Goal: Task Accomplishment & Management: Manage account settings

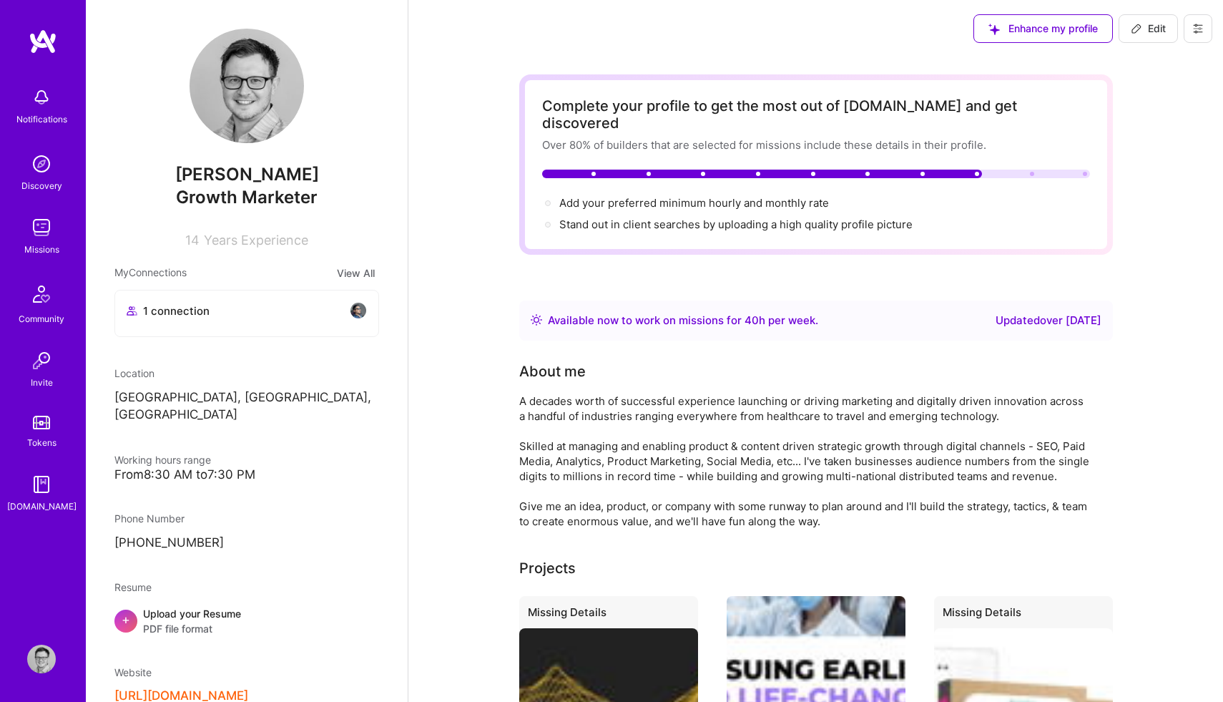
click at [1069, 29] on span "Enhance my profile" at bounding box center [1043, 28] width 109 height 14
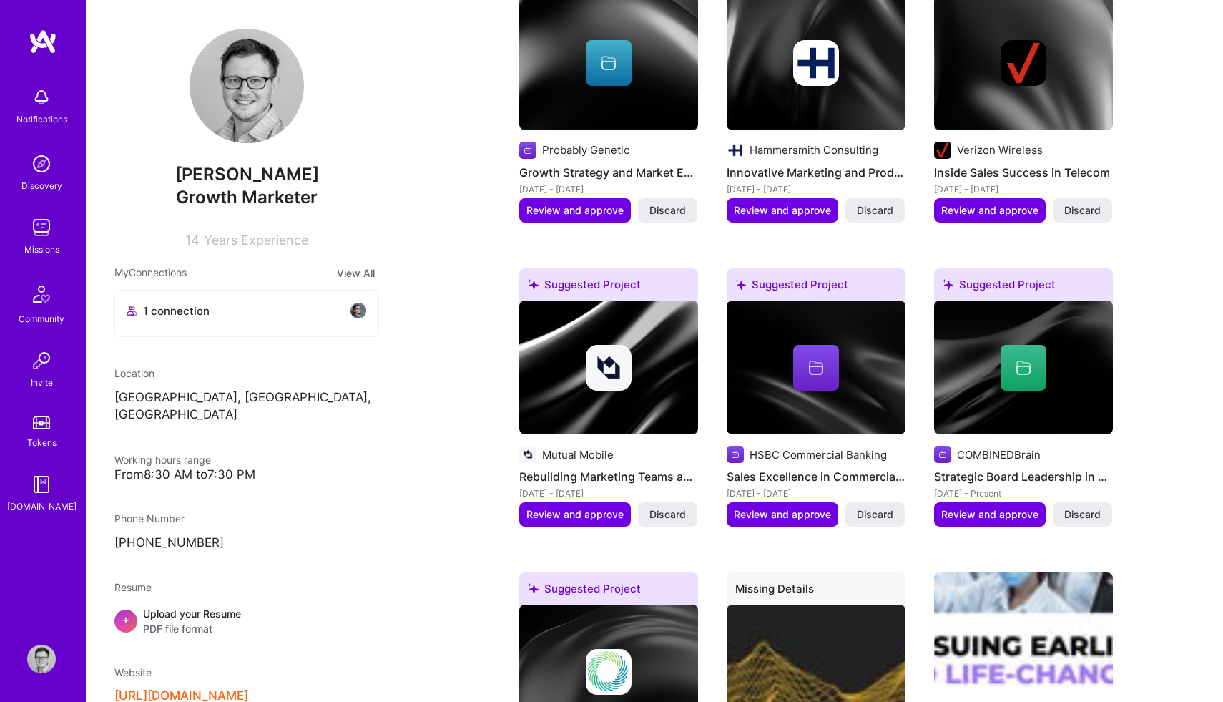
scroll to position [1526, 0]
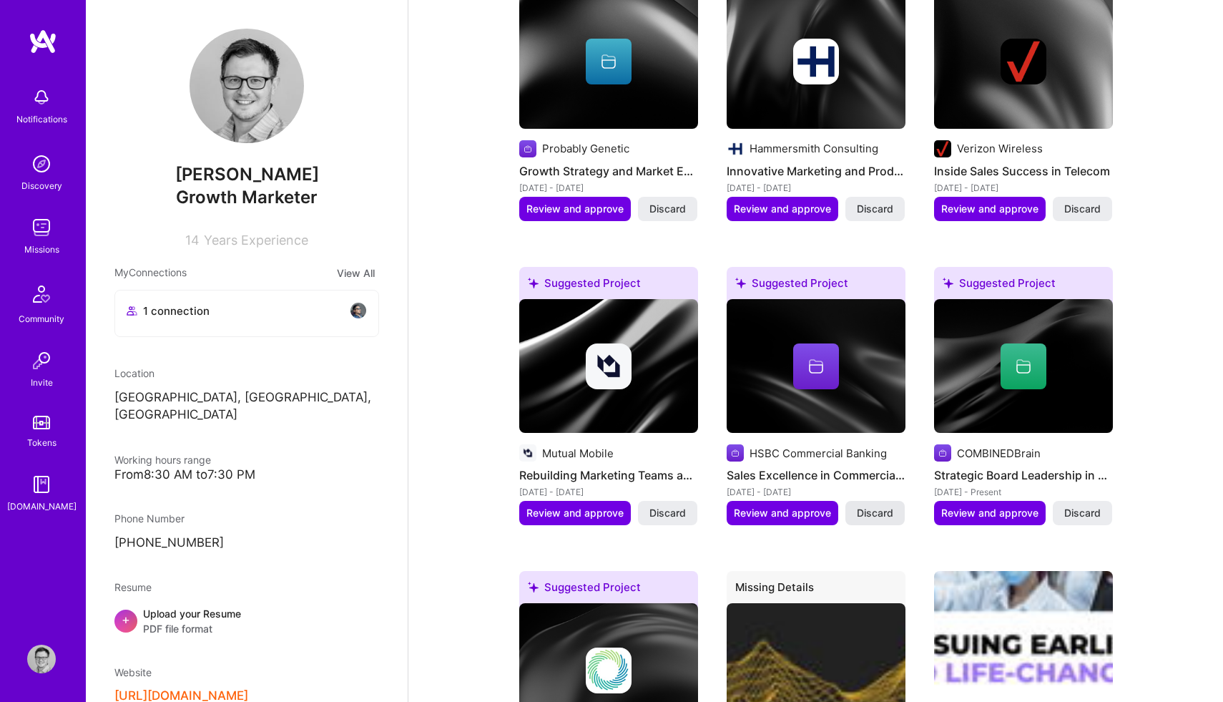
click at [871, 506] on span "Discard" at bounding box center [875, 513] width 36 height 14
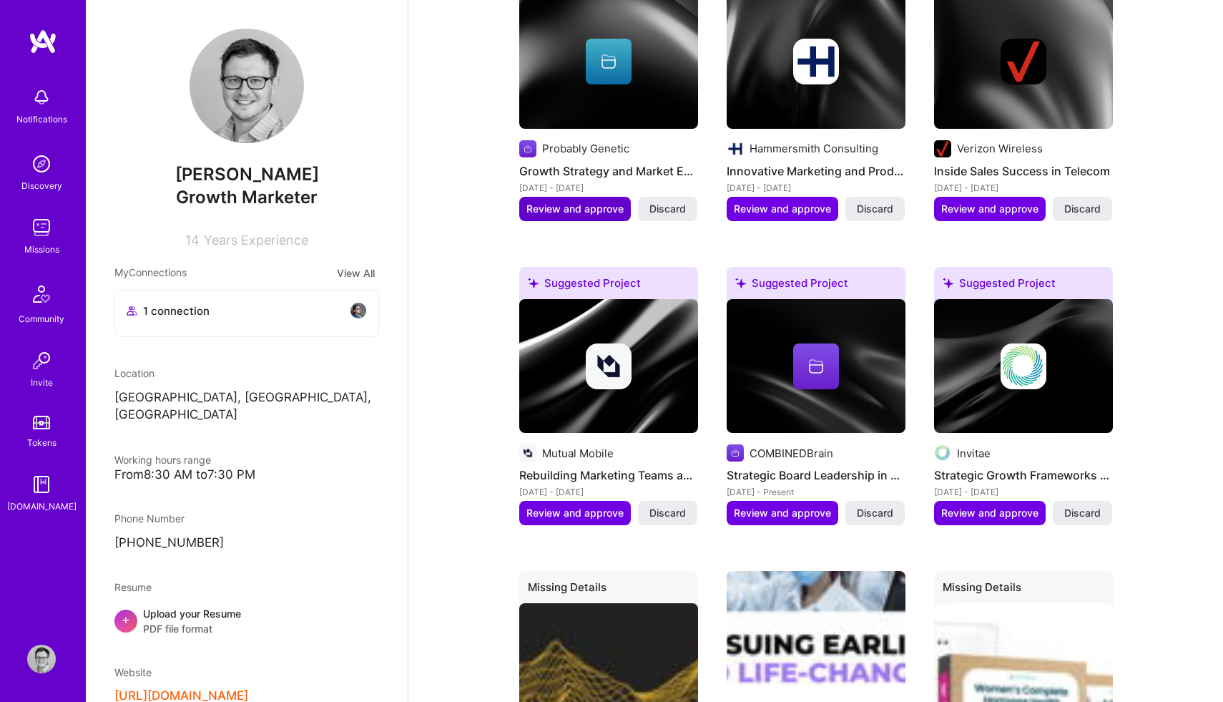
click at [573, 202] on span "Review and approve" at bounding box center [575, 209] width 97 height 14
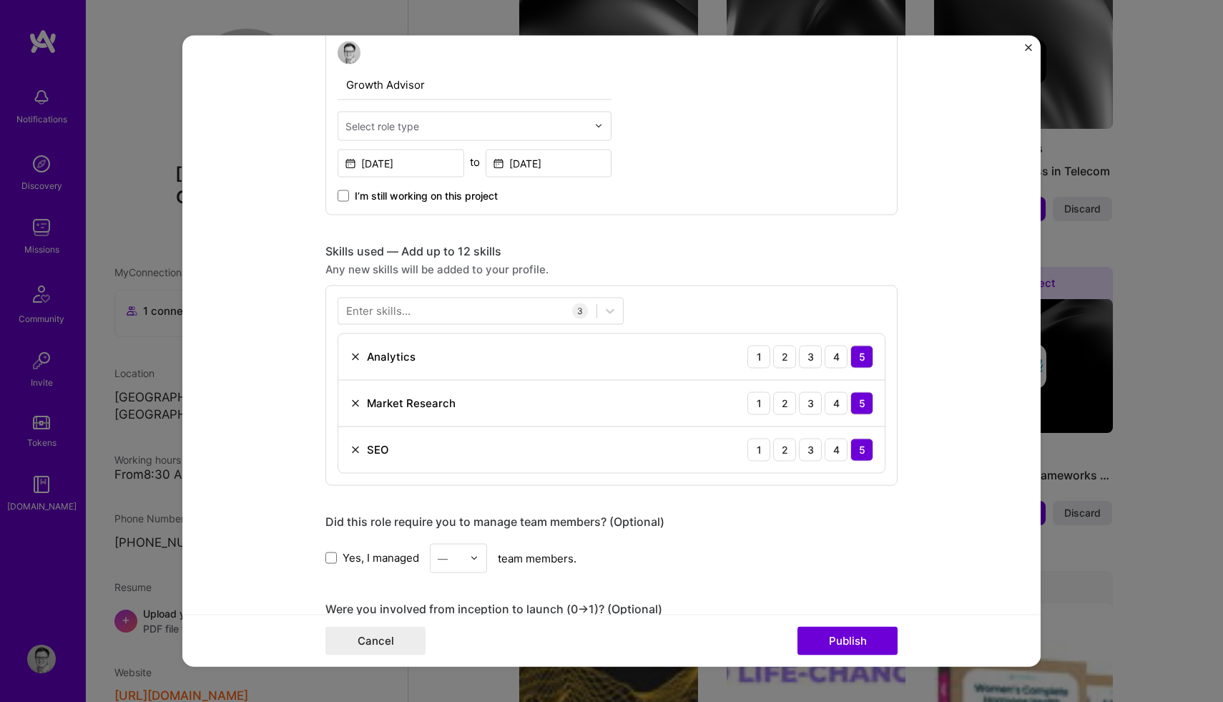
scroll to position [507, 0]
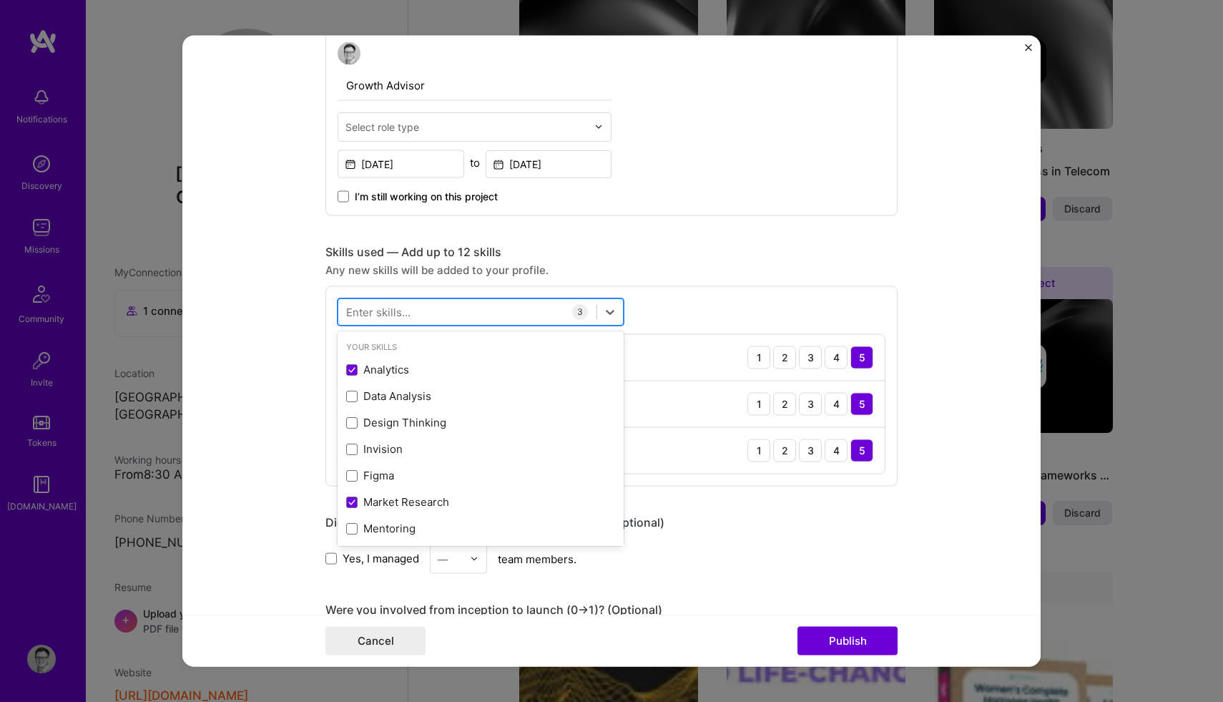
click at [564, 306] on div at bounding box center [467, 312] width 258 height 24
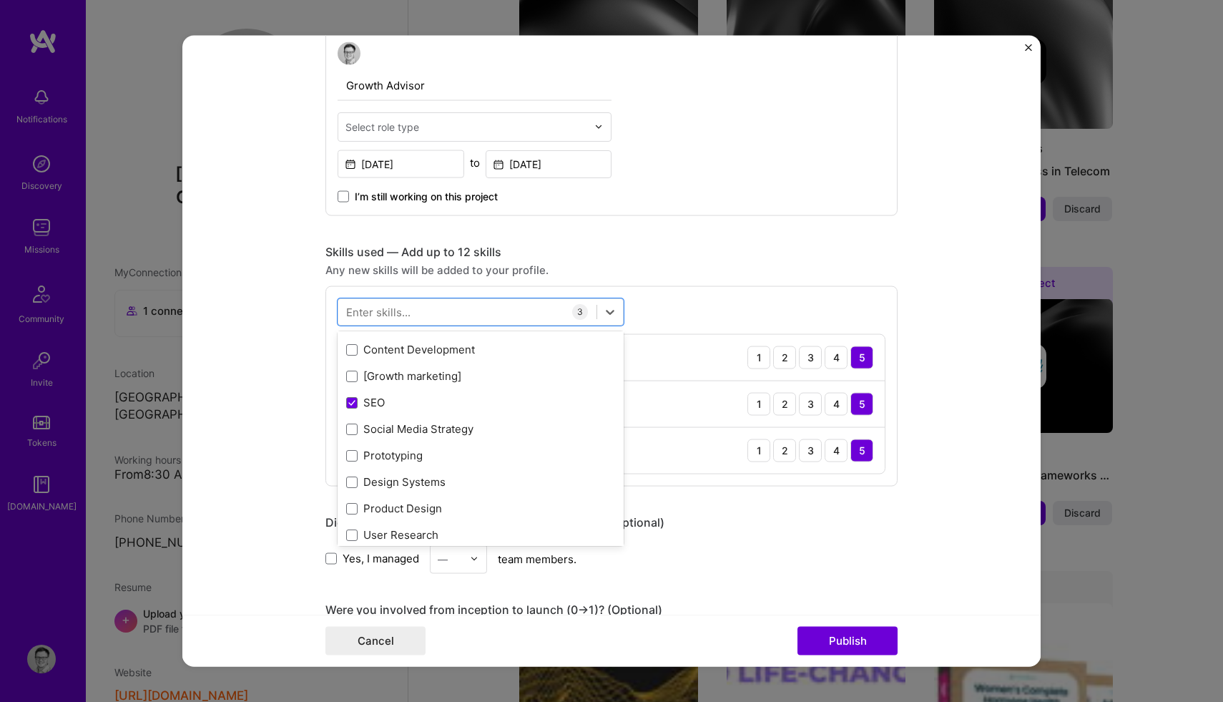
scroll to position [601, 0]
click at [349, 402] on icon at bounding box center [351, 404] width 7 height 6
click at [0, 0] on input "checkbox" at bounding box center [0, 0] width 0 height 0
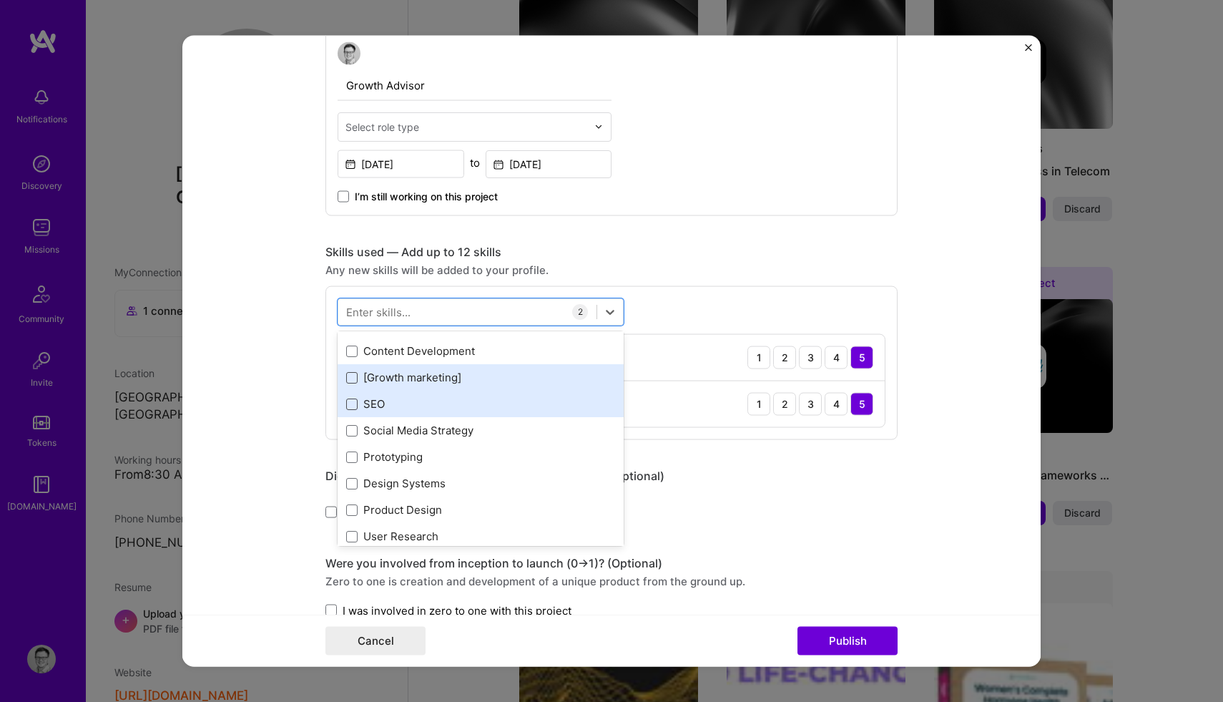
click at [351, 378] on span at bounding box center [351, 376] width 11 height 11
click at [0, 0] on input "checkbox" at bounding box center [0, 0] width 0 height 0
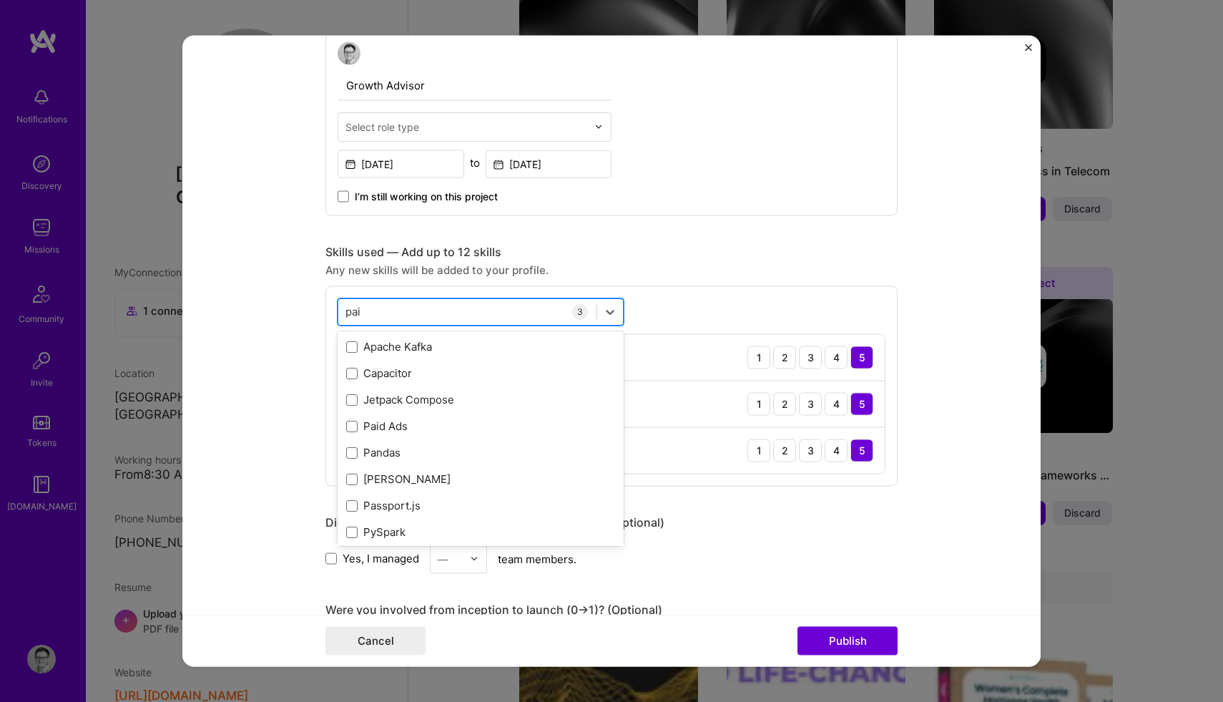
scroll to position [0, 0]
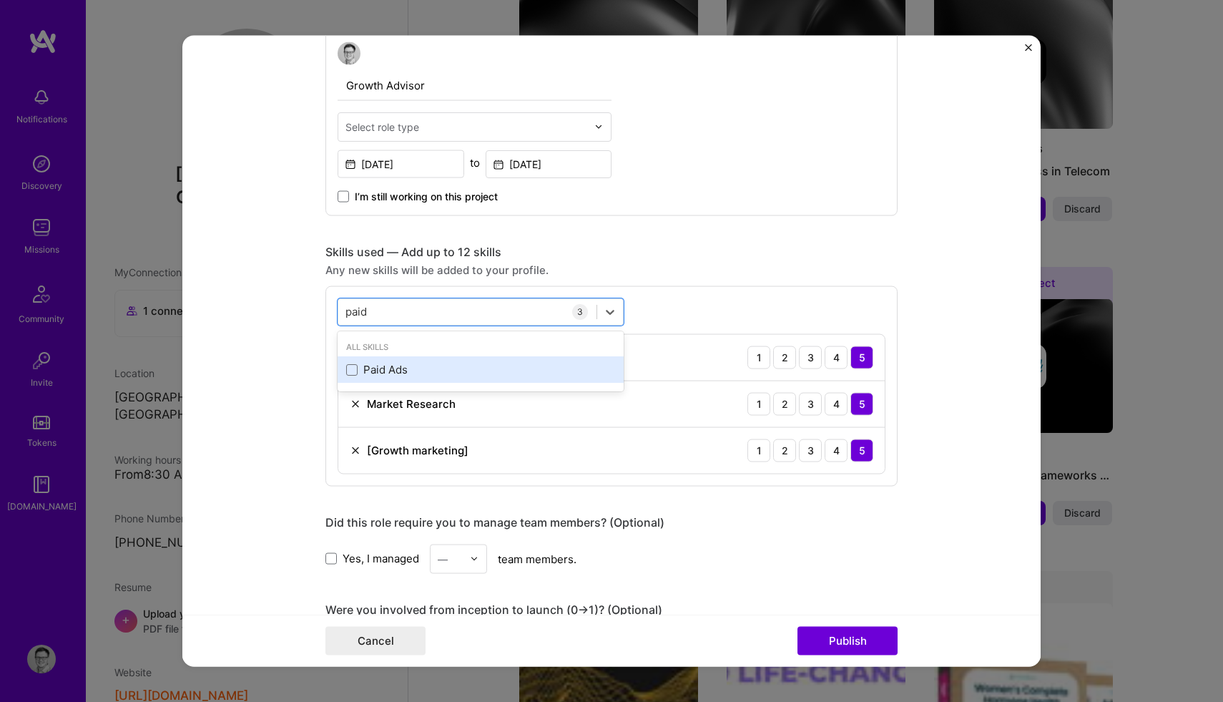
click at [349, 378] on div "Paid Ads" at bounding box center [481, 369] width 286 height 26
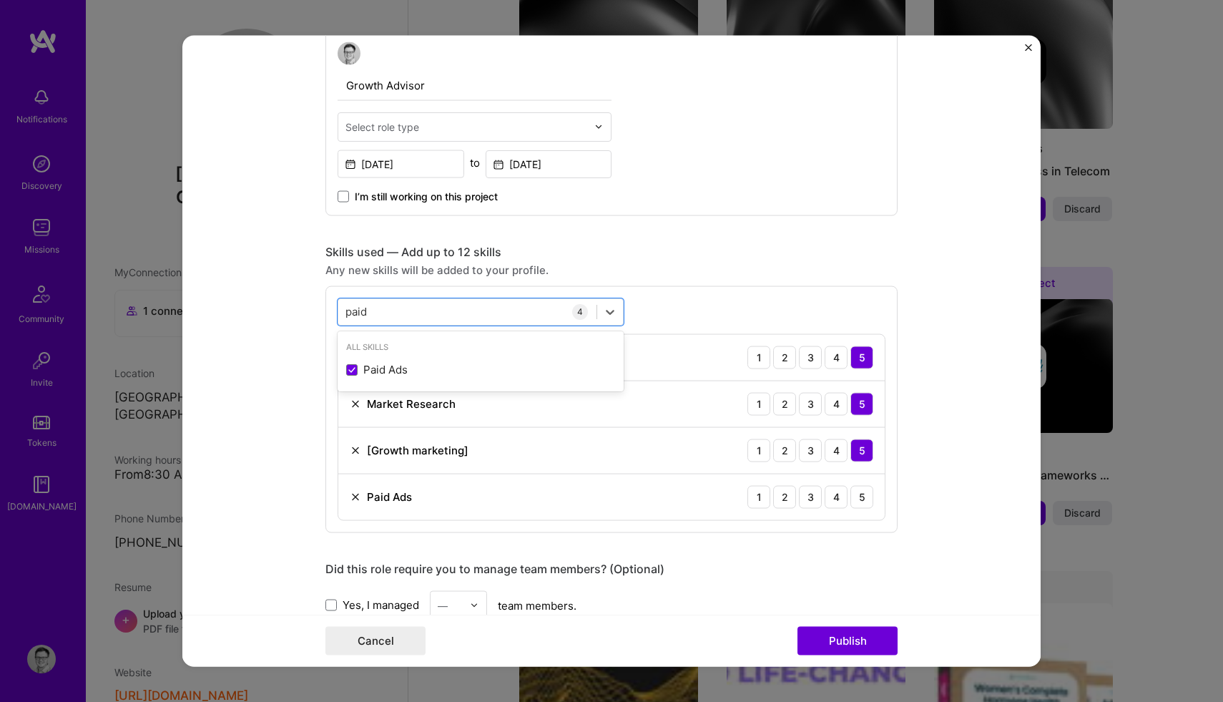
type input "paid"
click at [315, 435] on form "Editing suggested project This project is suggested based on your LinkedIn, res…" at bounding box center [611, 351] width 858 height 632
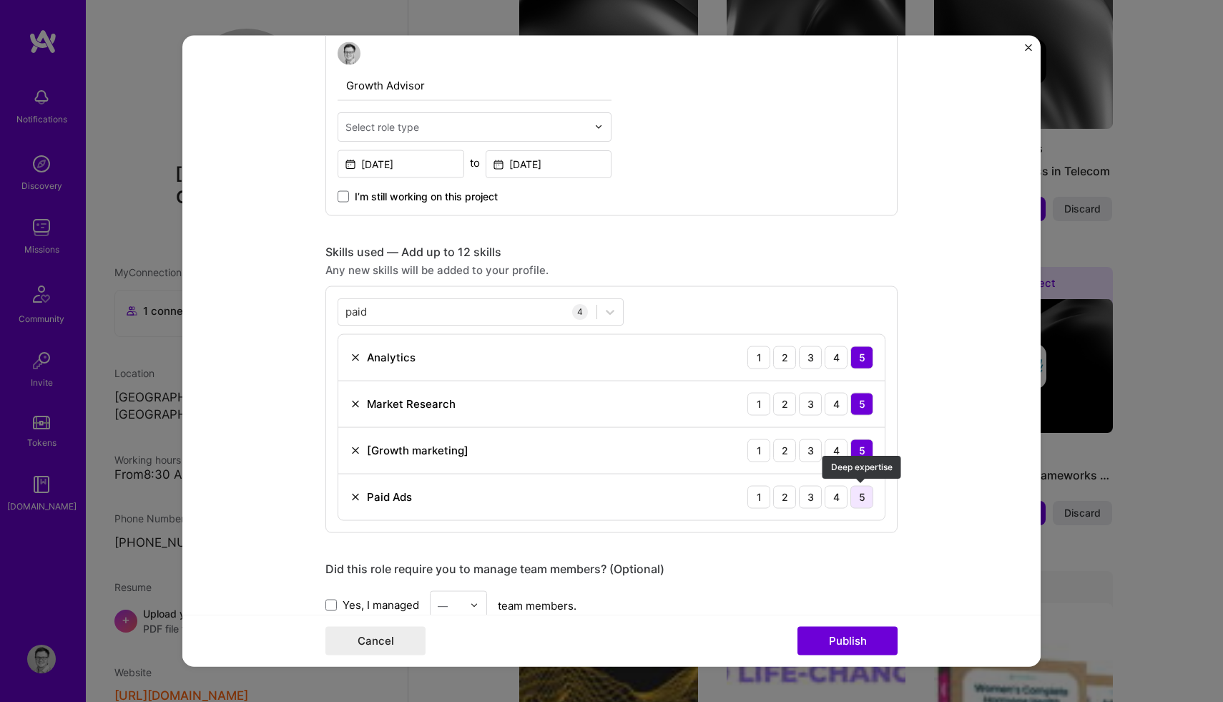
click at [854, 500] on div "5" at bounding box center [862, 496] width 23 height 23
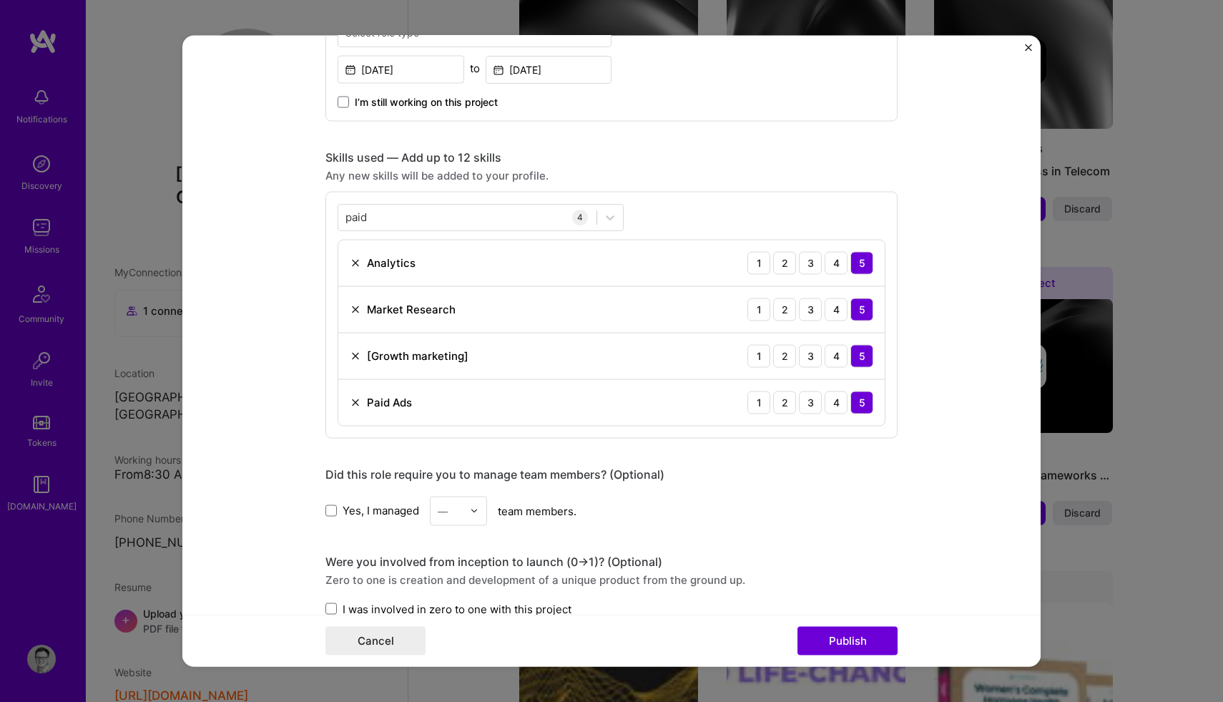
scroll to position [622, 0]
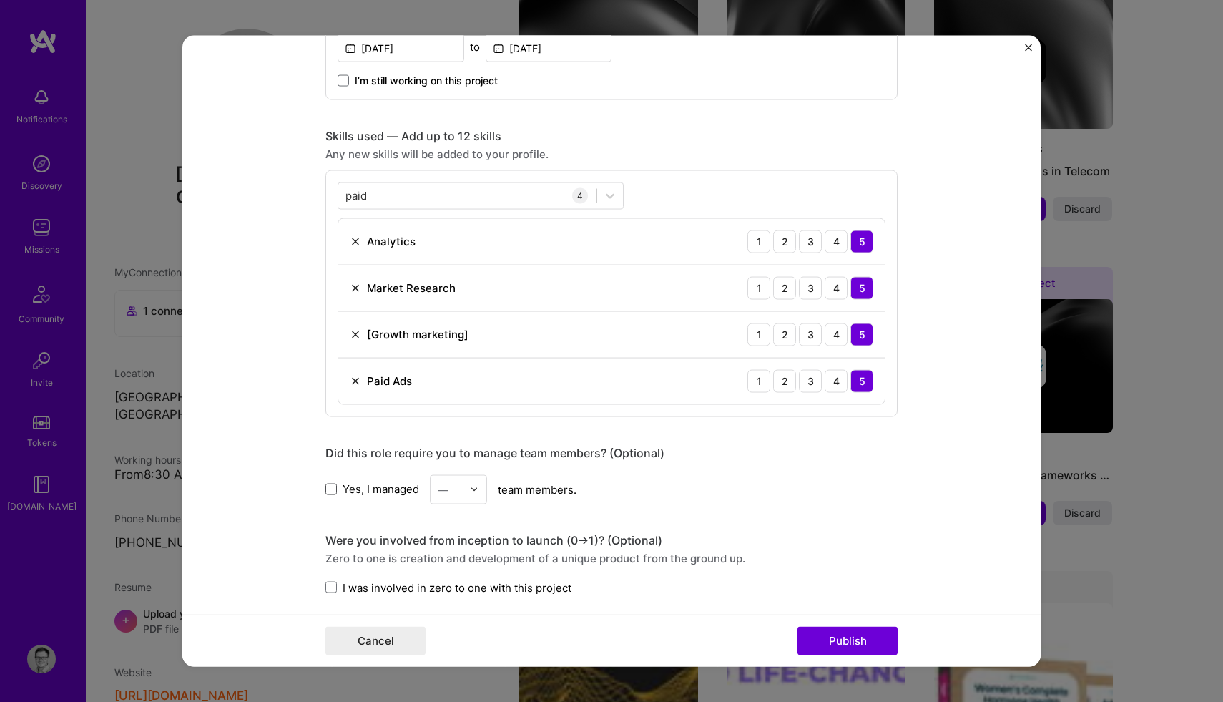
click at [331, 491] on span at bounding box center [331, 489] width 11 height 11
click at [0, 0] on input "Yes, I managed" at bounding box center [0, 0] width 0 height 0
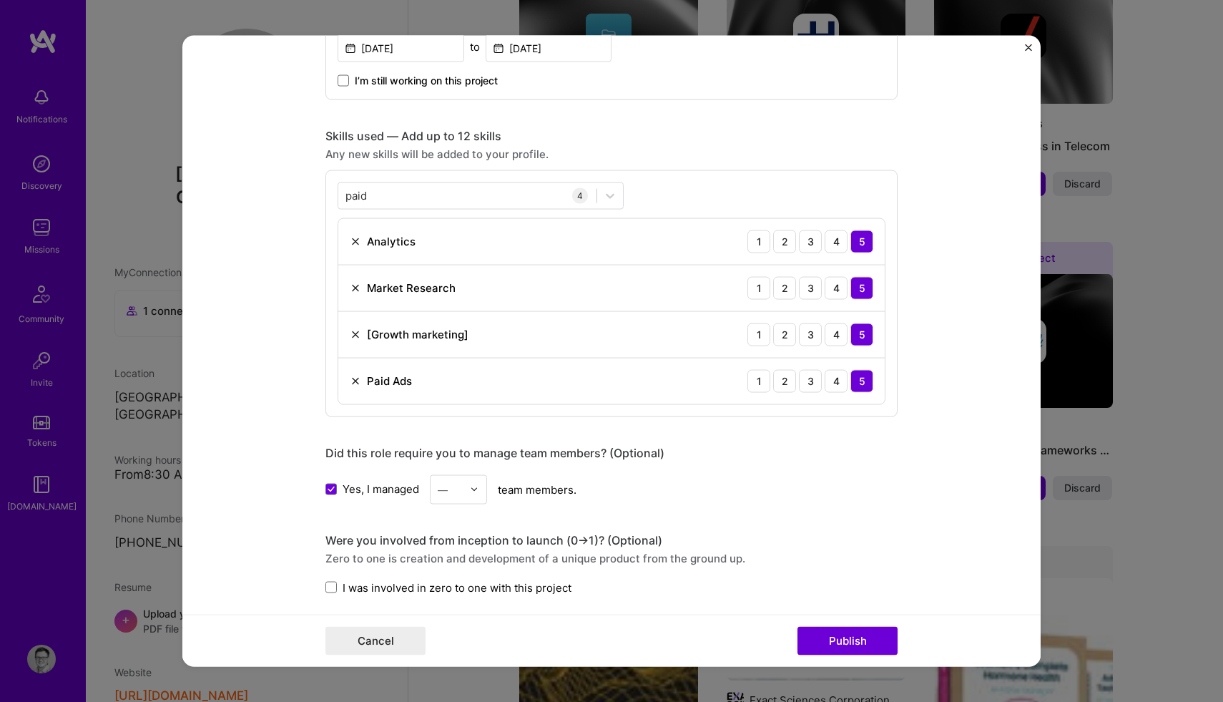
click at [449, 493] on input "text" at bounding box center [450, 488] width 25 height 15
click at [457, 576] on div "3" at bounding box center [458, 580] width 49 height 26
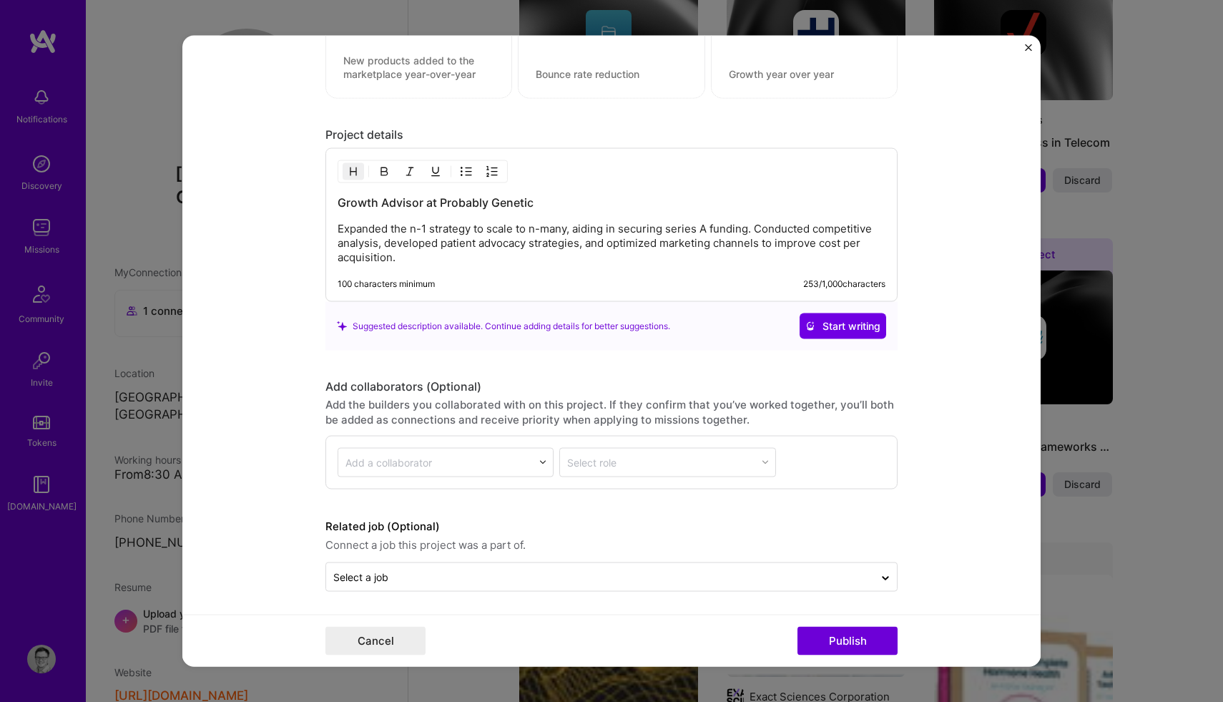
scroll to position [1308, 0]
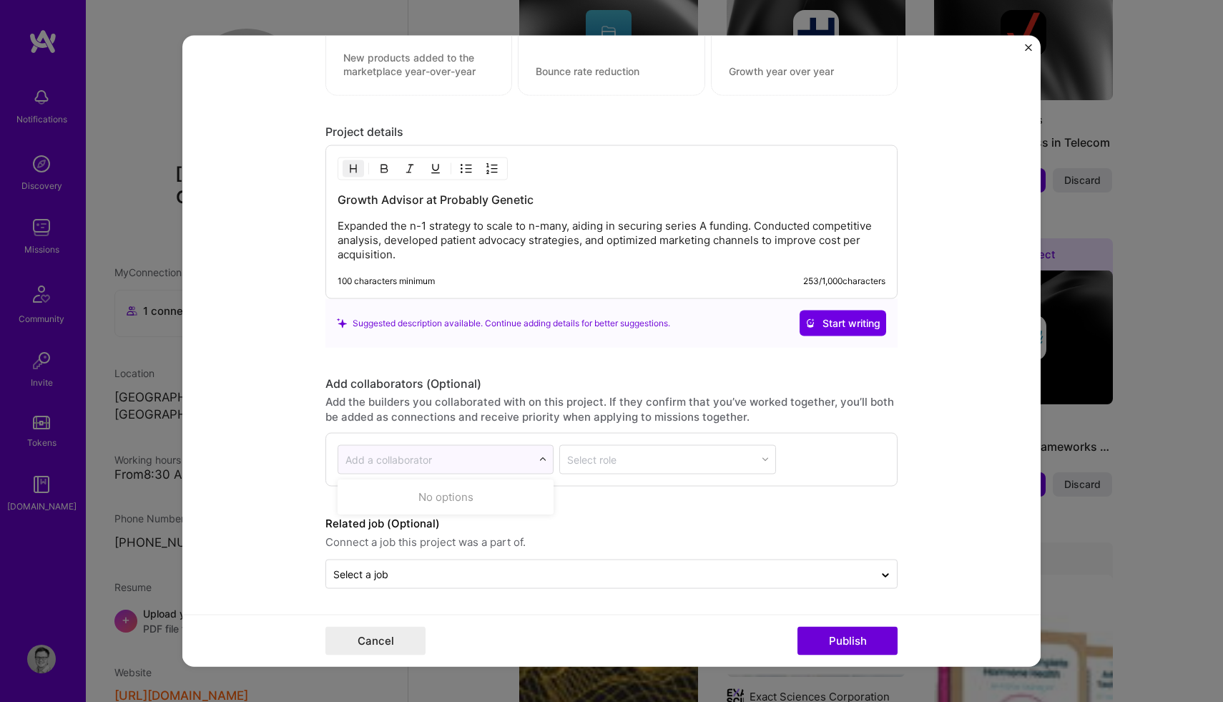
click at [469, 460] on input "text" at bounding box center [436, 459] width 180 height 15
click at [282, 402] on form "Editing suggested project This project is suggested based on your LinkedIn, res…" at bounding box center [611, 351] width 858 height 632
click at [533, 456] on div at bounding box center [543, 459] width 20 height 20
type input "[PERSON_NAME]"
click at [486, 508] on div "[PERSON_NAME]" at bounding box center [445, 506] width 193 height 30
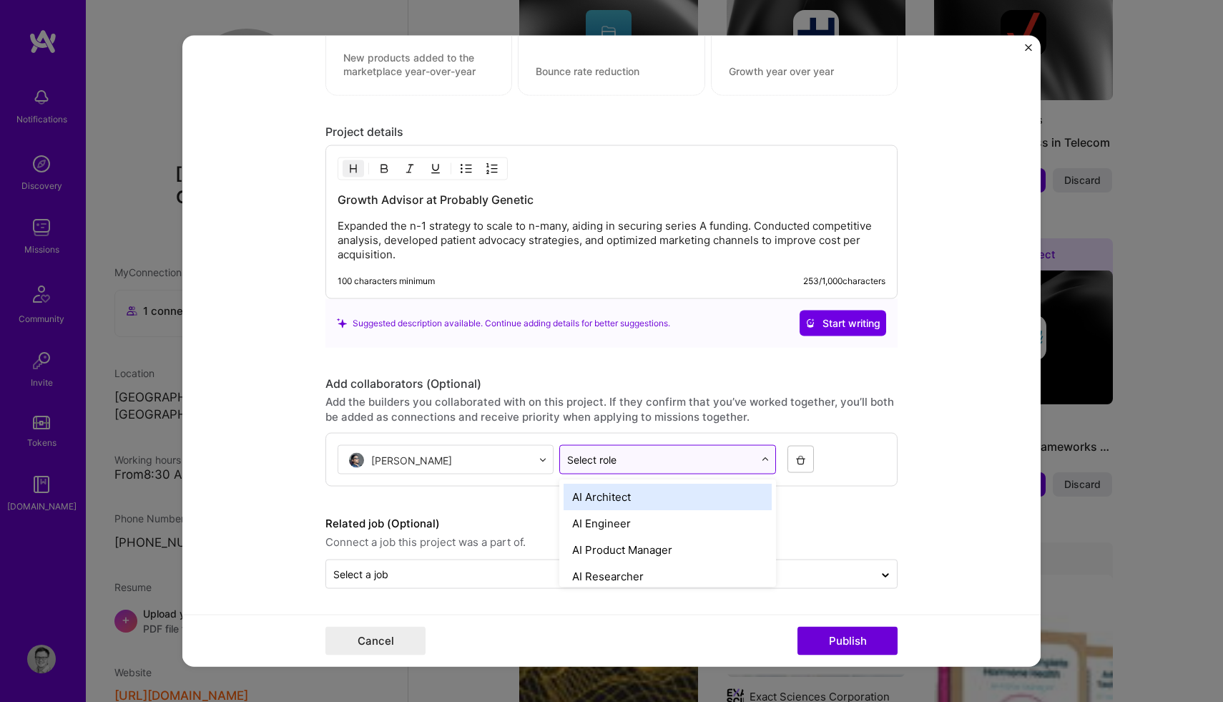
click at [620, 461] on input "text" at bounding box center [660, 459] width 186 height 15
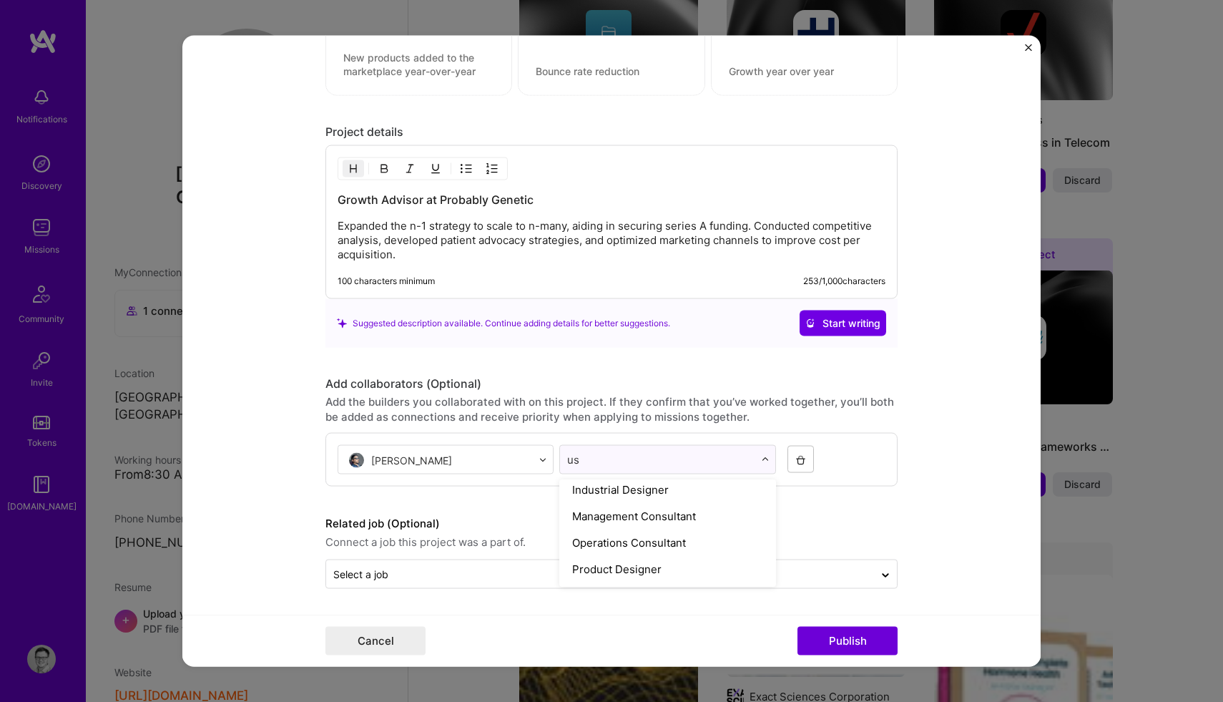
scroll to position [0, 0]
type input "u"
type input "d"
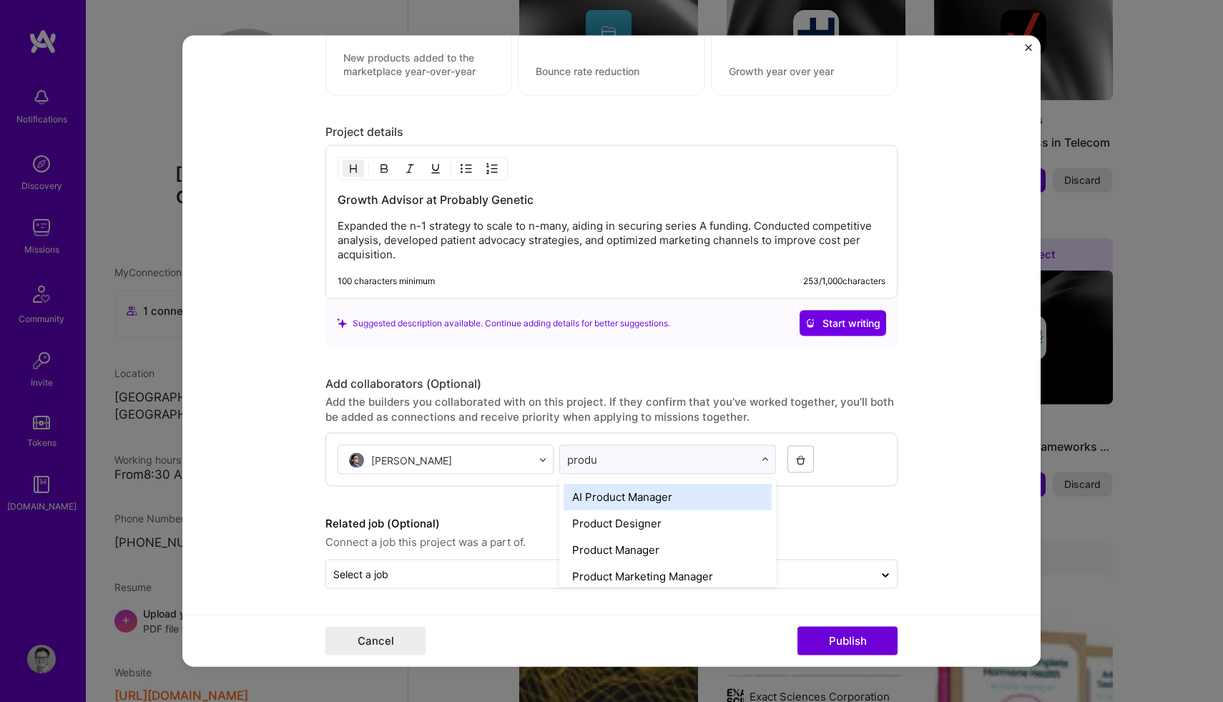
type input "produc"
click at [618, 533] on div "Product Designer" at bounding box center [667, 523] width 207 height 26
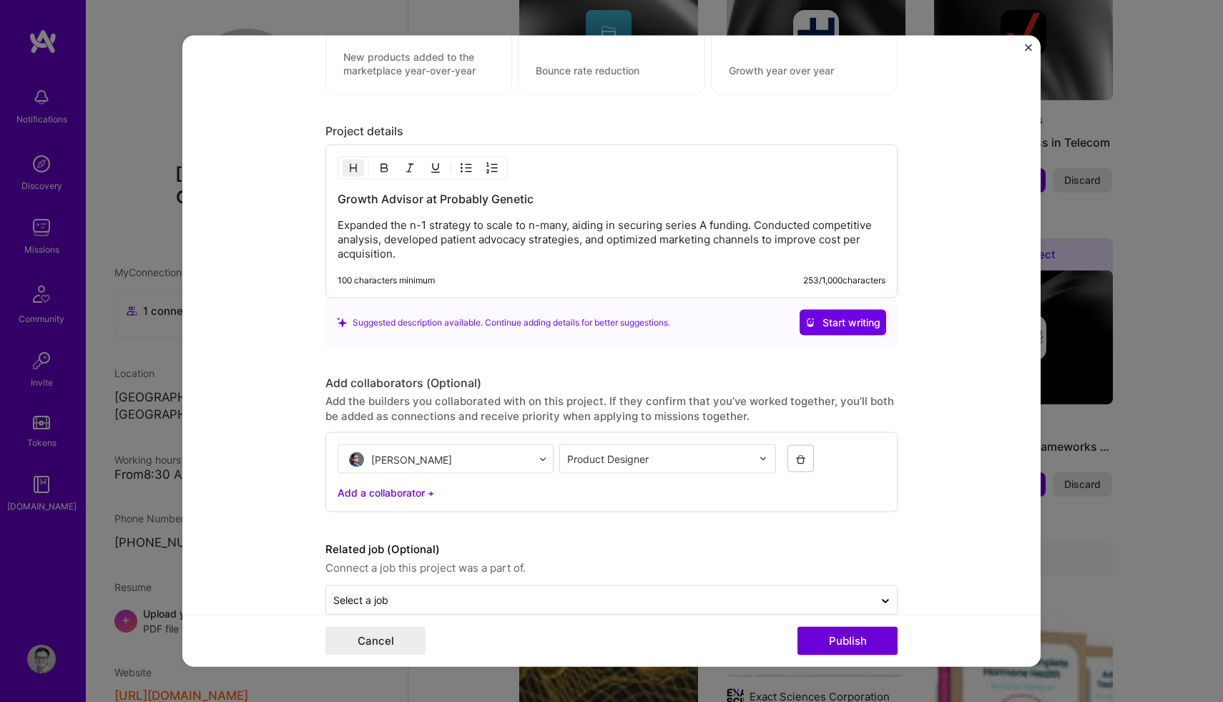
scroll to position [1335, 0]
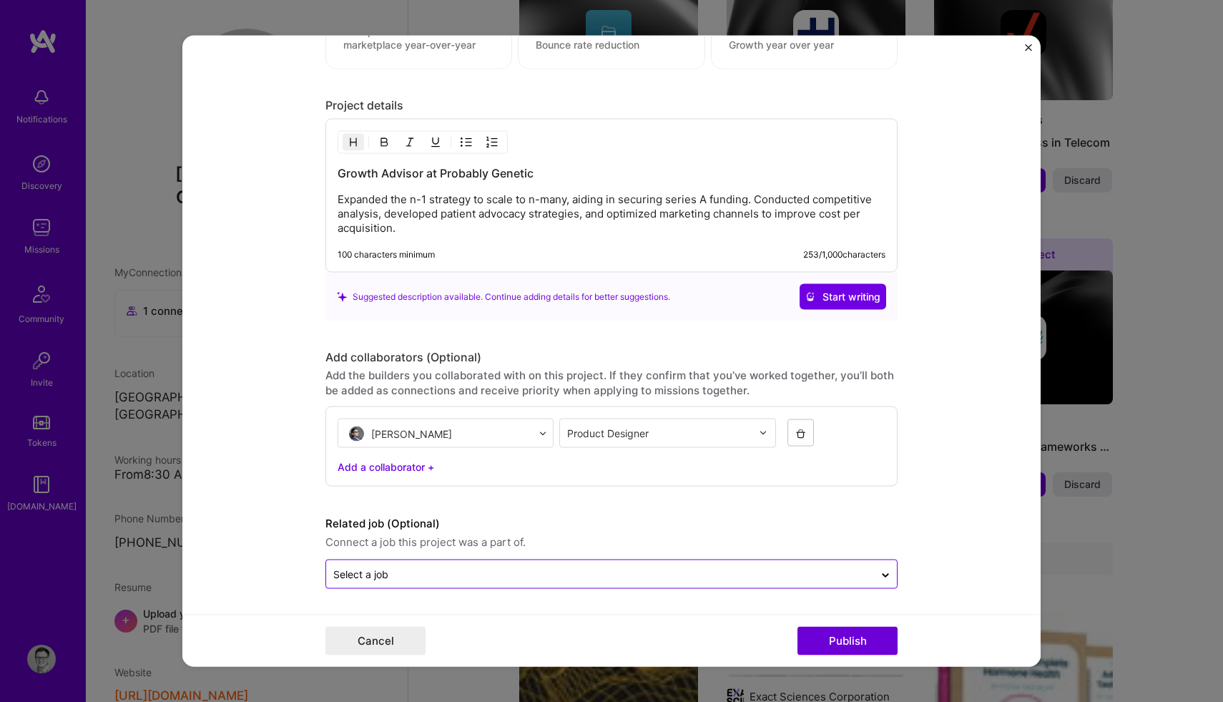
click at [383, 573] on div "Select a job" at bounding box center [360, 574] width 55 height 15
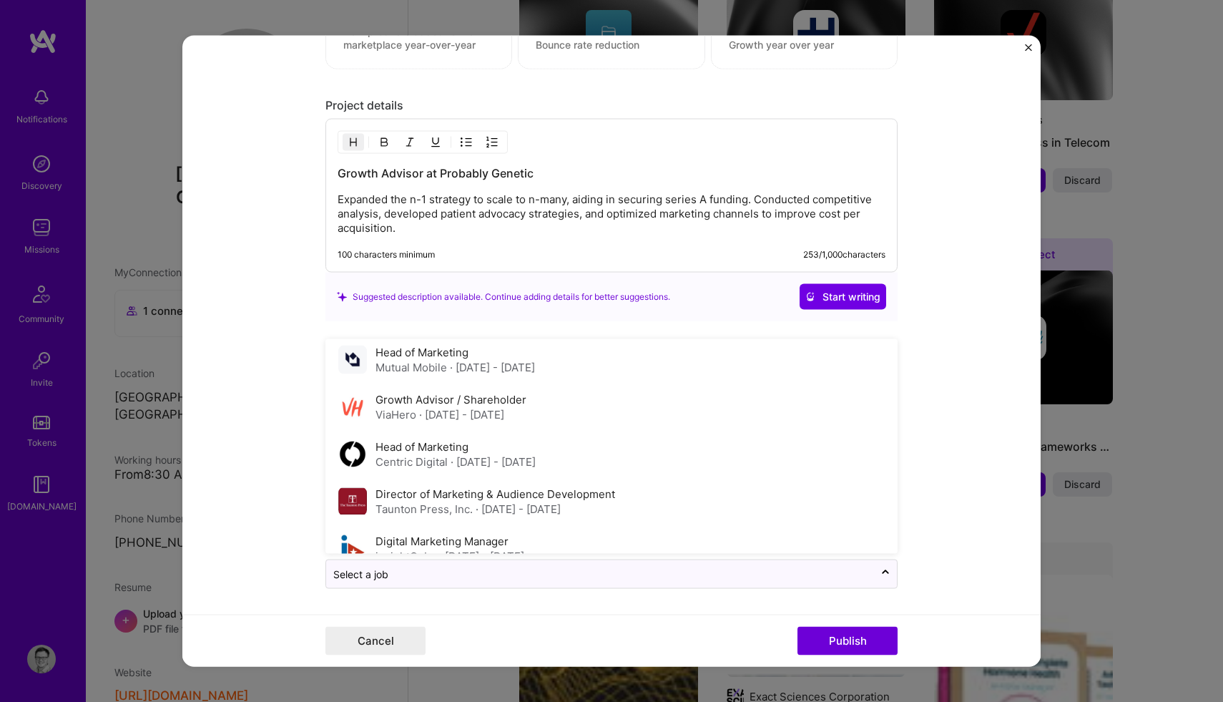
scroll to position [172, 0]
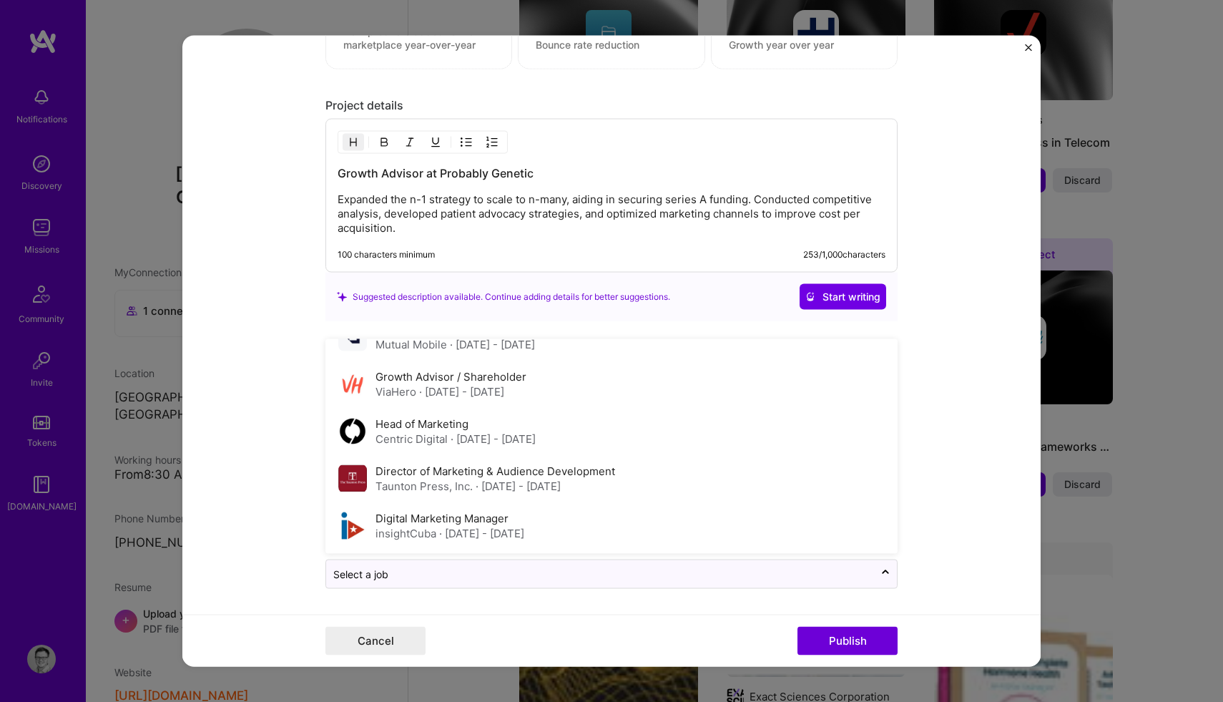
click at [285, 439] on form "Editing suggested project This project is suggested based on your LinkedIn, res…" at bounding box center [611, 351] width 858 height 632
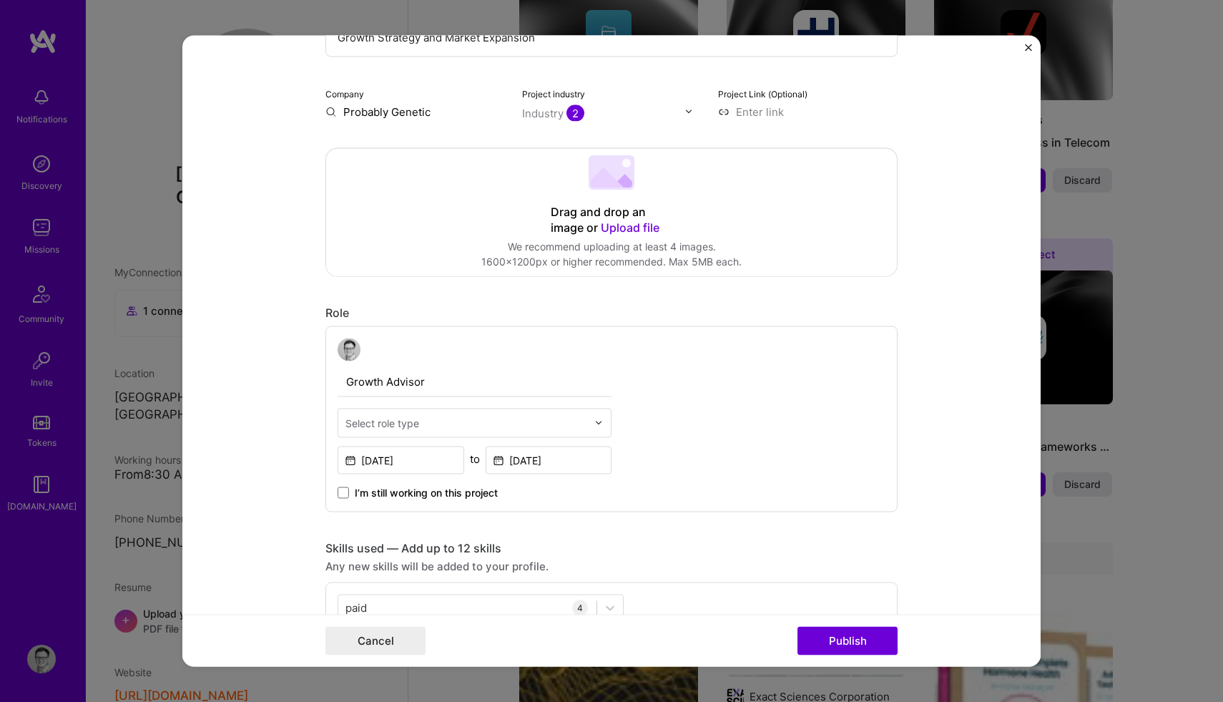
scroll to position [210, 0]
click at [592, 427] on div "Select role type" at bounding box center [466, 423] width 256 height 28
click at [277, 352] on form "Editing suggested project This project is suggested based on your LinkedIn, res…" at bounding box center [611, 351] width 858 height 632
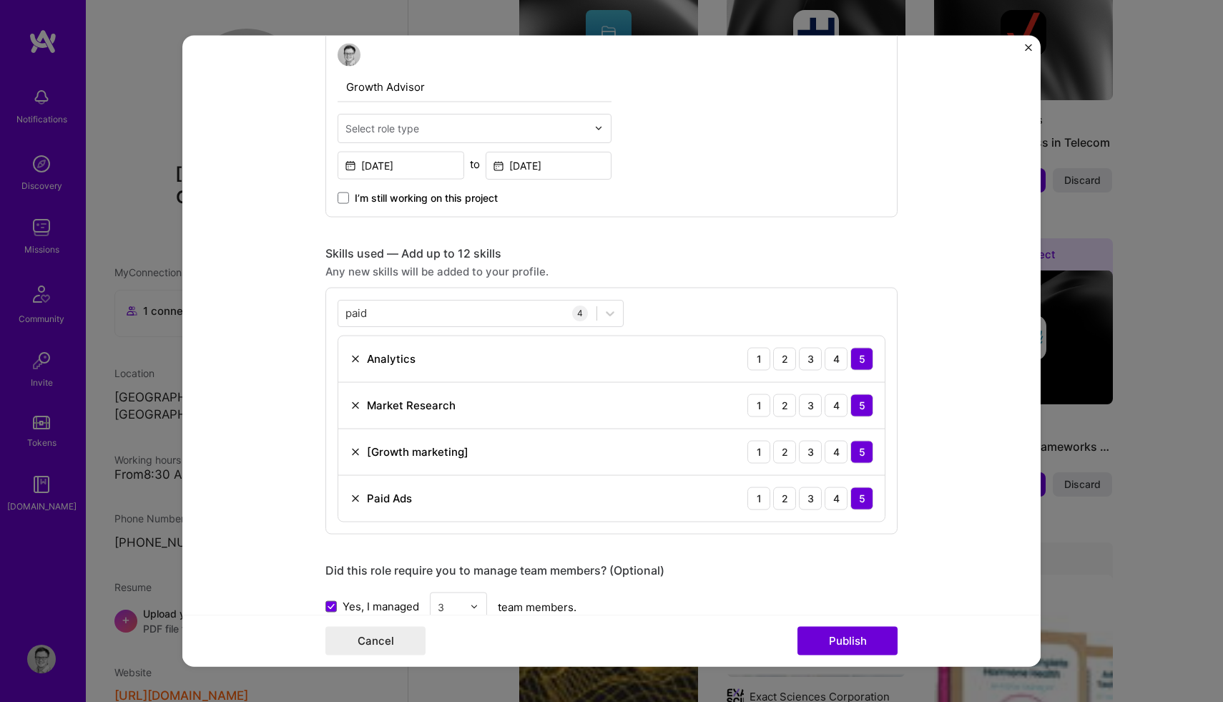
scroll to position [662, 0]
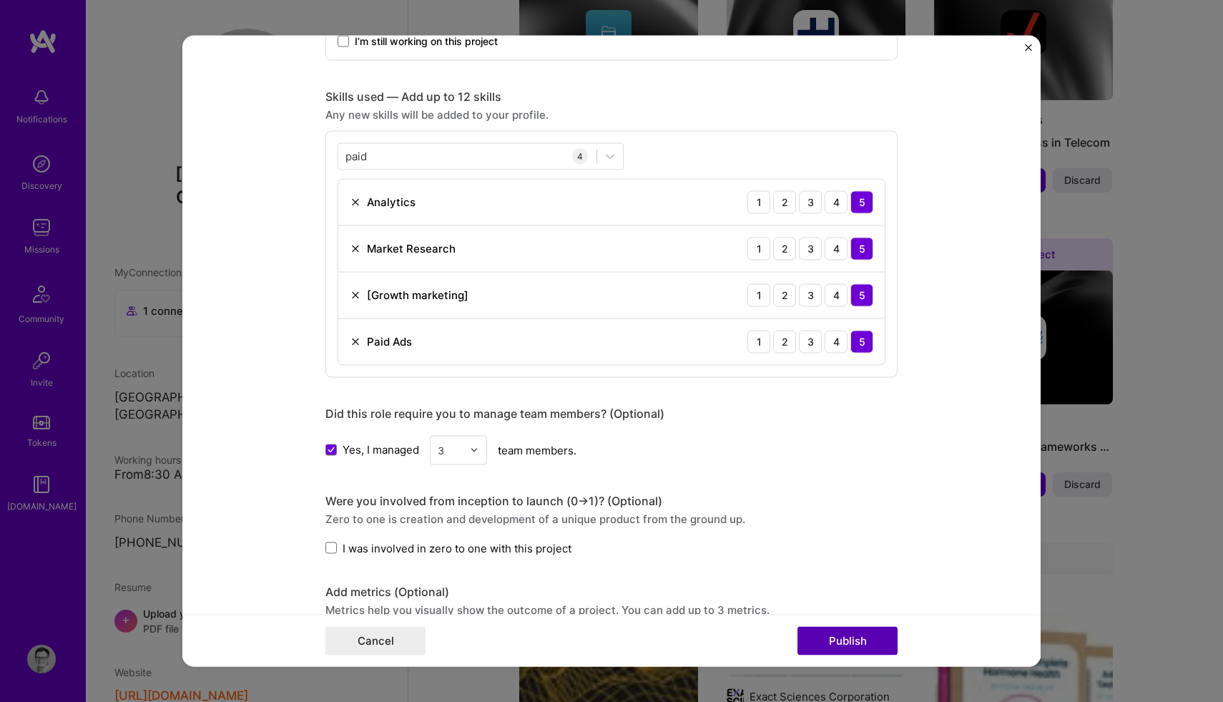
click at [854, 650] on button "Publish" at bounding box center [848, 641] width 100 height 29
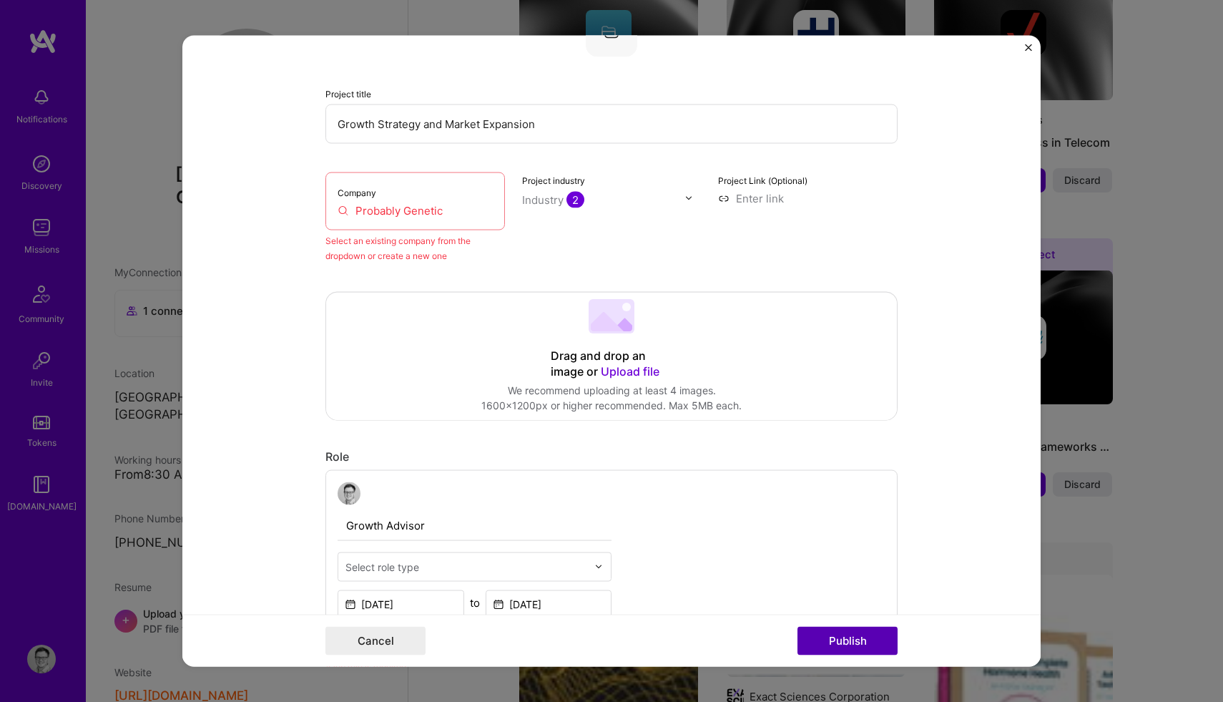
scroll to position [94, 0]
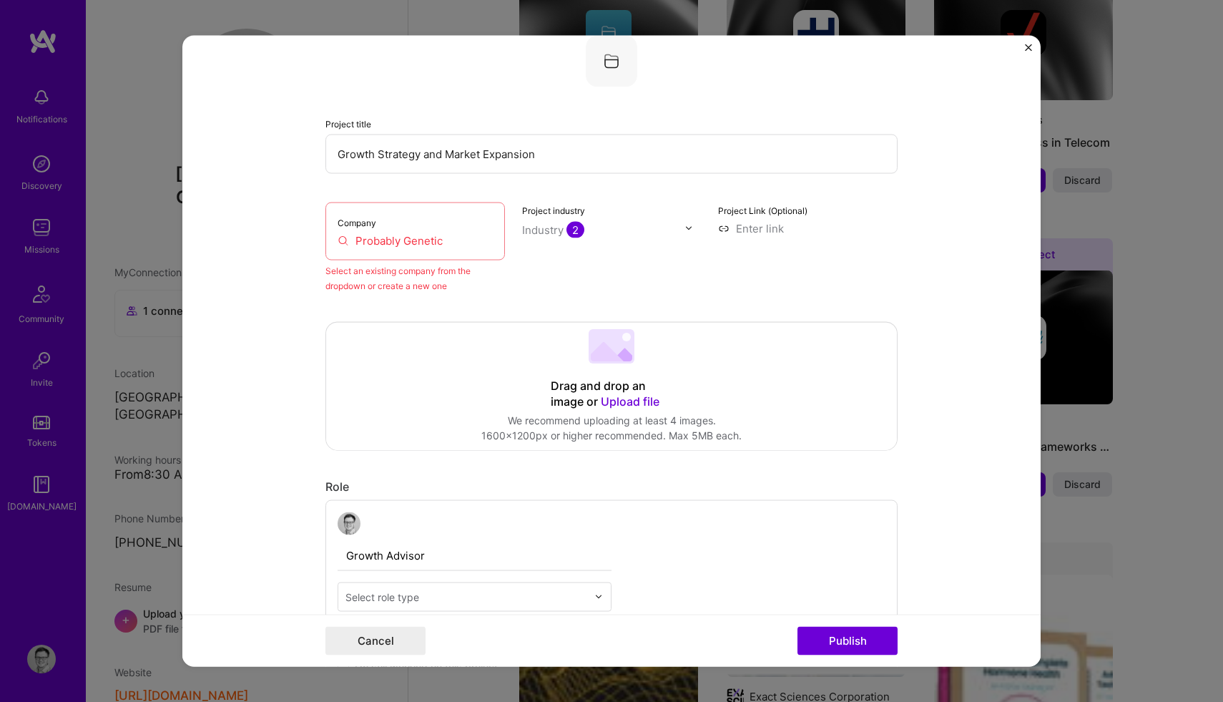
click at [458, 243] on input "Probably Genetic" at bounding box center [415, 240] width 155 height 15
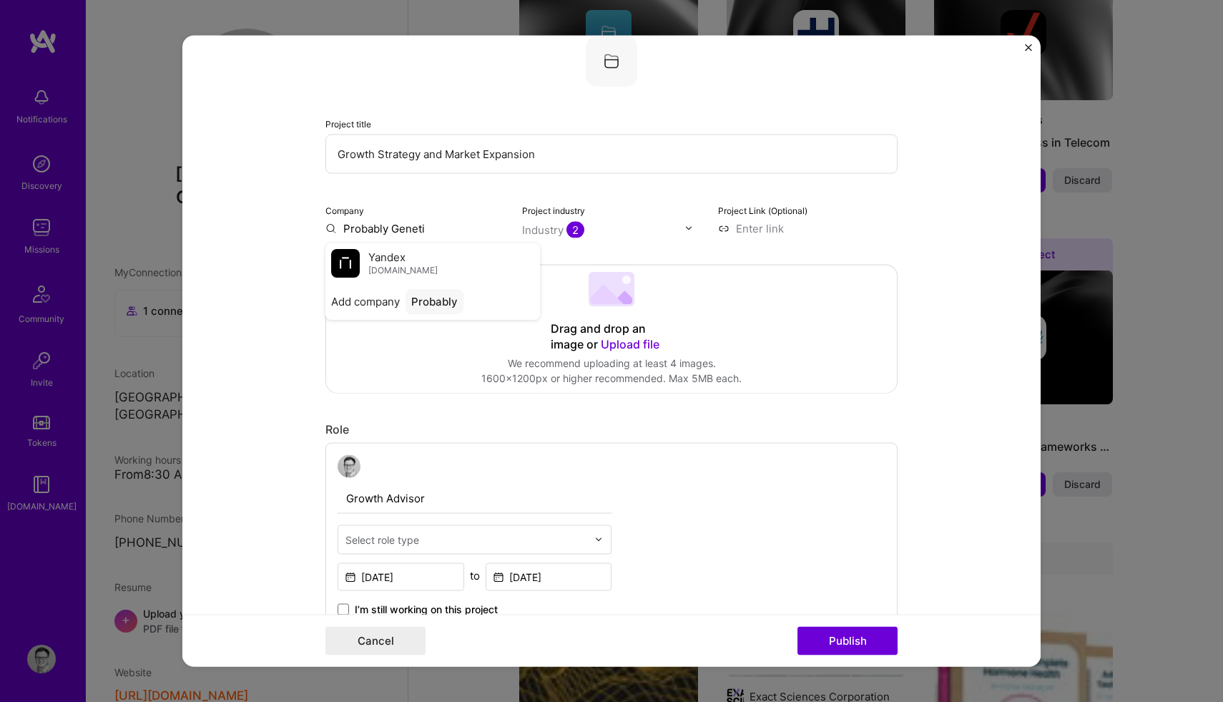
type input "Probably Genetic"
click at [462, 260] on div "Probably Genetic" at bounding box center [457, 260] width 102 height 25
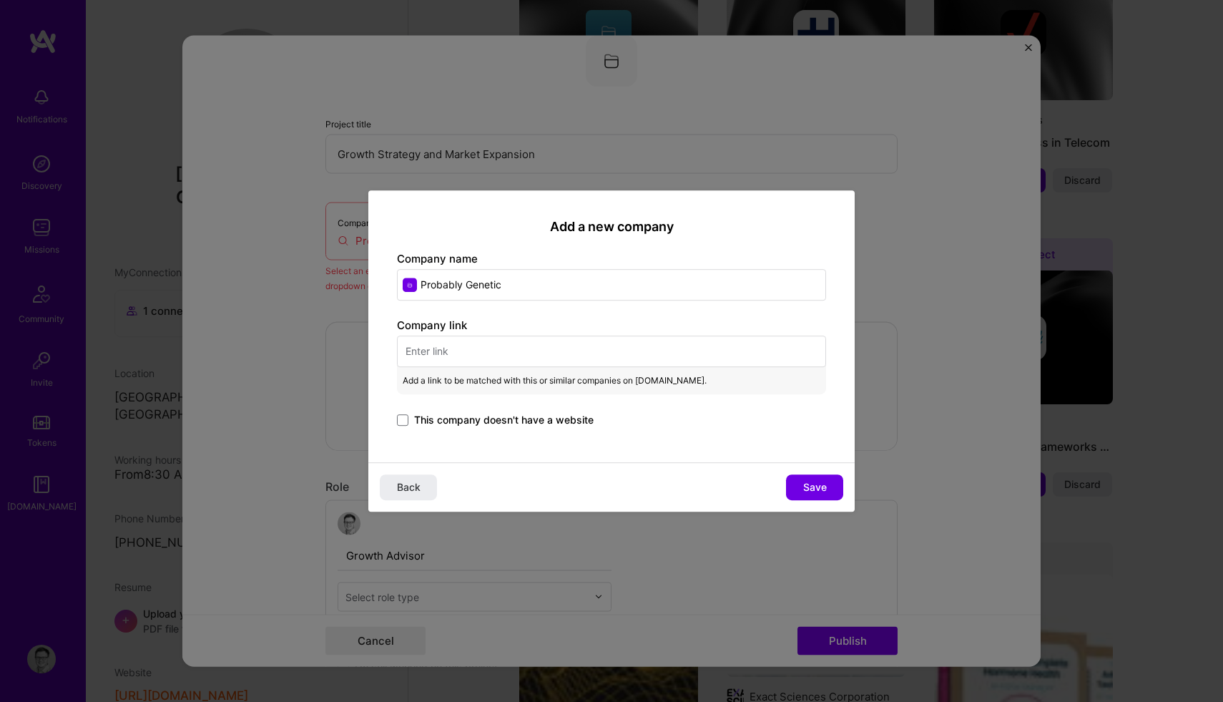
click at [431, 349] on input "text" at bounding box center [611, 351] width 429 height 31
paste input "[URL][DOMAIN_NAME]"
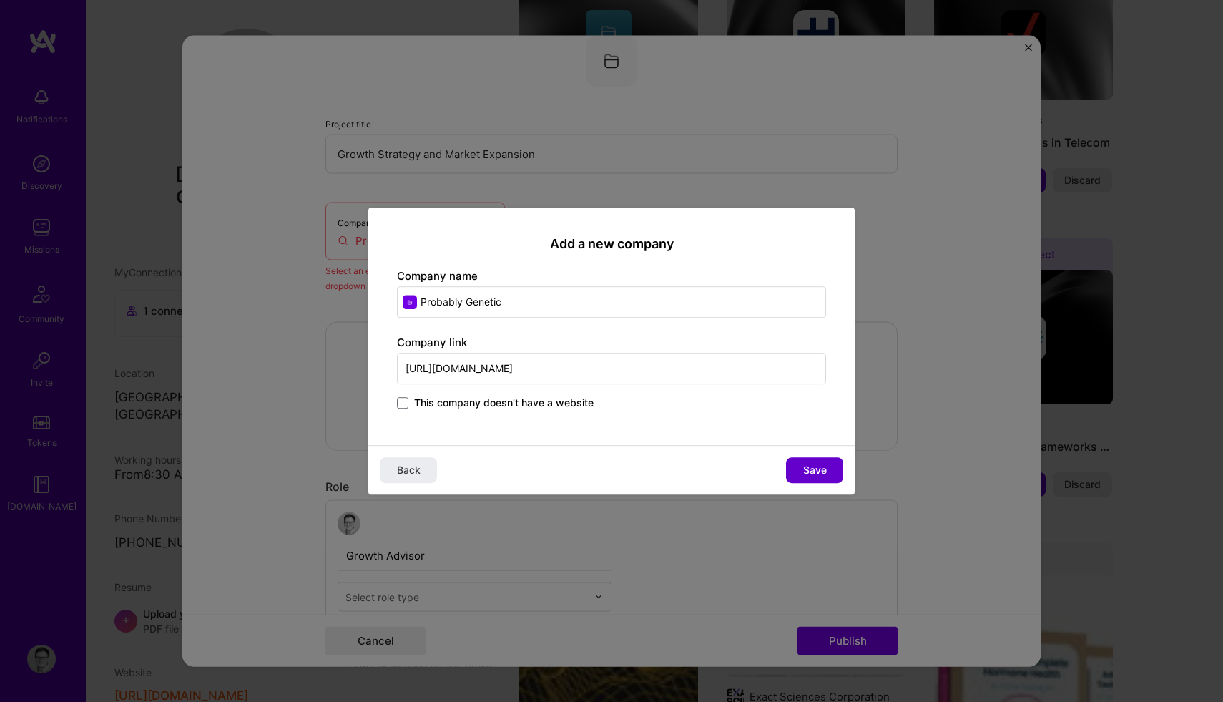
type input "[URL][DOMAIN_NAME]"
click at [824, 464] on span "Save" at bounding box center [815, 470] width 24 height 14
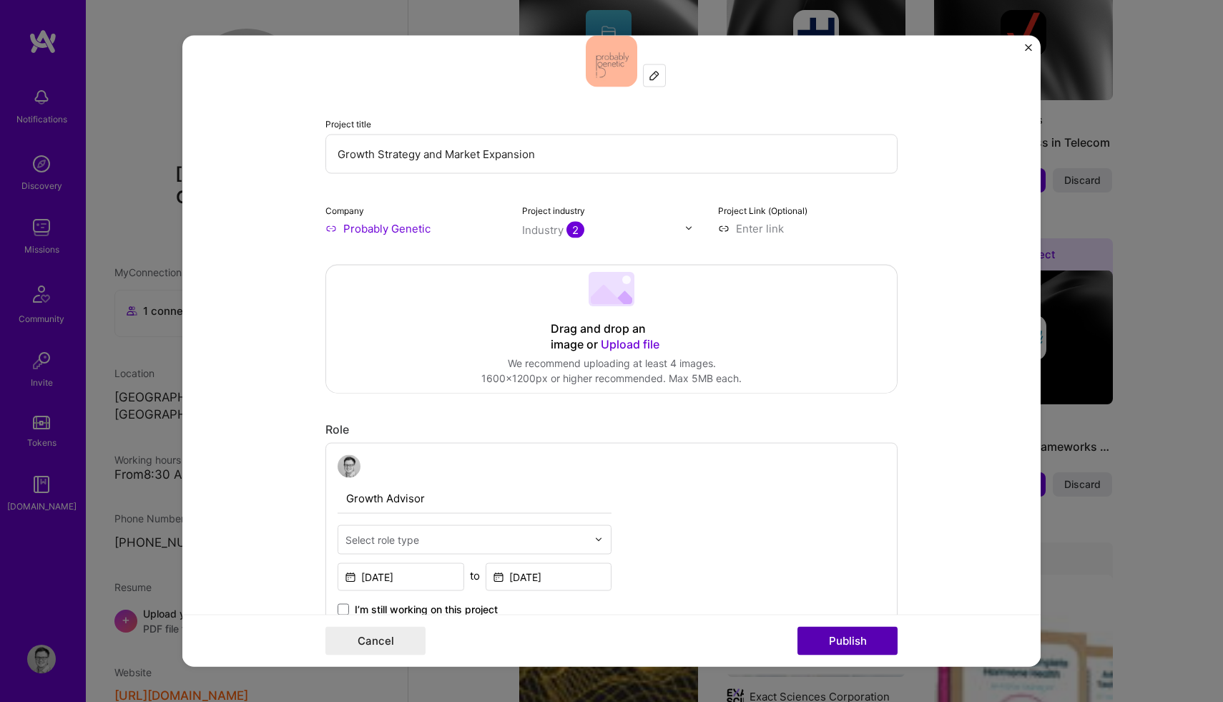
click at [829, 637] on button "Publish" at bounding box center [848, 641] width 100 height 29
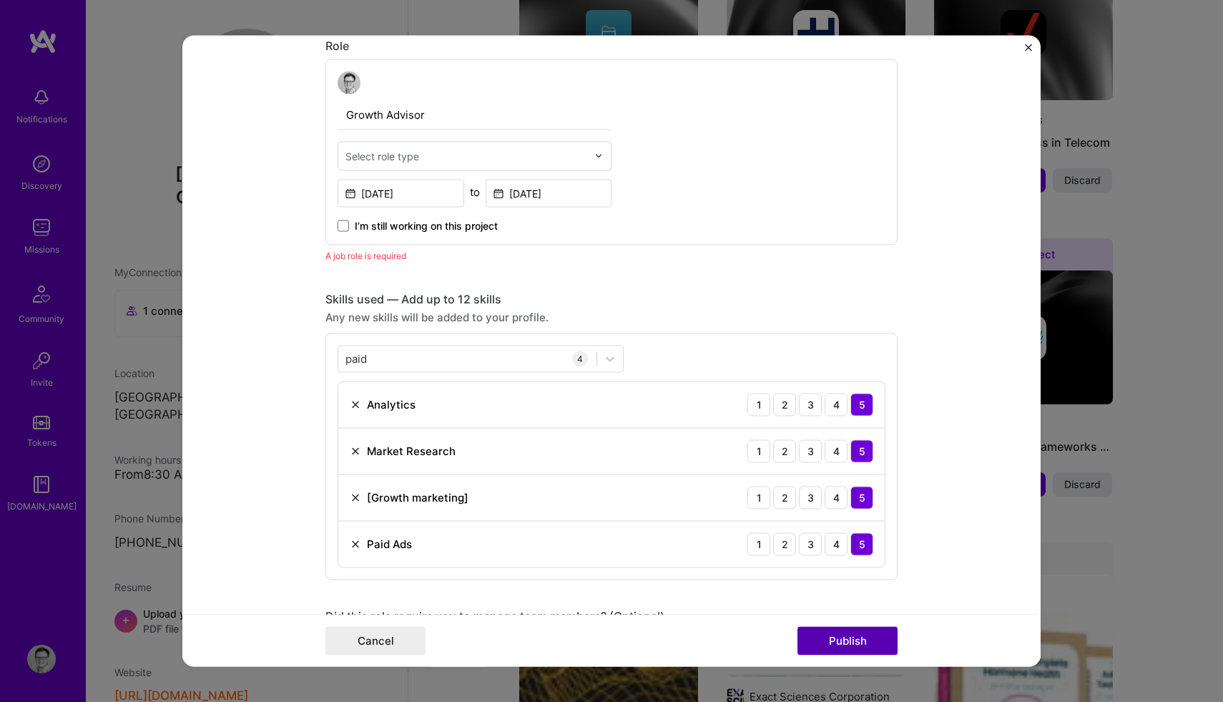
scroll to position [481, 0]
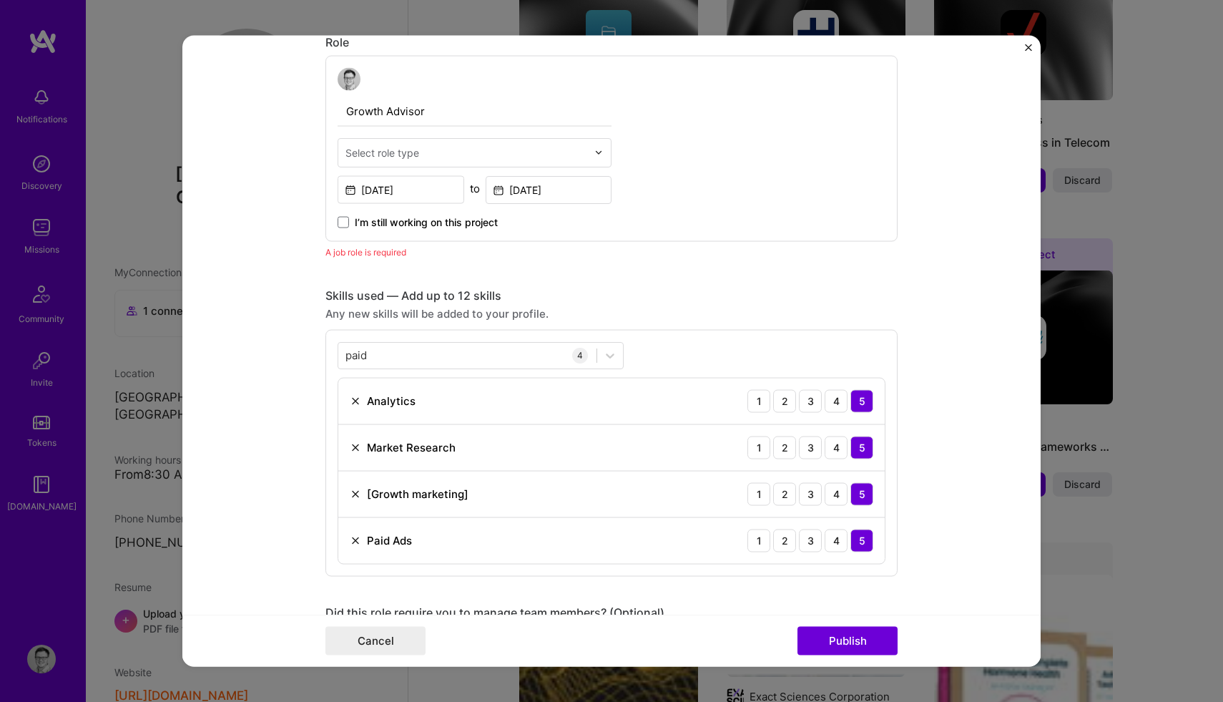
click at [409, 153] on div "Select role type" at bounding box center [383, 152] width 74 height 15
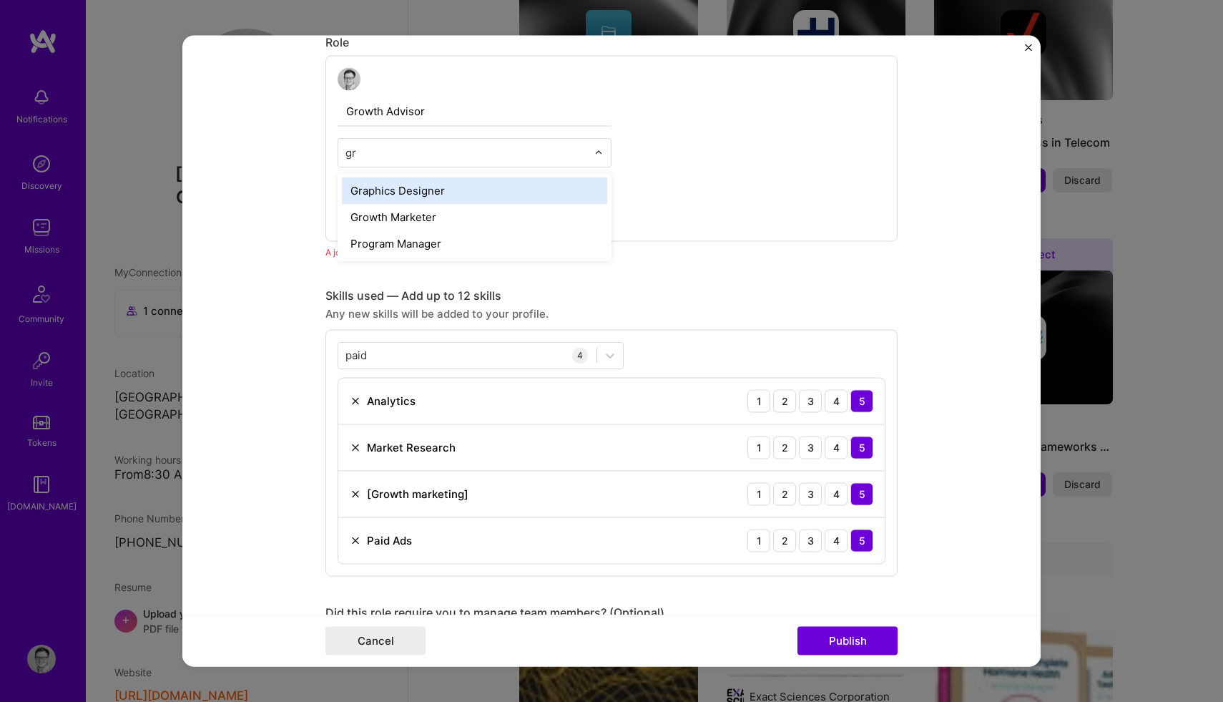
scroll to position [0, 0]
type input "grow"
click at [388, 195] on div "Growth Marketer" at bounding box center [474, 190] width 265 height 26
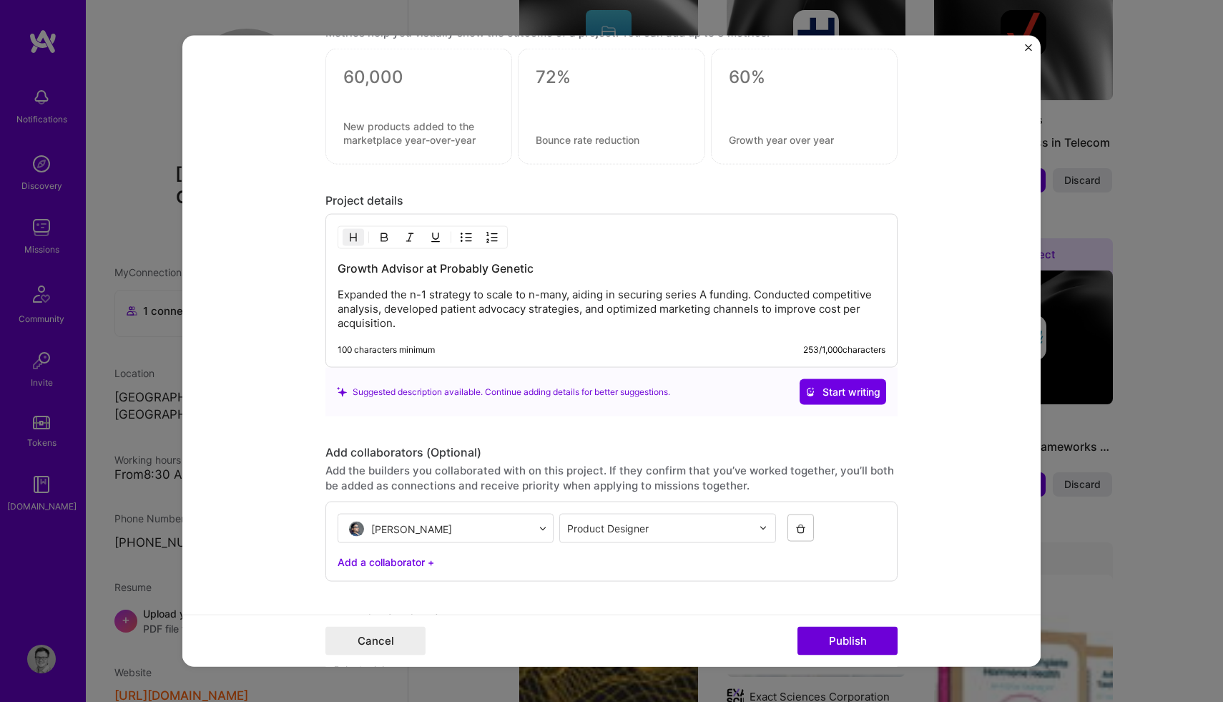
scroll to position [1244, 0]
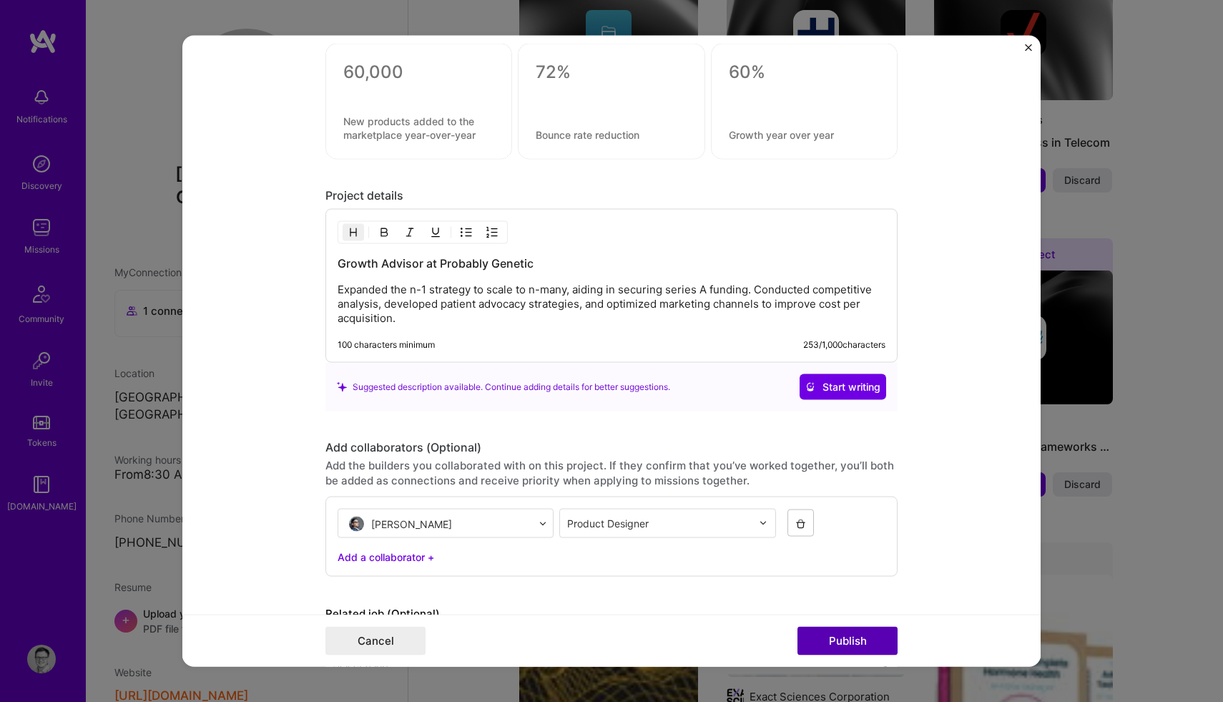
click at [845, 641] on button "Publish" at bounding box center [848, 641] width 100 height 29
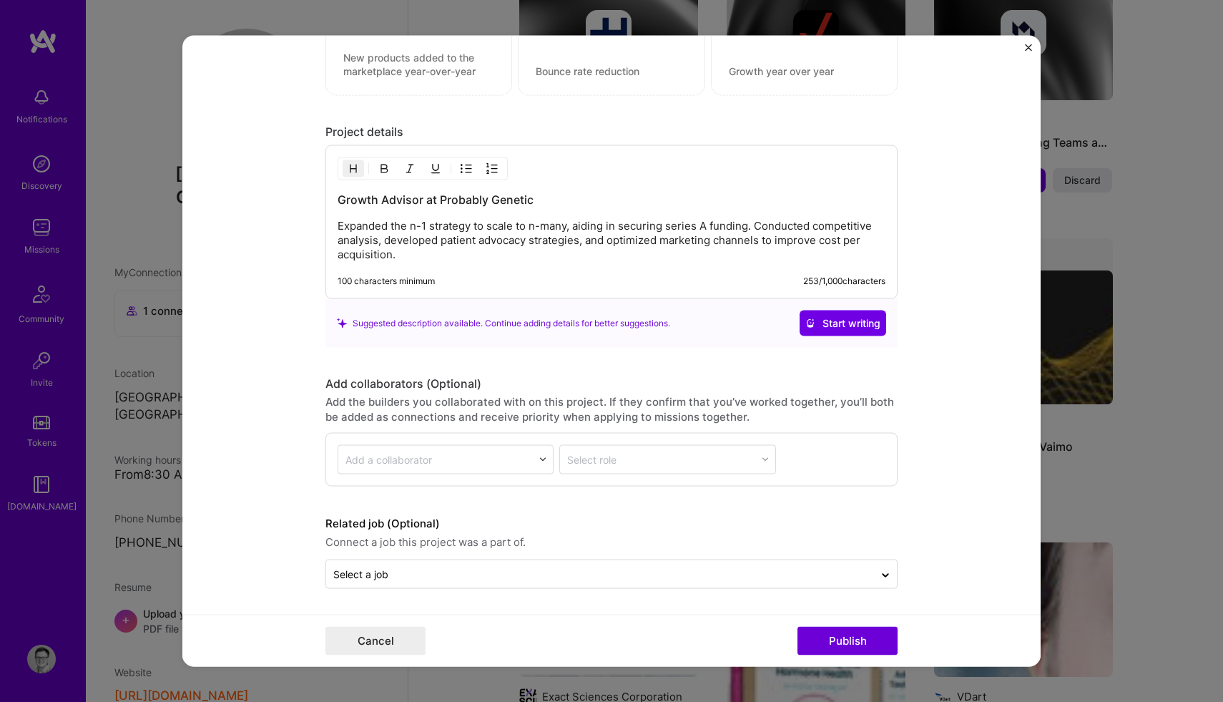
scroll to position [1179, 0]
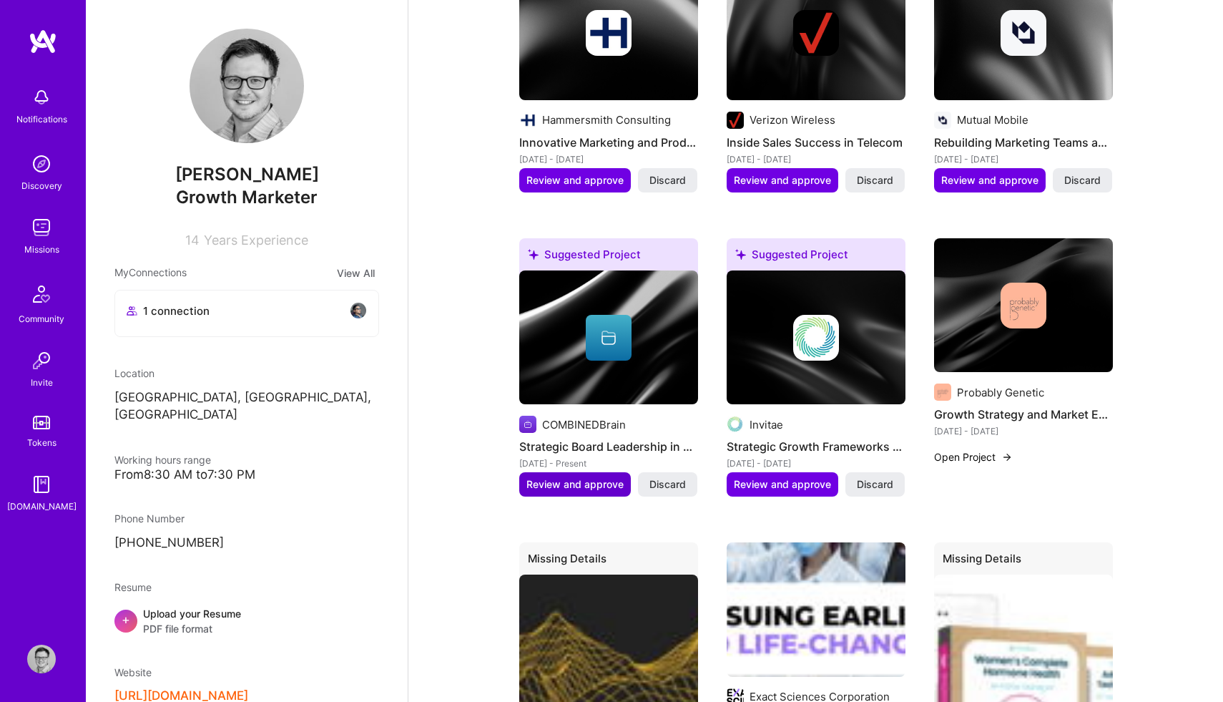
click at [590, 477] on span "Review and approve" at bounding box center [575, 484] width 97 height 14
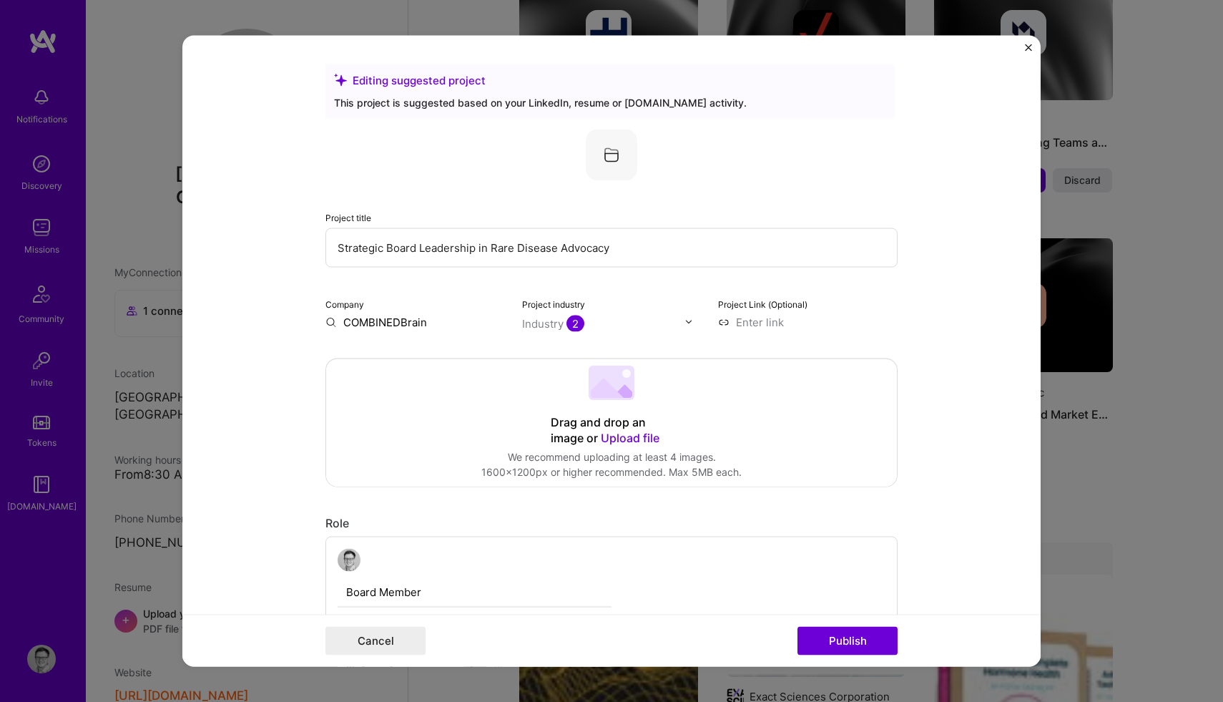
click at [1029, 44] on img "Close" at bounding box center [1028, 47] width 7 height 7
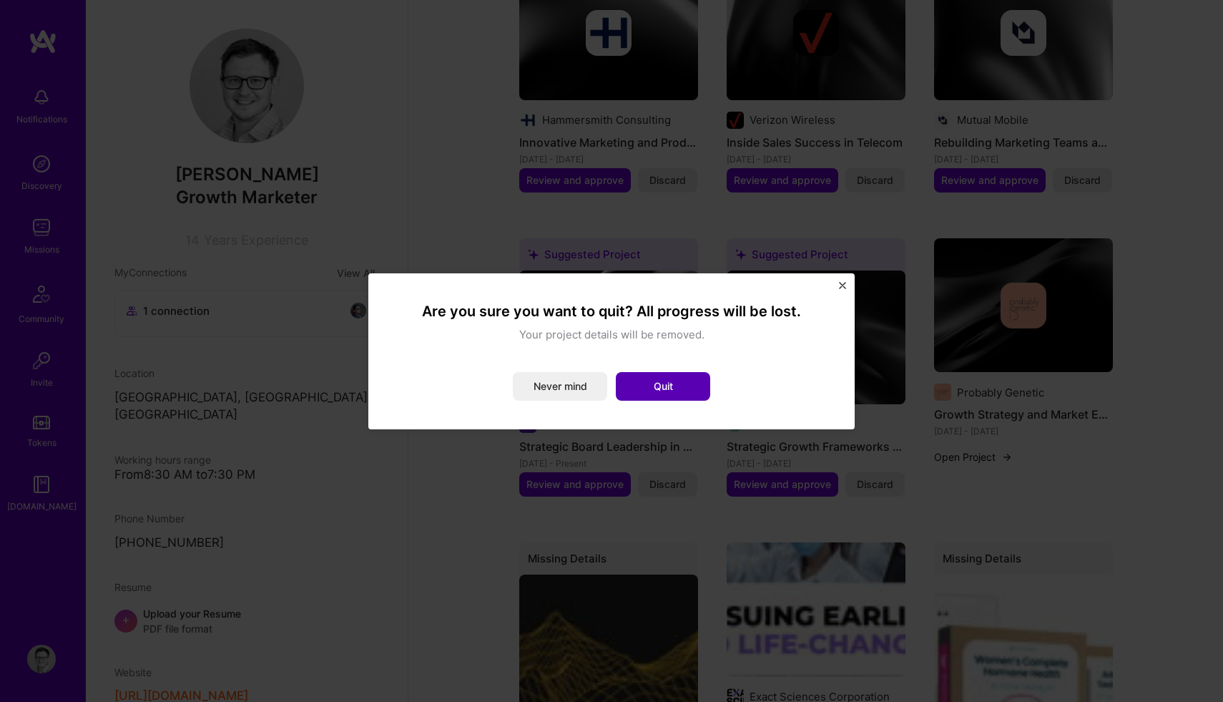
click at [665, 386] on button "Quit" at bounding box center [663, 386] width 94 height 29
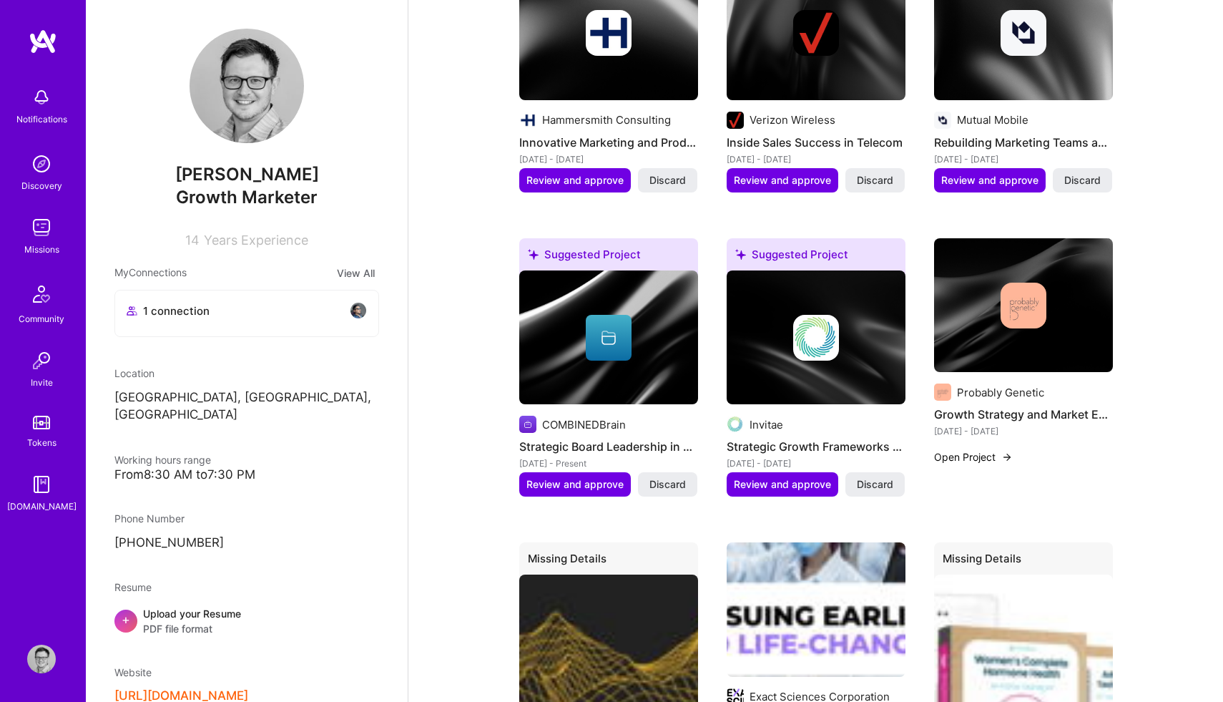
click at [984, 449] on button "Open Project" at bounding box center [973, 456] width 79 height 15
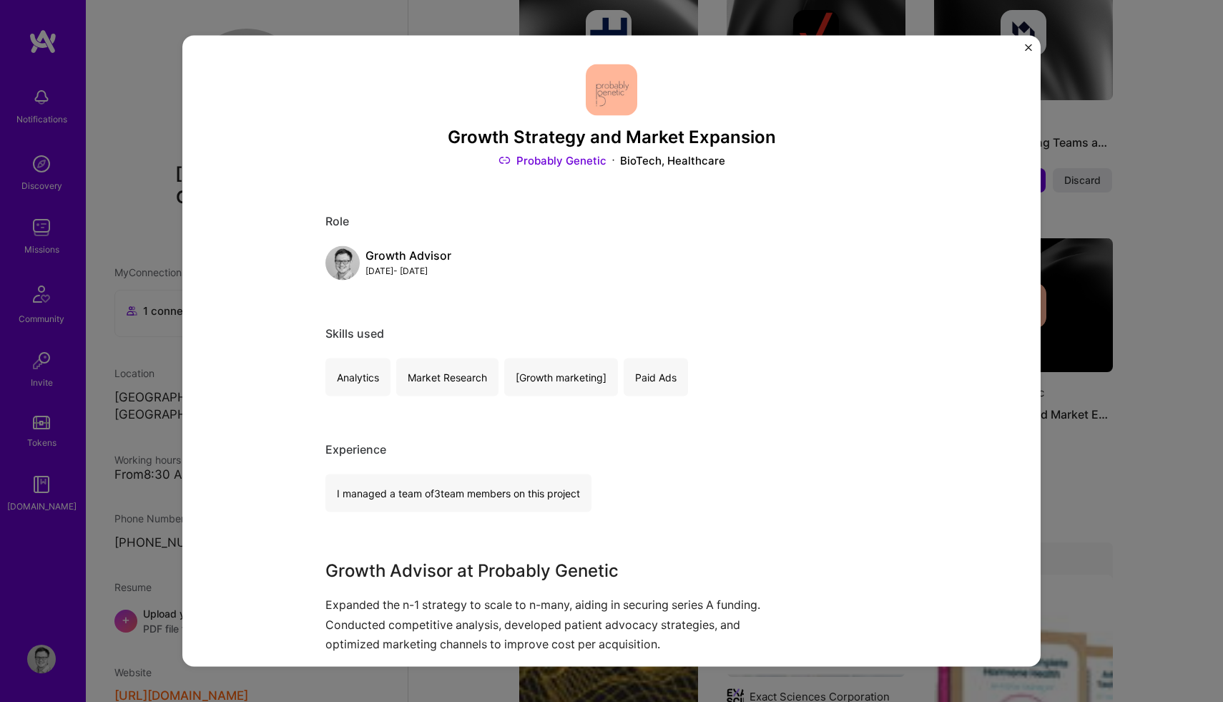
click at [1028, 46] on img "Close" at bounding box center [1028, 47] width 7 height 7
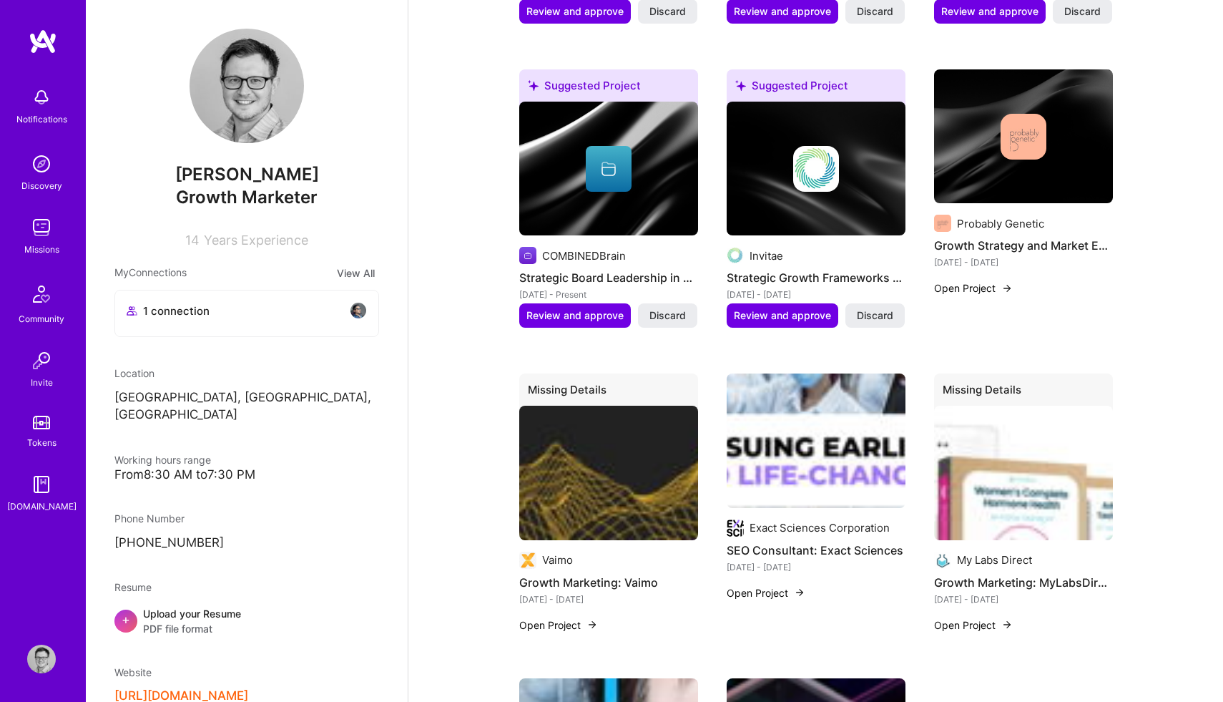
scroll to position [1724, 0]
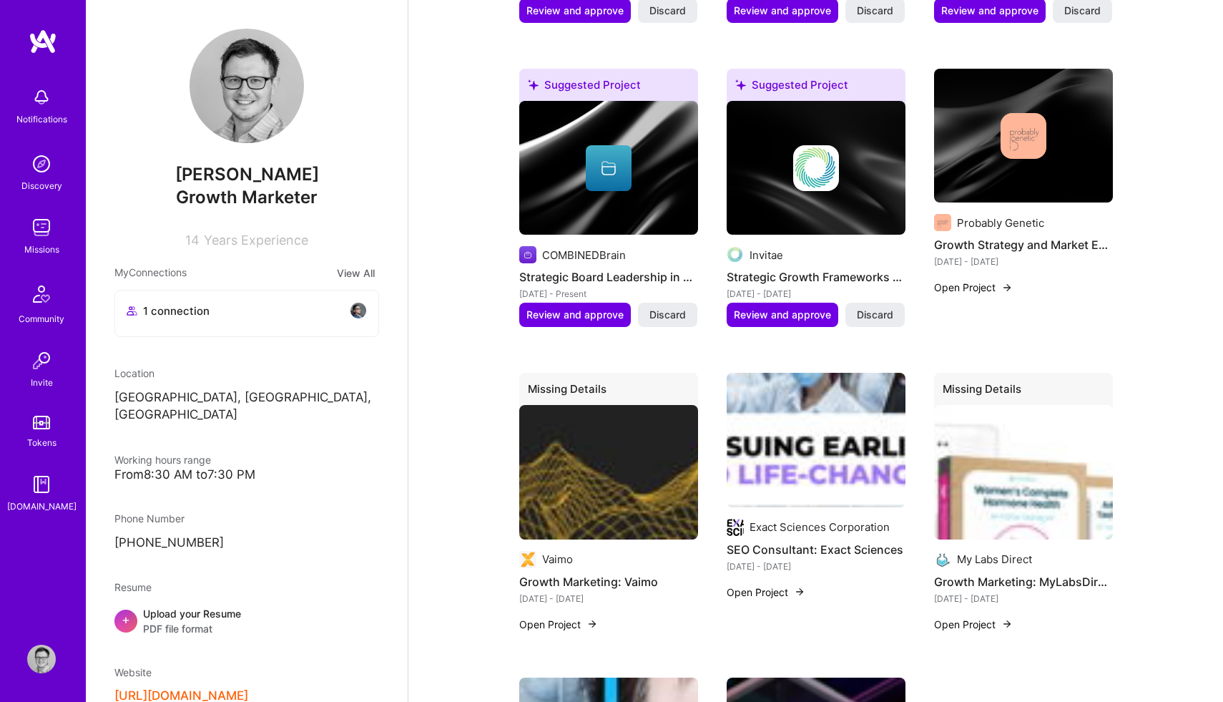
click at [572, 477] on img at bounding box center [608, 472] width 179 height 134
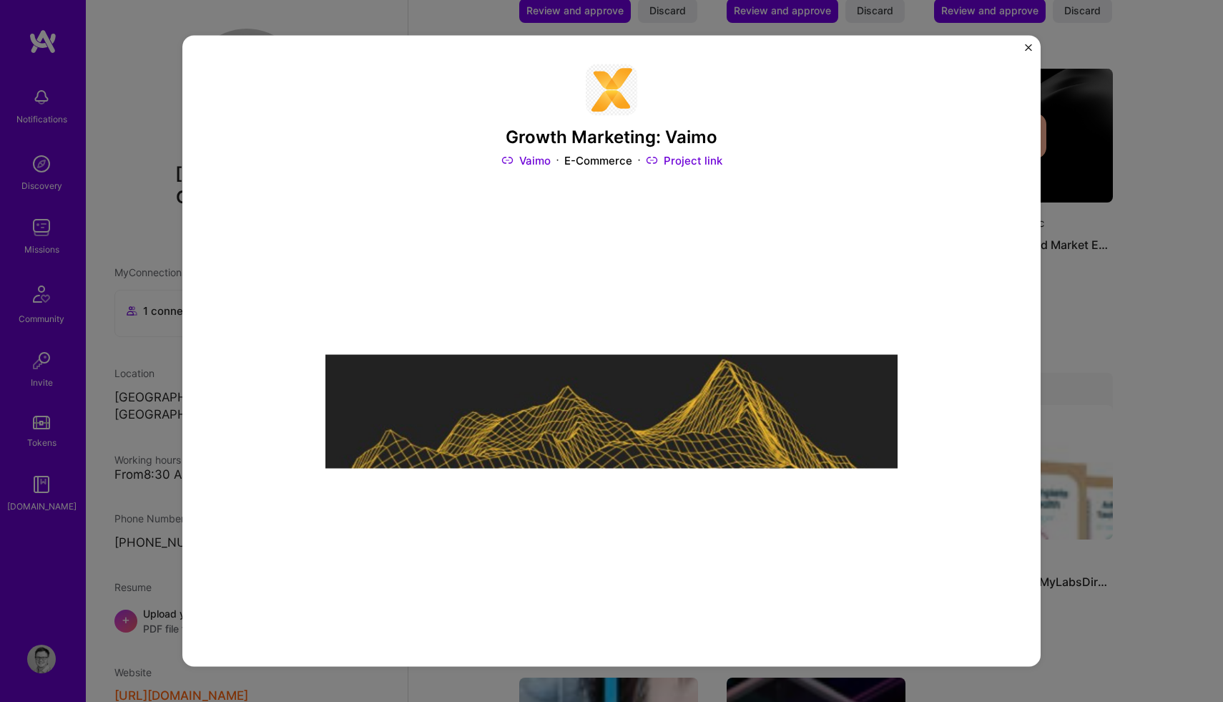
click at [1028, 44] on img "Close" at bounding box center [1028, 47] width 7 height 7
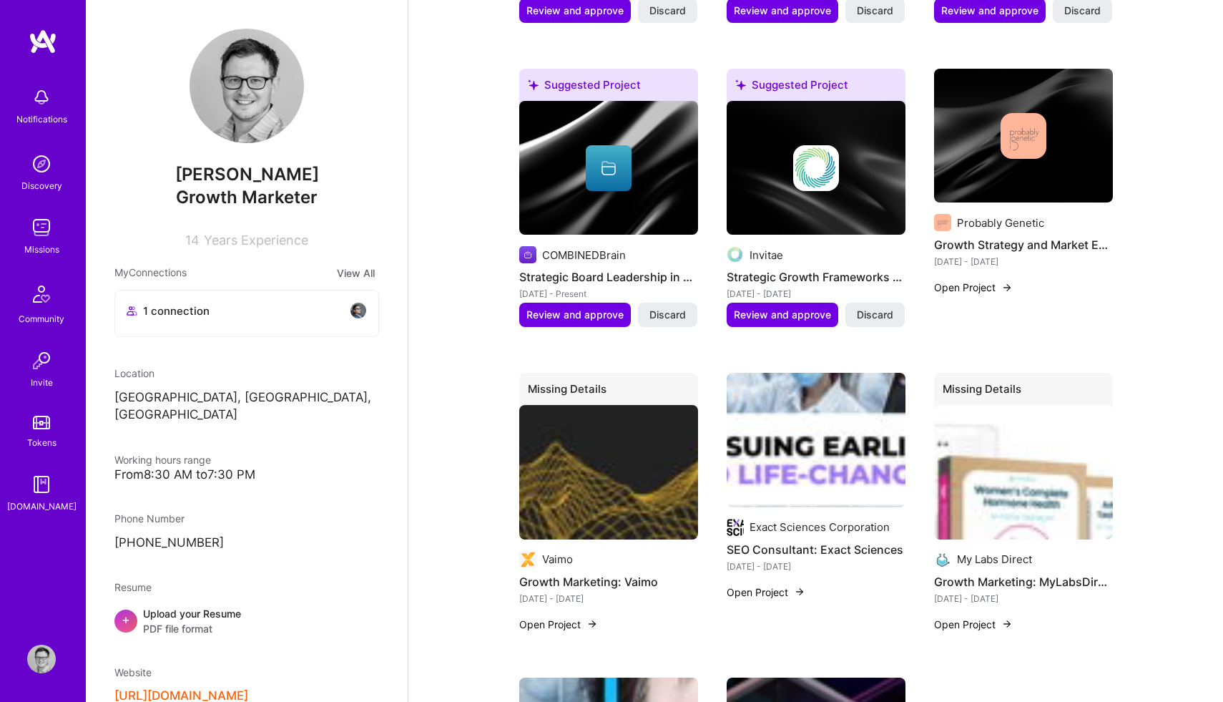
click at [570, 617] on button "Open Project" at bounding box center [558, 624] width 79 height 15
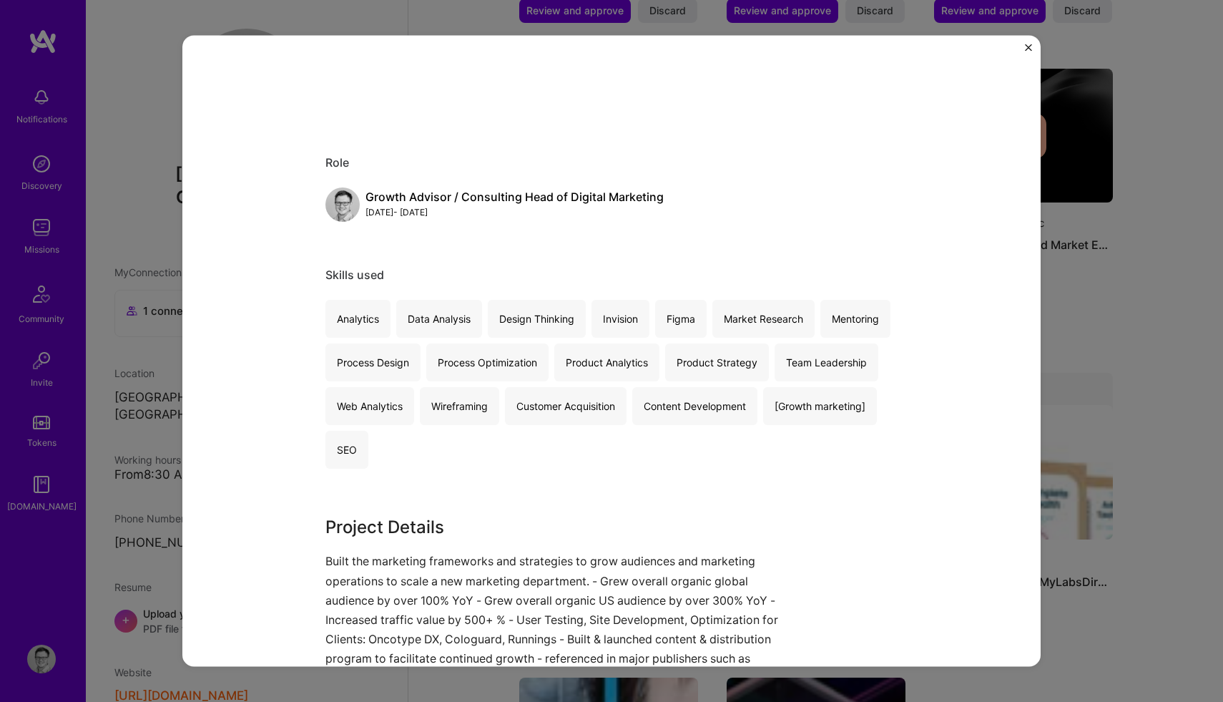
scroll to position [550, 0]
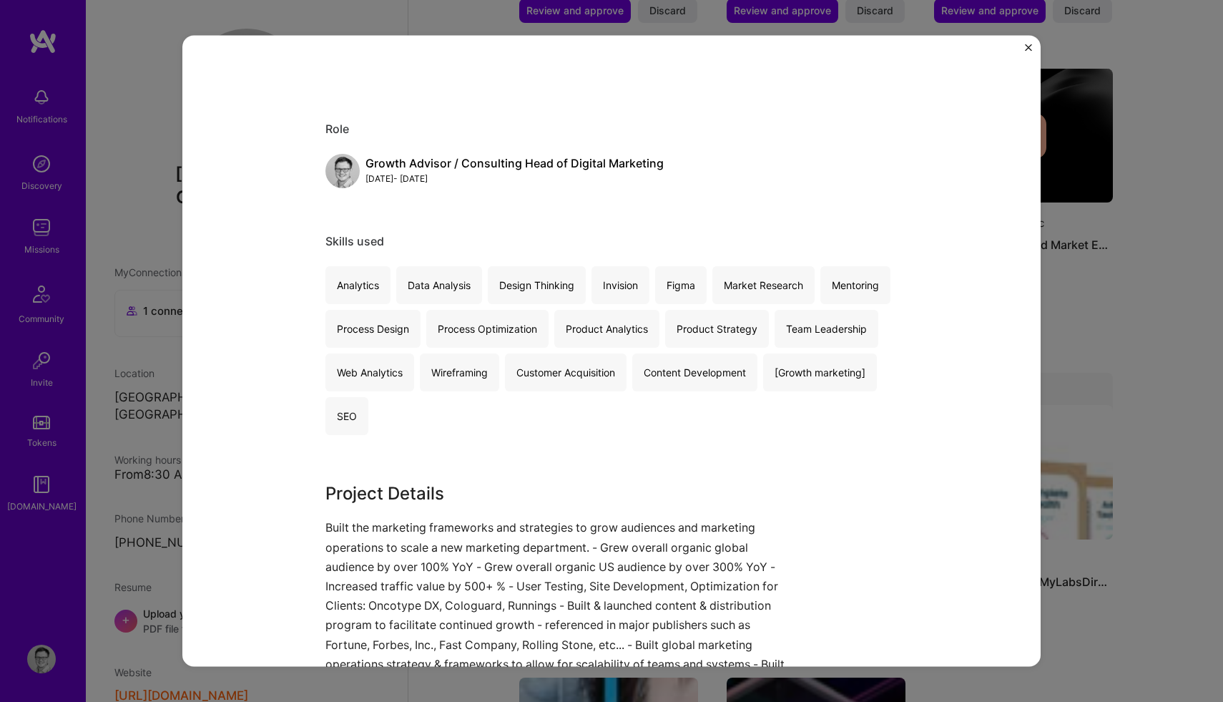
click at [1027, 47] on img "Close" at bounding box center [1028, 47] width 7 height 7
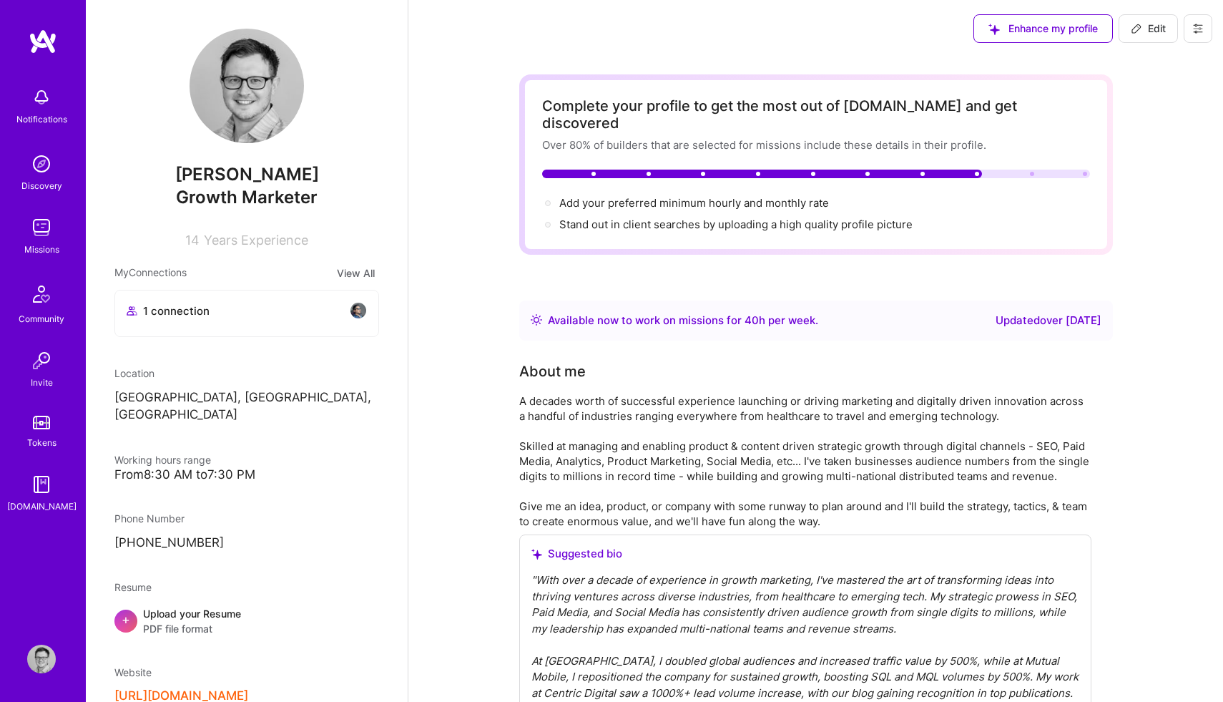
click at [1134, 29] on icon at bounding box center [1136, 28] width 11 height 11
select select "US"
select select "Right Now"
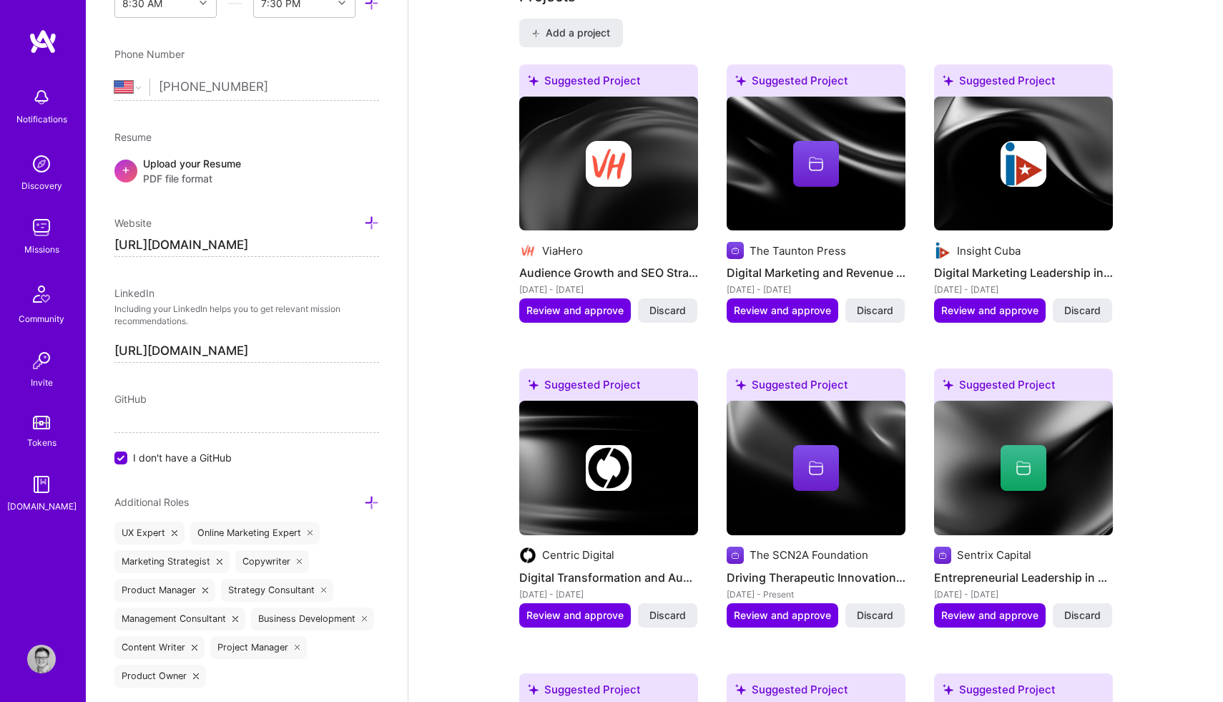
scroll to position [2048, 0]
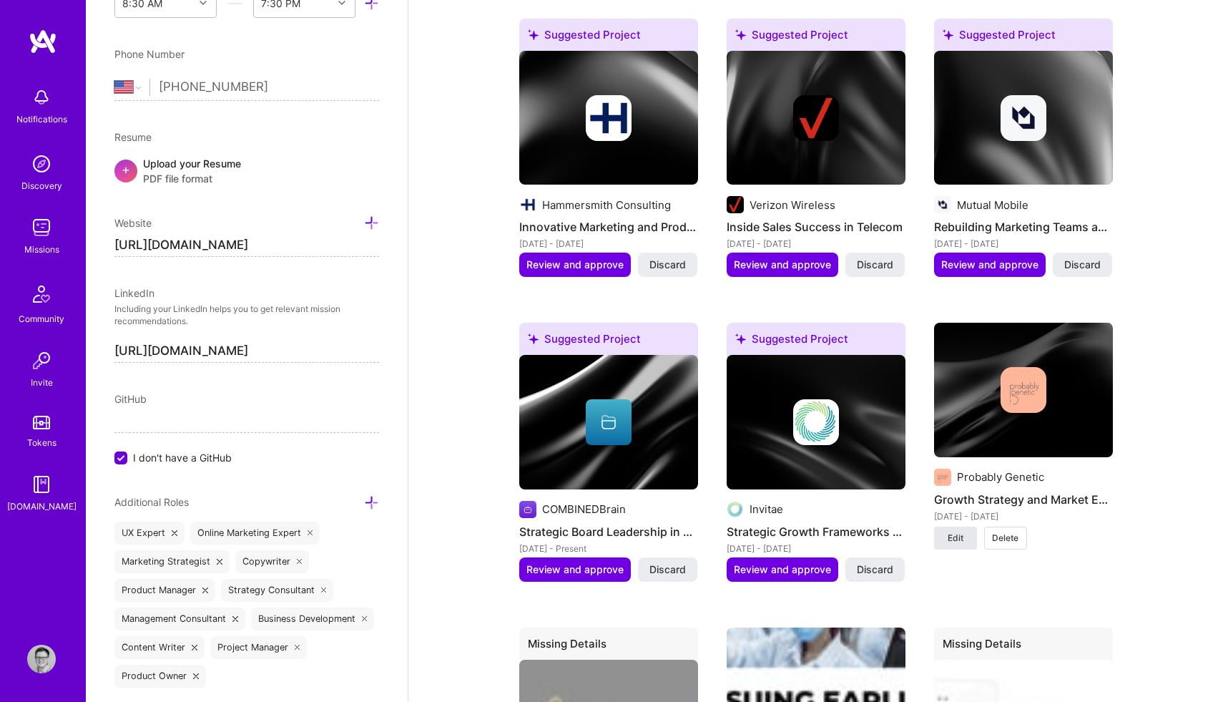
click at [958, 532] on span "Edit" at bounding box center [956, 538] width 16 height 13
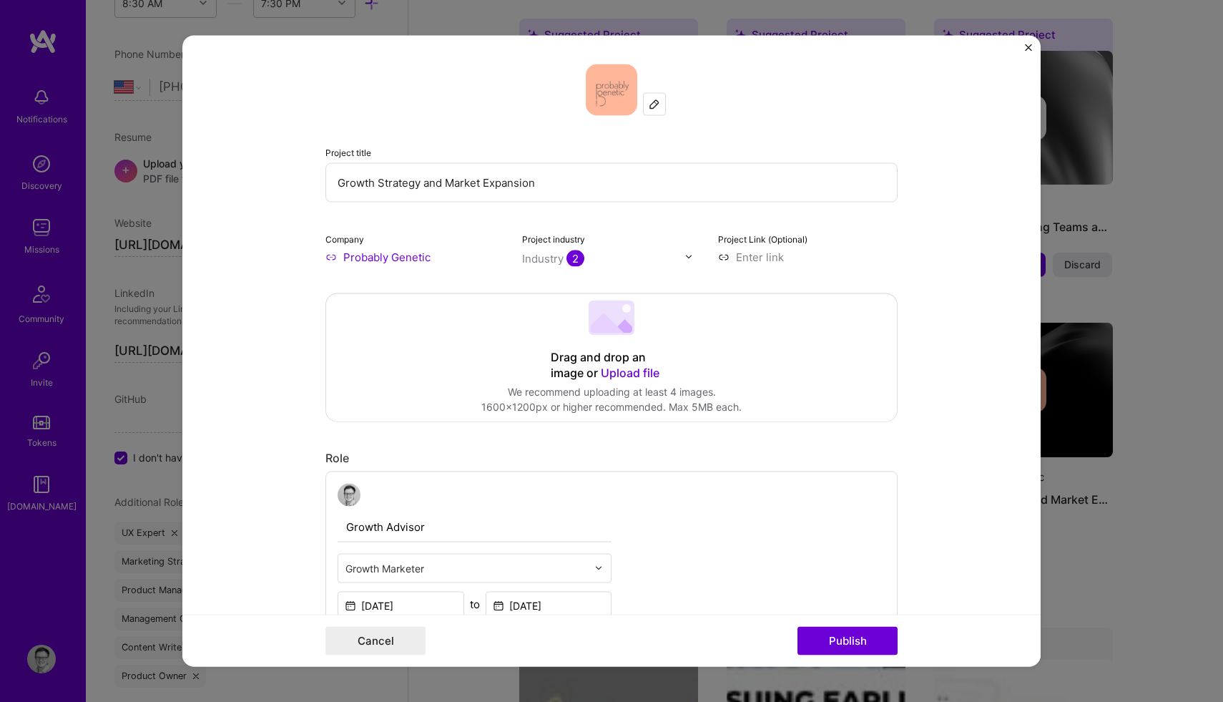
click at [625, 376] on span "Upload file" at bounding box center [630, 372] width 59 height 14
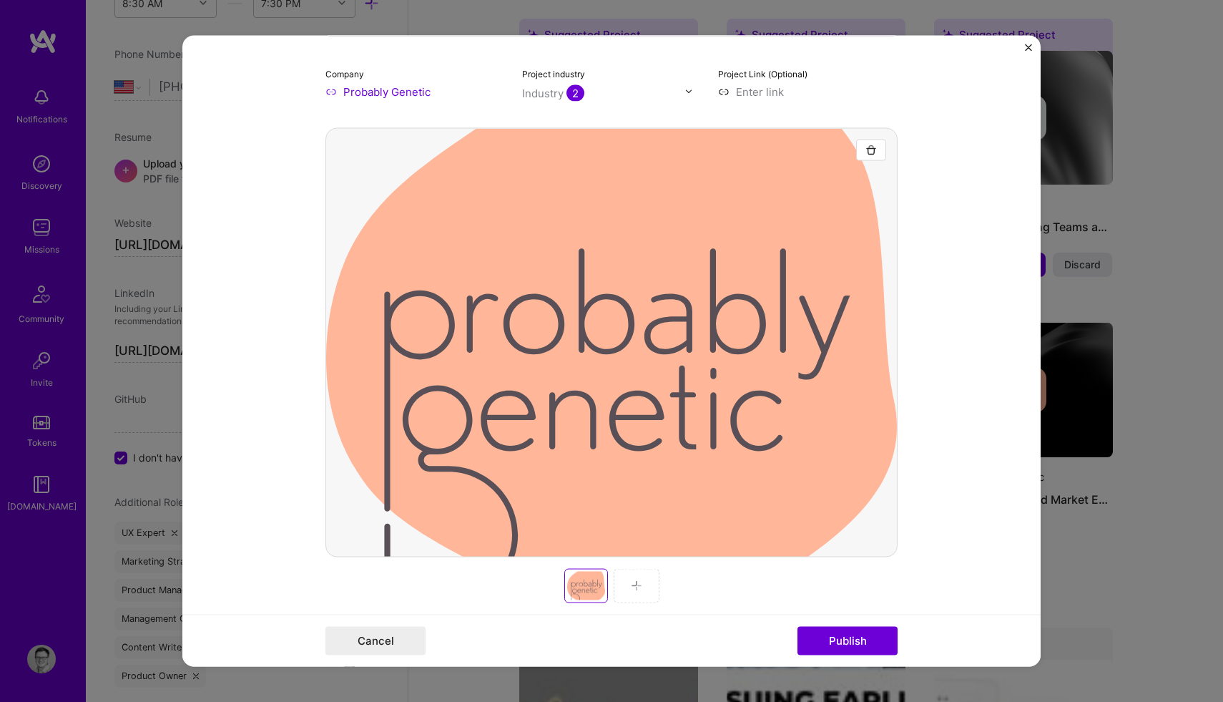
scroll to position [96, 0]
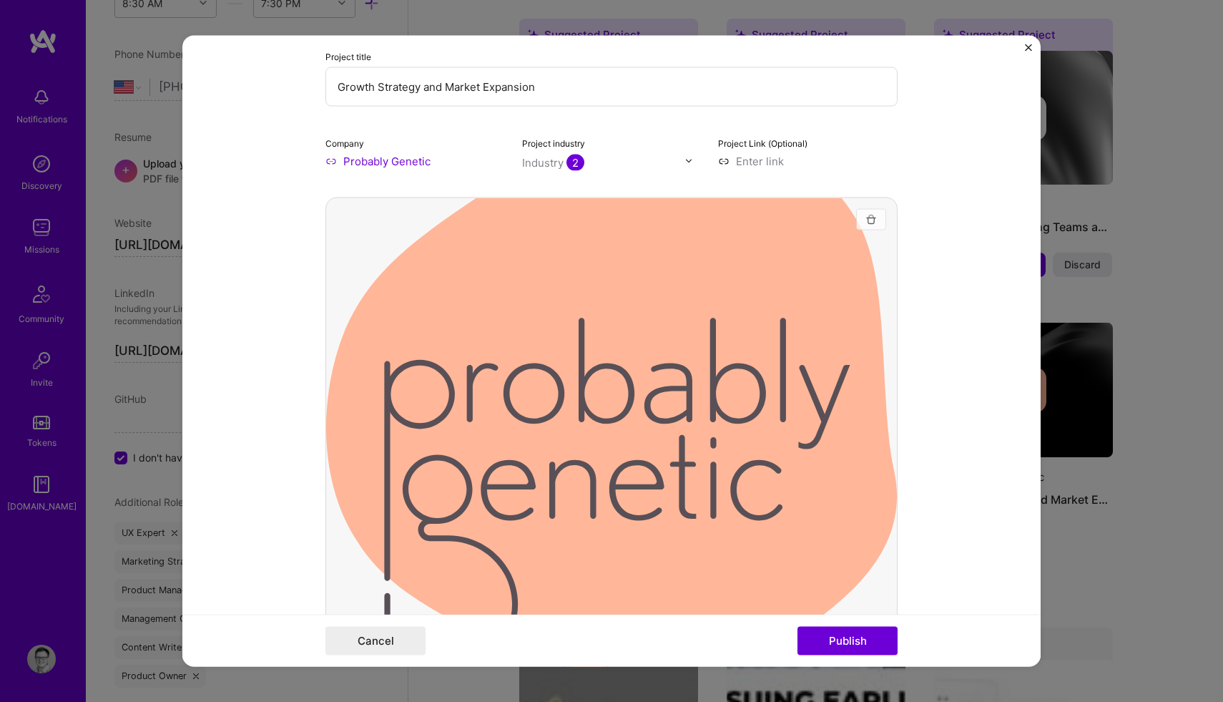
click at [867, 217] on img "button" at bounding box center [871, 218] width 11 height 11
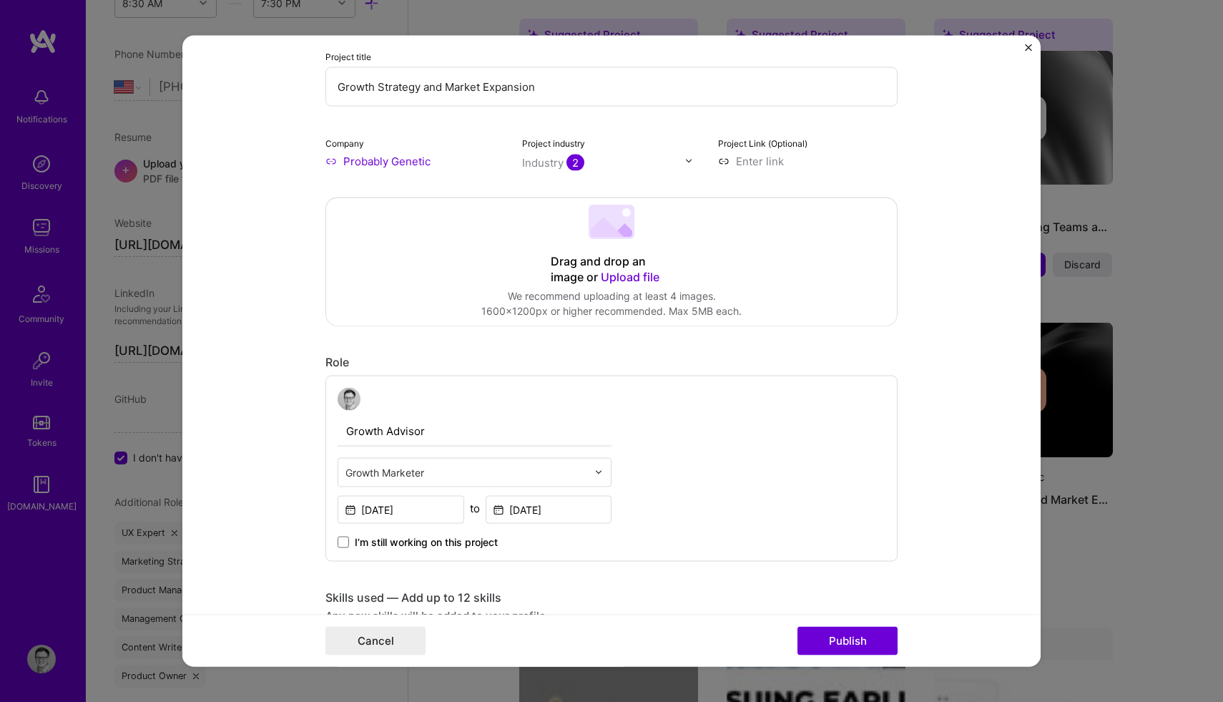
click at [607, 238] on 202 at bounding box center [612, 221] width 46 height 34
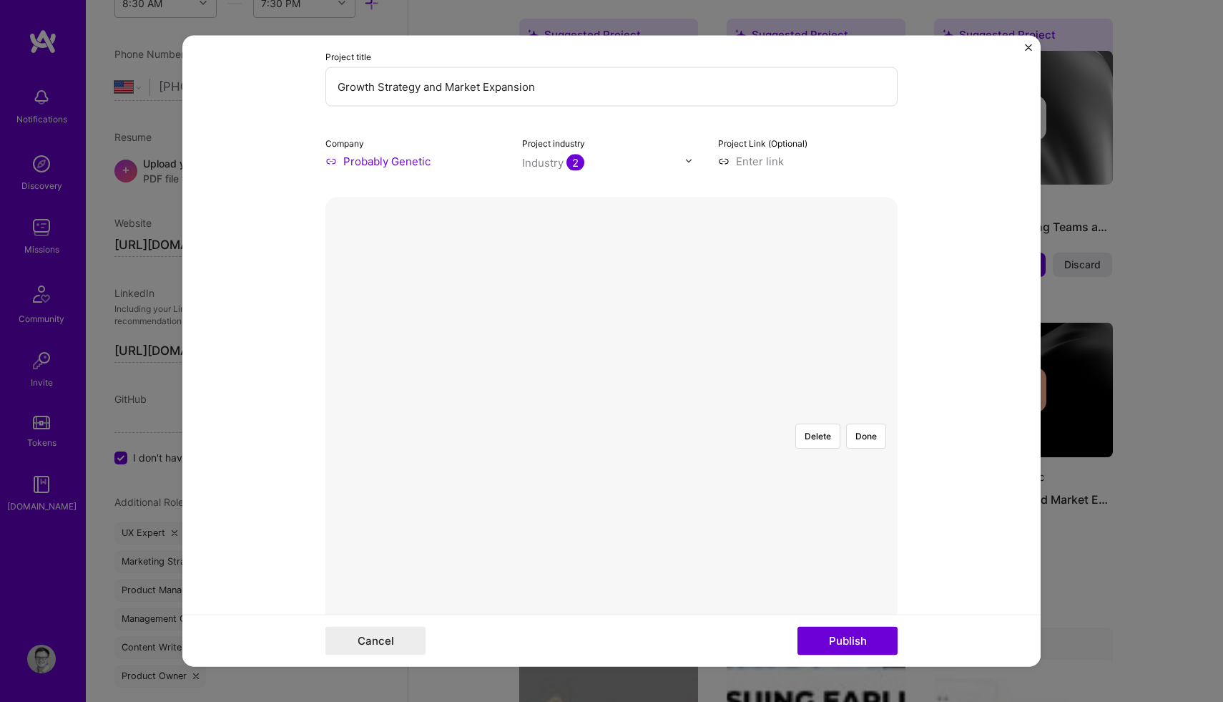
click at [718, 507] on div at bounding box center [819, 634] width 415 height 312
click at [828, 411] on div "Delete Done" at bounding box center [612, 411] width 572 height 0
click at [855, 423] on button "Done" at bounding box center [866, 435] width 40 height 25
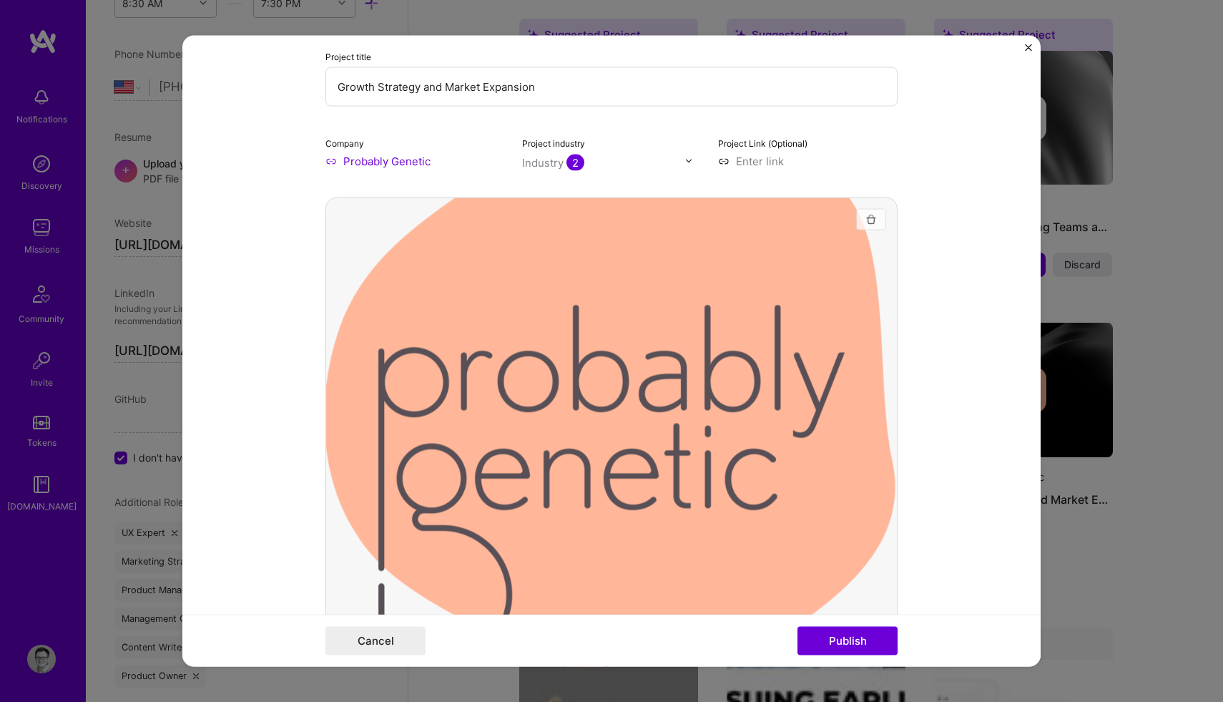
click at [870, 217] on img "button" at bounding box center [871, 218] width 11 height 11
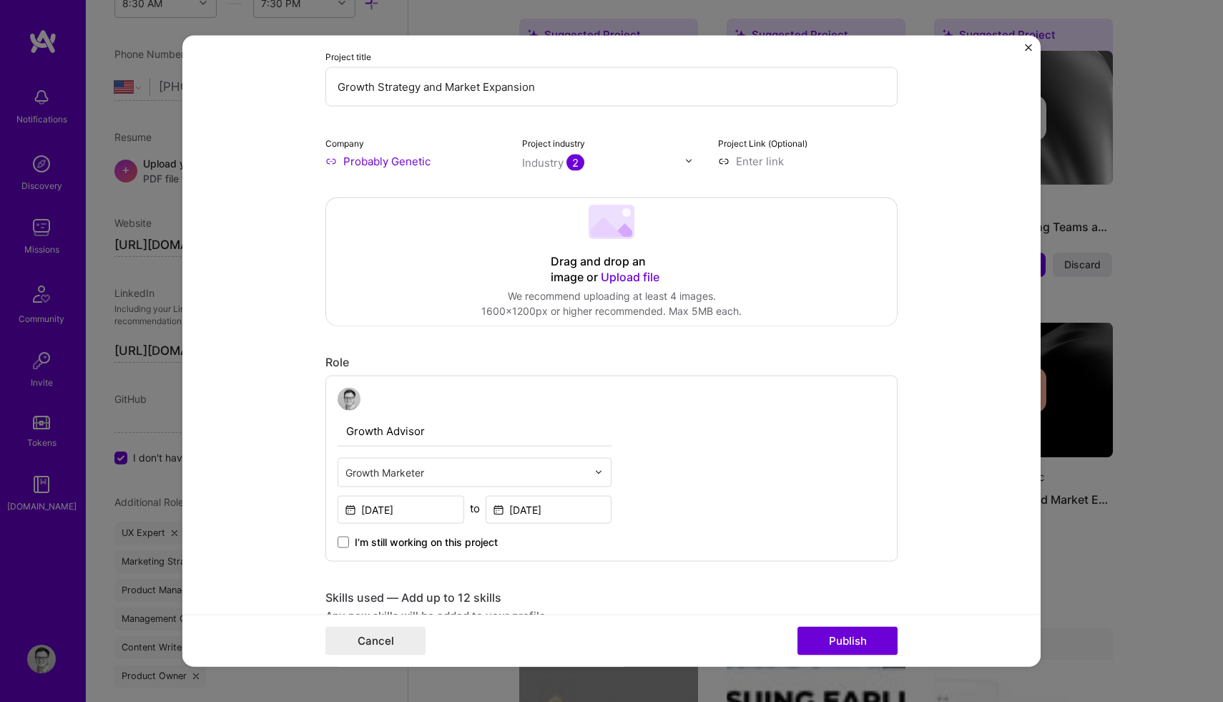
click at [620, 278] on span "Upload file" at bounding box center [630, 276] width 59 height 14
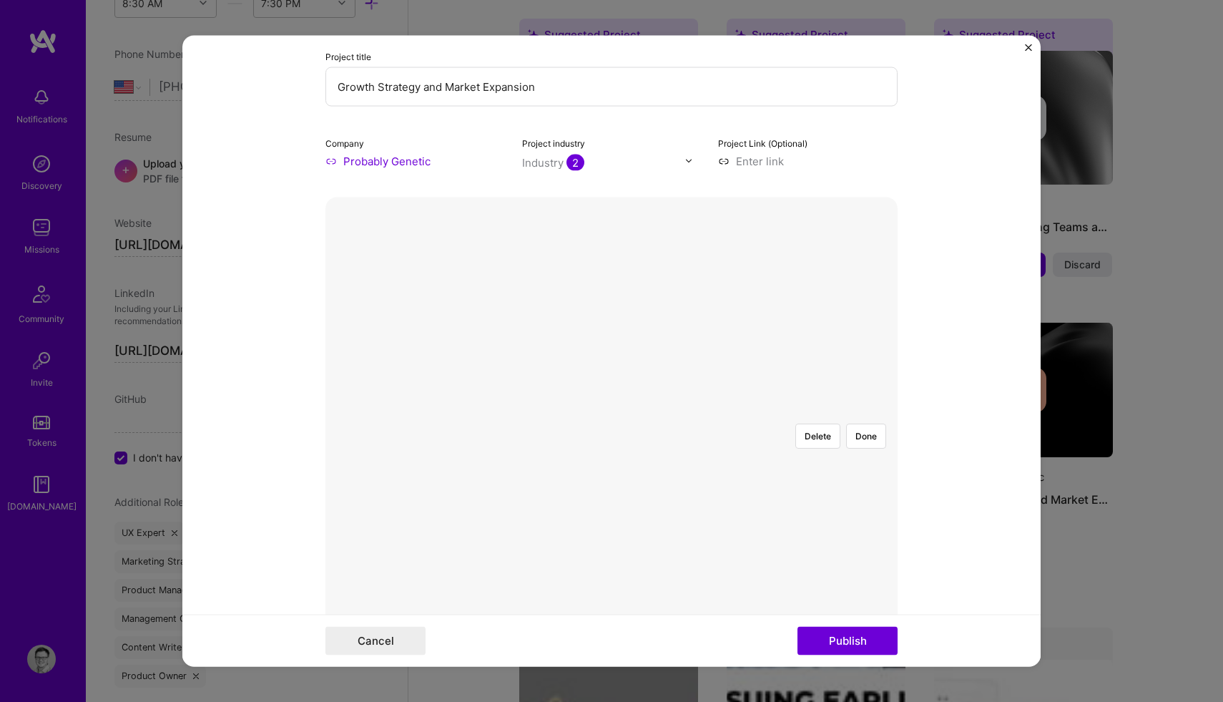
click at [668, 487] on div at bounding box center [819, 642] width 415 height 312
click at [645, 483] on div at bounding box center [819, 639] width 415 height 312
click at [835, 647] on button "Publish" at bounding box center [848, 641] width 100 height 29
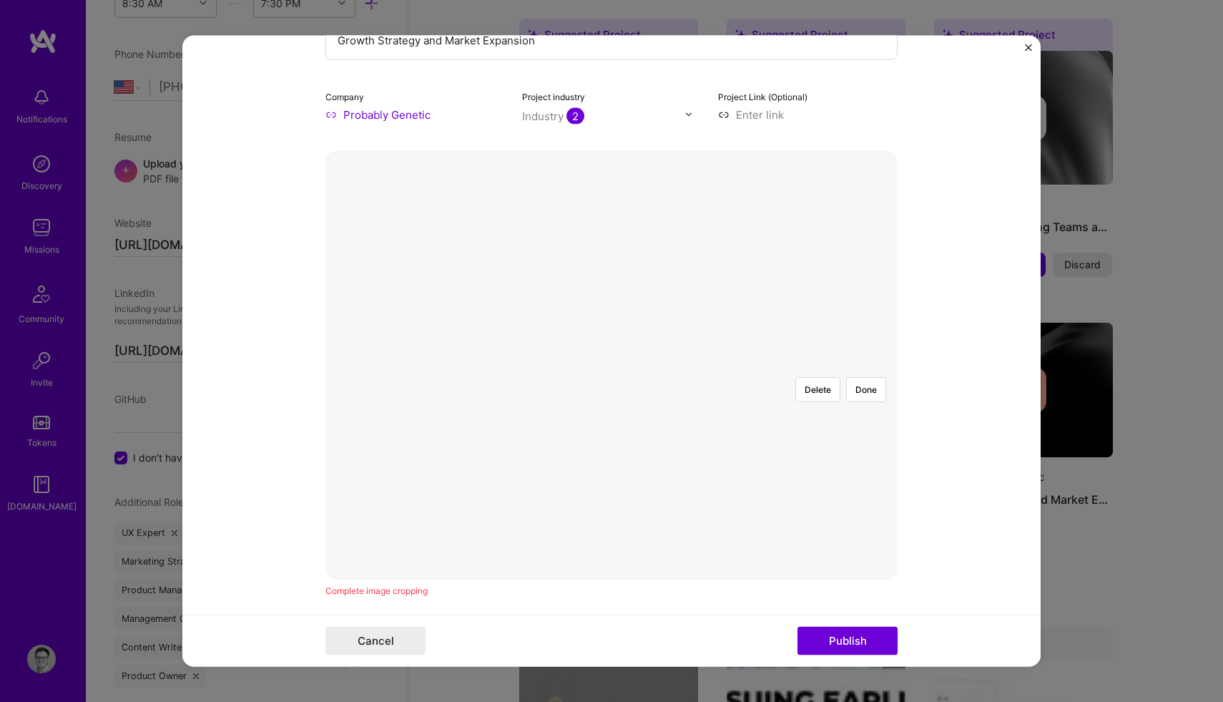
scroll to position [141, 0]
click at [873, 378] on button "Done" at bounding box center [866, 390] width 40 height 25
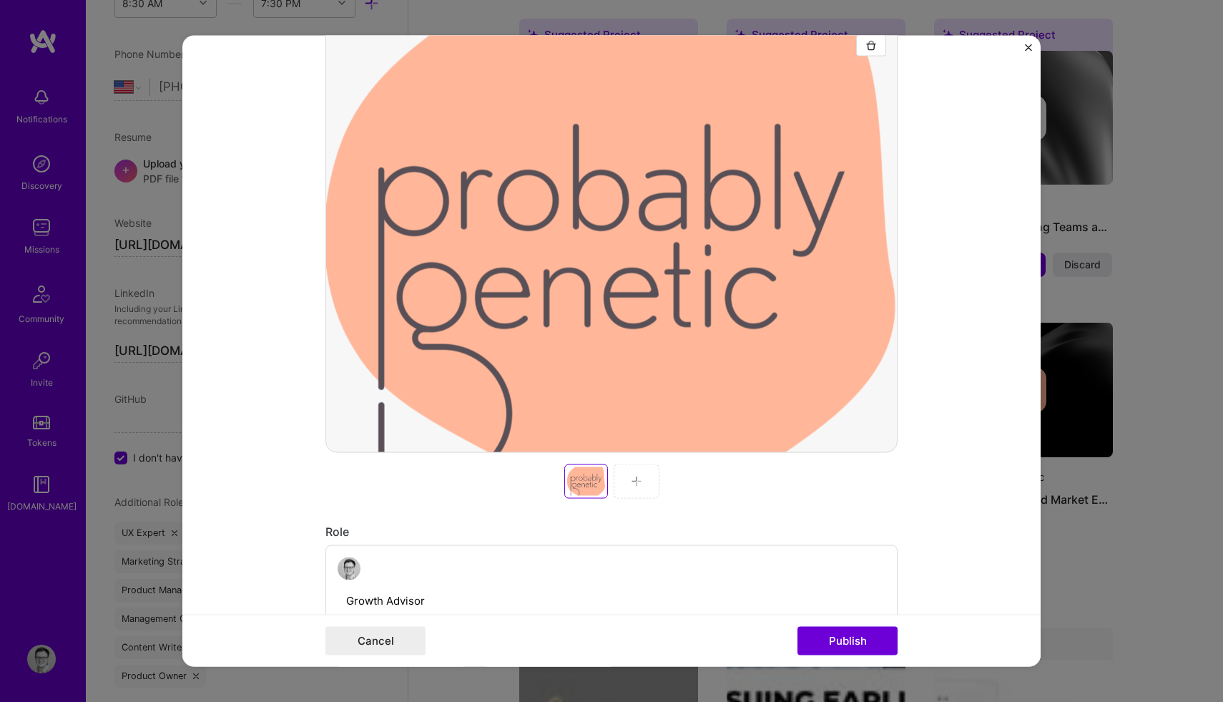
scroll to position [275, 0]
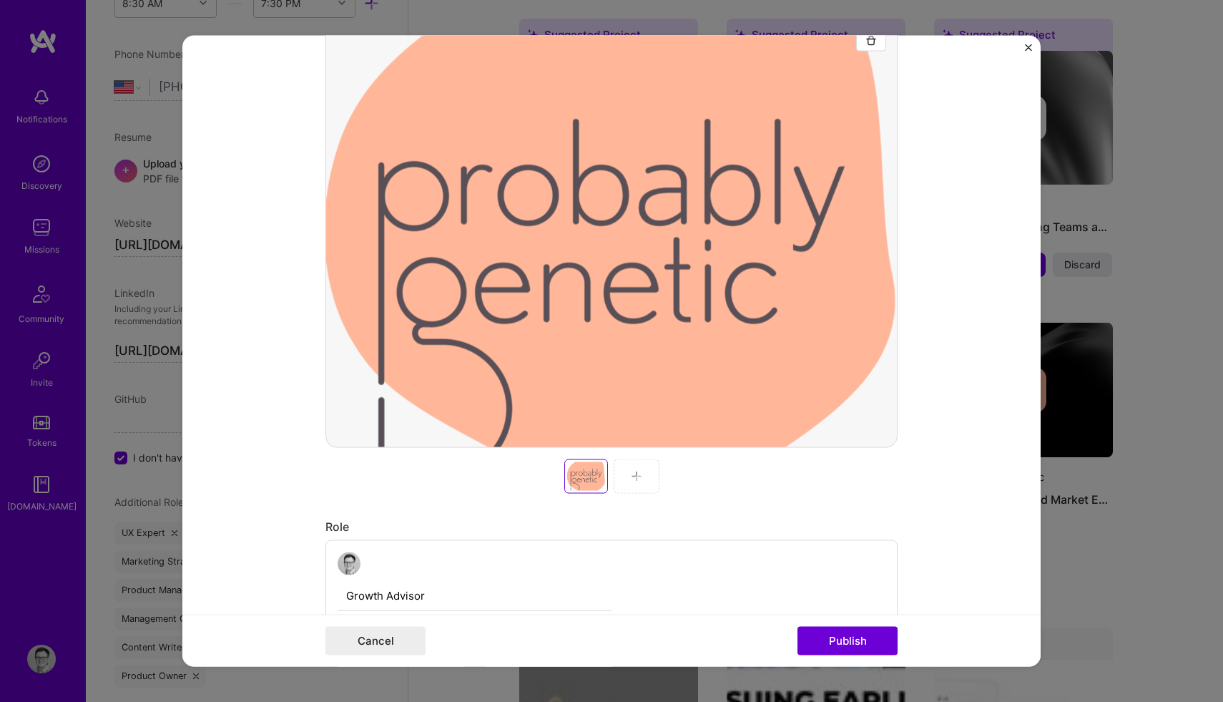
click at [635, 478] on img at bounding box center [636, 475] width 11 height 11
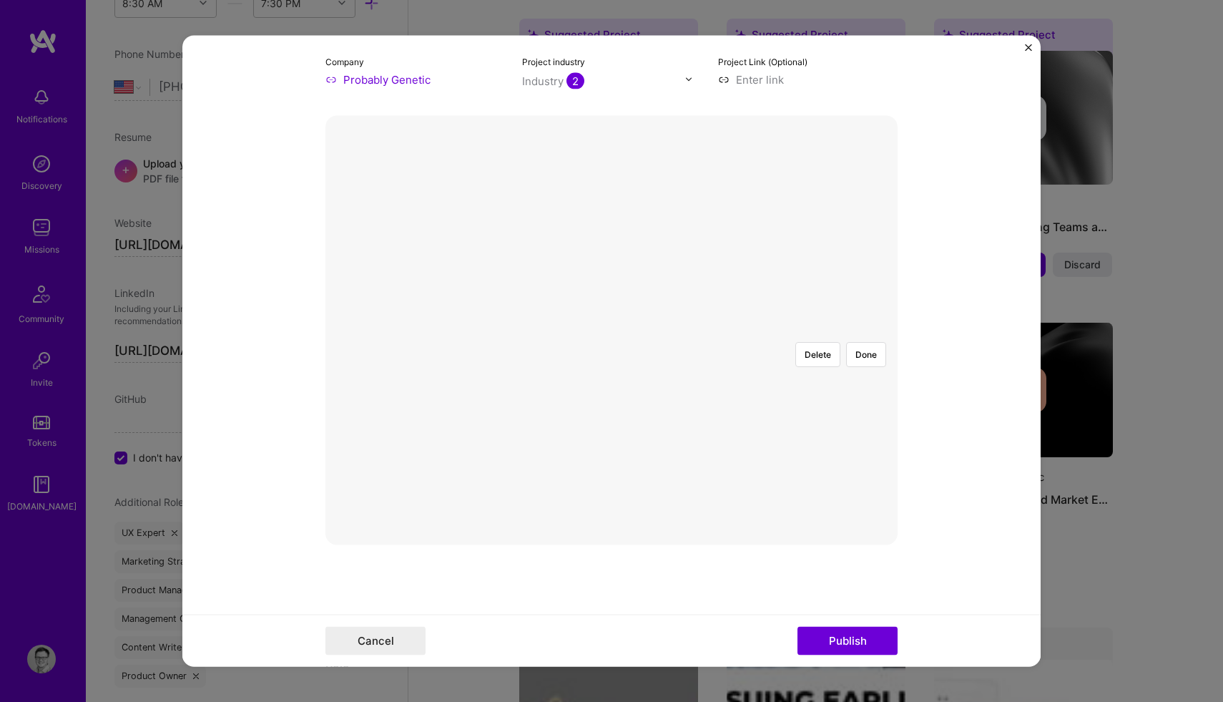
scroll to position [170, 0]
click at [612, 337] on div at bounding box center [817, 491] width 410 height 308
click at [777, 391] on div at bounding box center [800, 478] width 376 height 283
click at [629, 337] on div at bounding box center [798, 477] width 373 height 280
click at [872, 337] on div "Delete Done" at bounding box center [612, 337] width 572 height 0
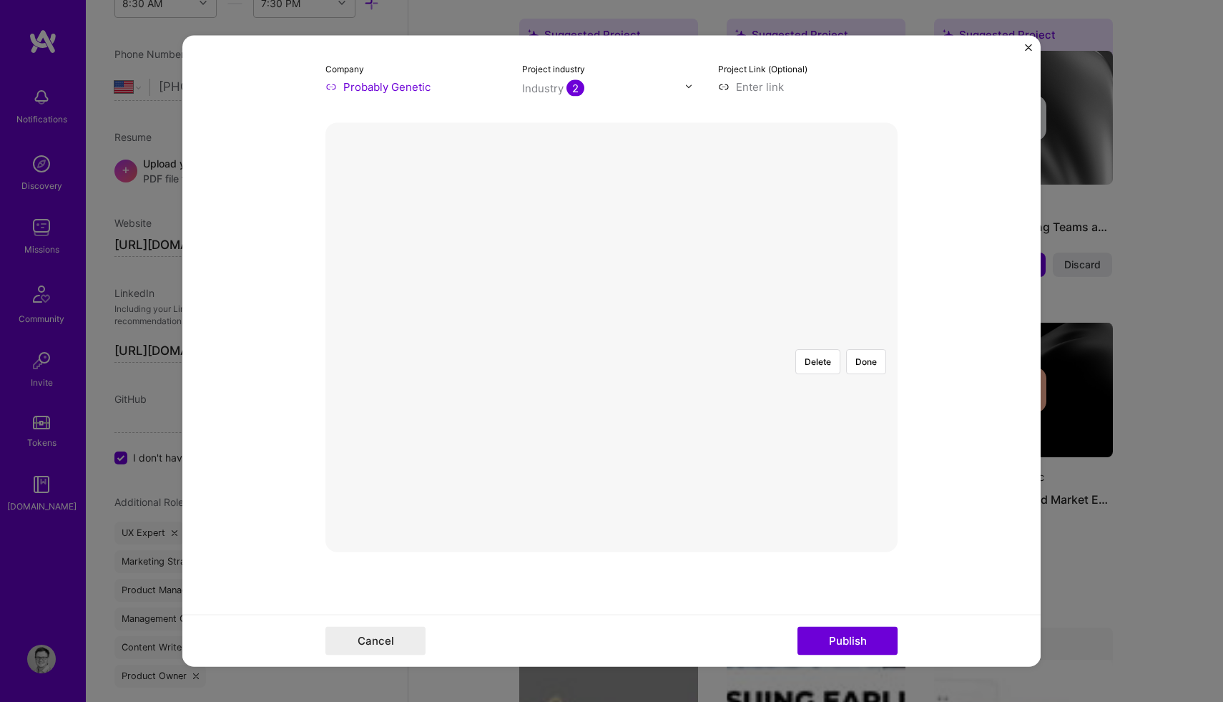
click at [720, 395] on div at bounding box center [817, 496] width 410 height 308
click at [855, 348] on button "Done" at bounding box center [866, 360] width 40 height 25
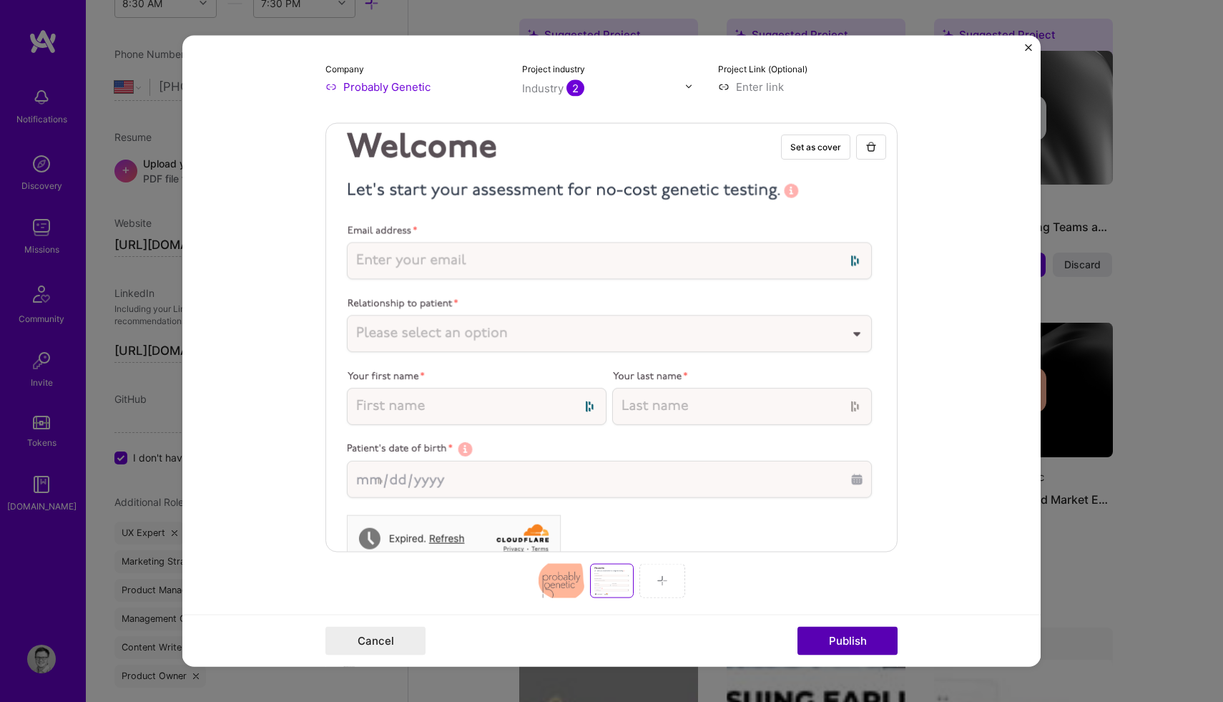
click at [846, 640] on button "Publish" at bounding box center [848, 641] width 100 height 29
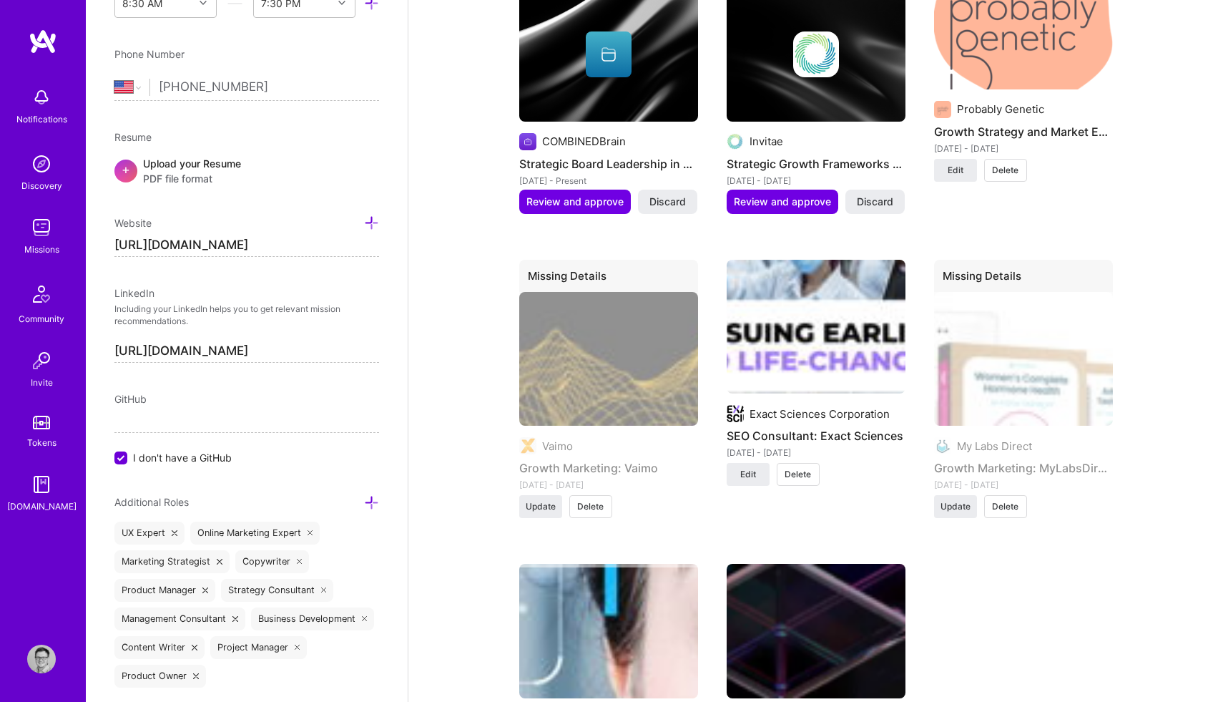
scroll to position [2421, 0]
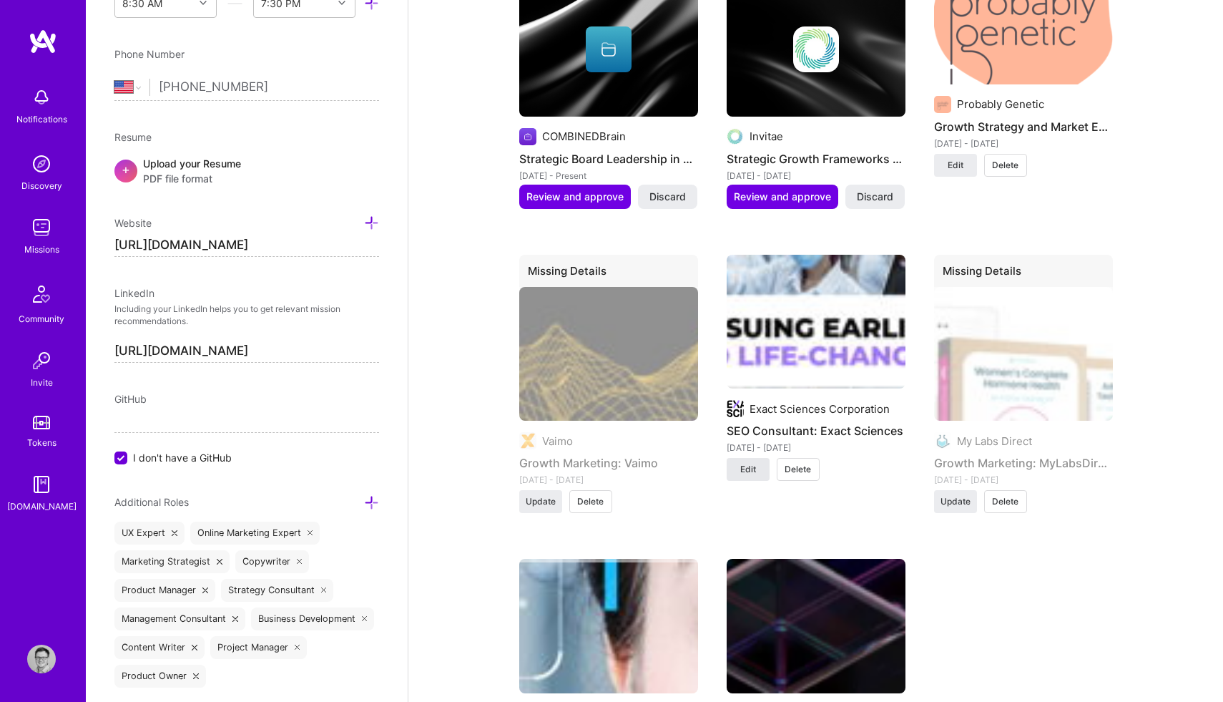
click at [750, 463] on span "Edit" at bounding box center [748, 469] width 16 height 13
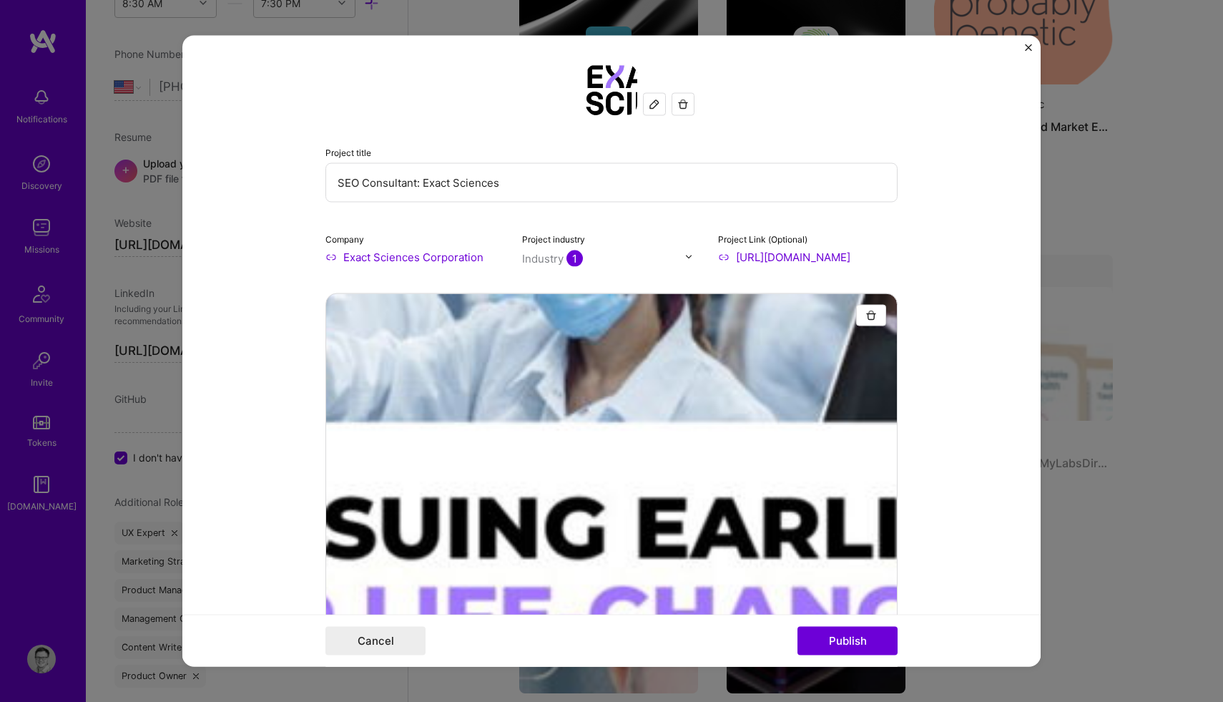
drag, startPoint x: 358, startPoint y: 183, endPoint x: 325, endPoint y: 185, distance: 33.0
click at [326, 185] on input "SEO Consultant: Exact Sciences" at bounding box center [612, 181] width 572 height 39
drag, startPoint x: 527, startPoint y: 182, endPoint x: 475, endPoint y: 182, distance: 51.5
click at [475, 182] on input "Product Consultant: Exact Sciences" at bounding box center [612, 181] width 572 height 39
click at [504, 180] on input "Product Consultant: Exact Sciences" at bounding box center [612, 181] width 572 height 39
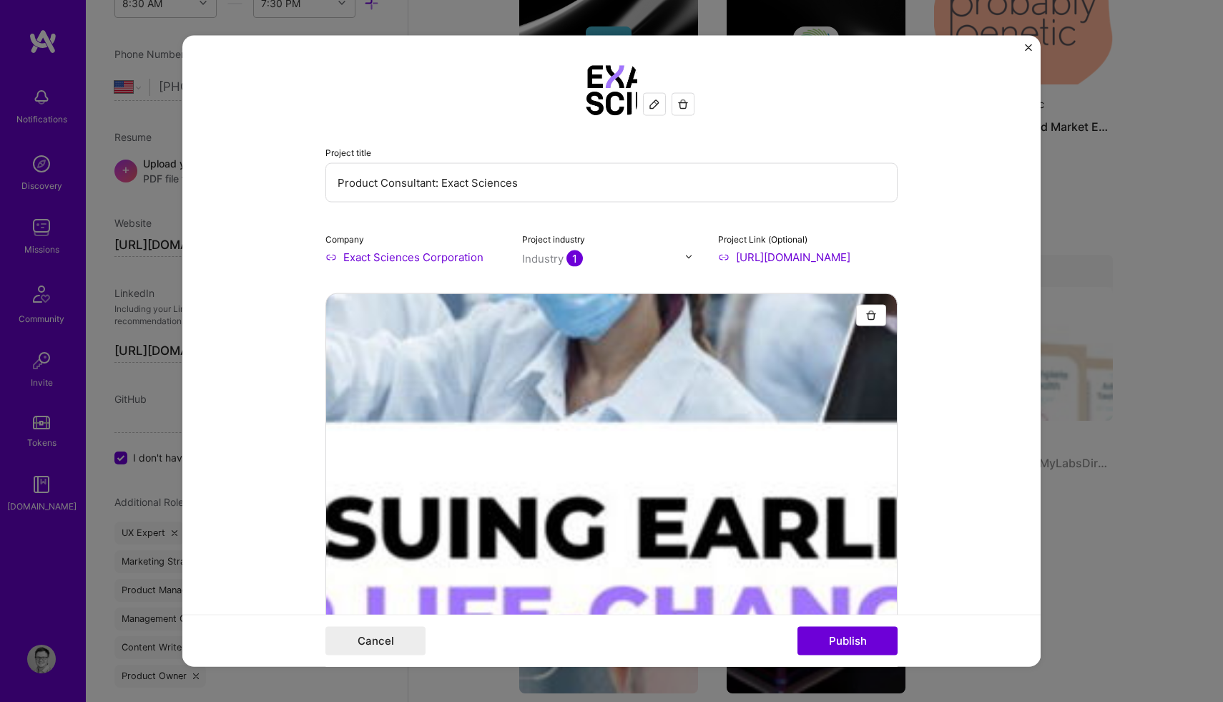
drag, startPoint x: 519, startPoint y: 185, endPoint x: 383, endPoint y: 186, distance: 136.6
click at [383, 186] on input "Product Consultant: Exact Sciences" at bounding box center [612, 181] width 572 height 39
type input "Product Advisor"
click at [232, 251] on form "Project title Product Advisor Company Exact Sciences Corporation Project indust…" at bounding box center [611, 351] width 858 height 632
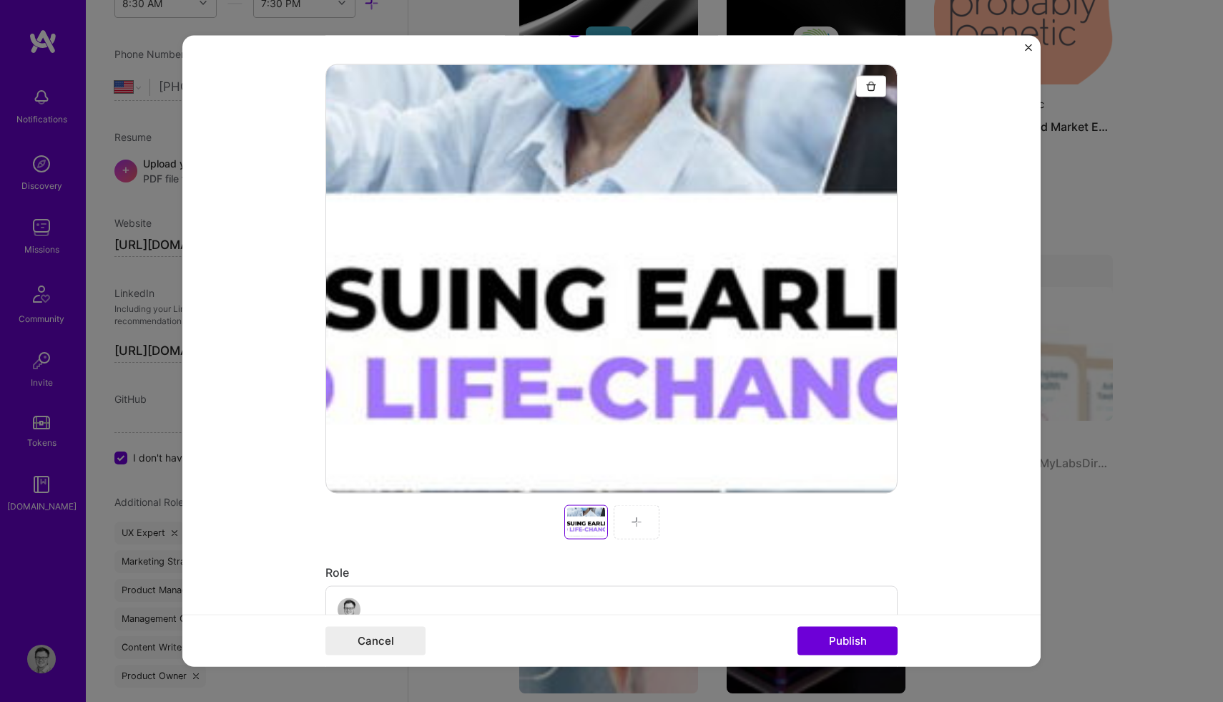
scroll to position [231, 0]
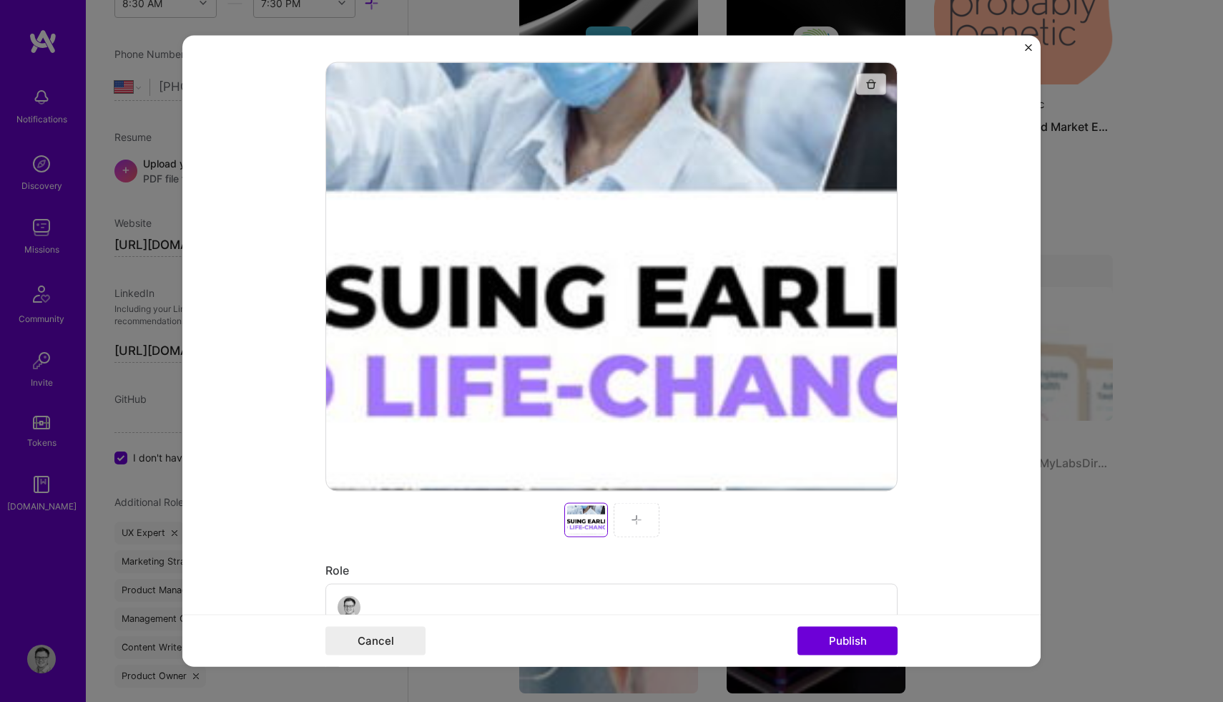
click at [872, 84] on img "button" at bounding box center [871, 83] width 11 height 11
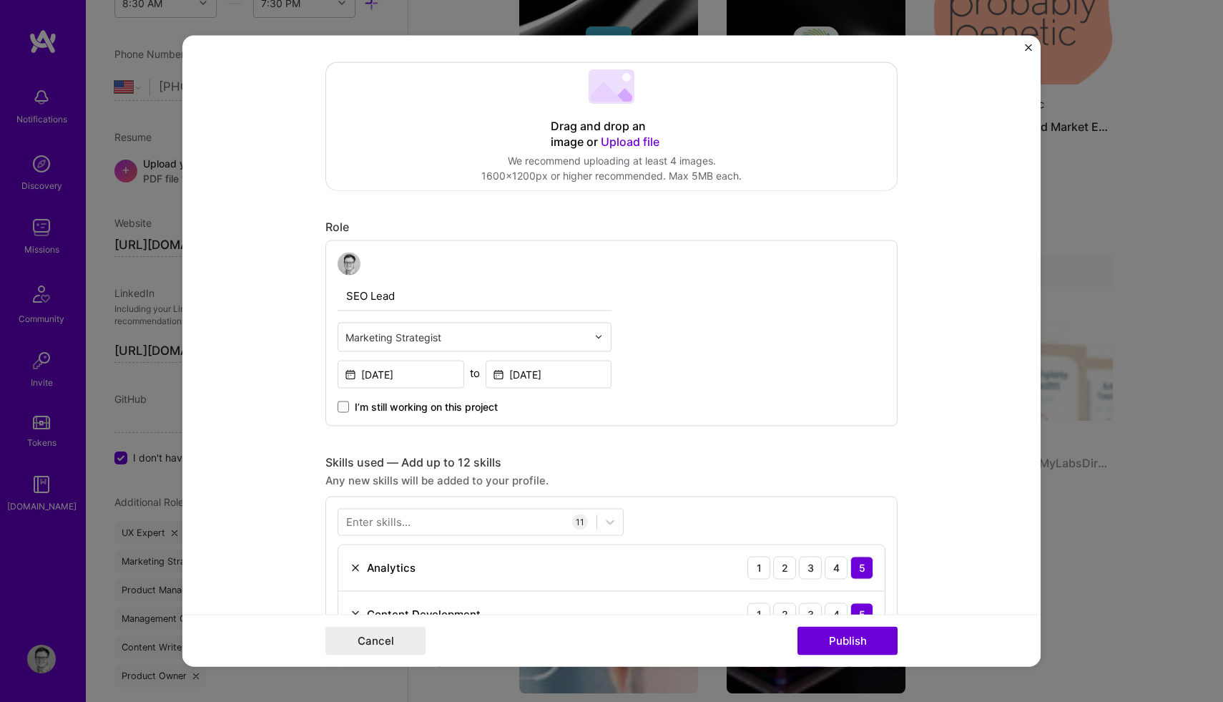
click at [618, 141] on span "Upload file" at bounding box center [630, 141] width 59 height 14
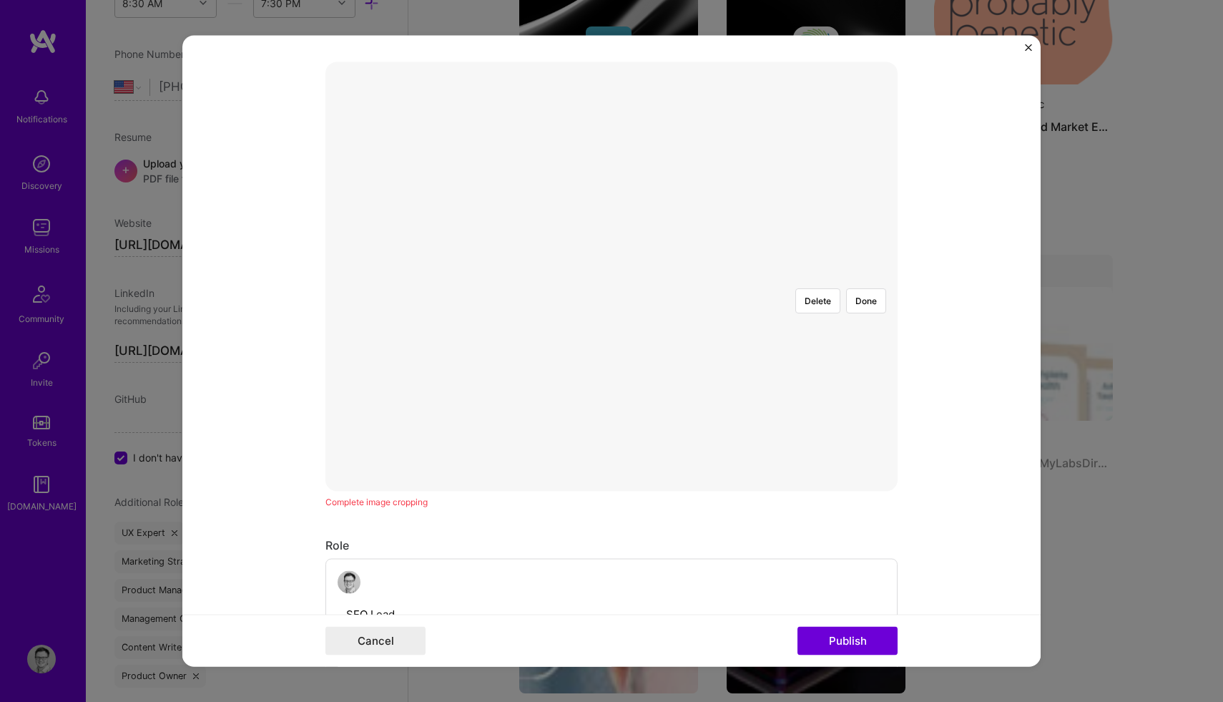
click at [612, 291] on div at bounding box center [675, 323] width 126 height 94
drag, startPoint x: 600, startPoint y: 283, endPoint x: 693, endPoint y: 269, distance: 93.4
click at [612, 276] on img at bounding box center [612, 276] width 0 height 0
click at [826, 288] on button "Delete" at bounding box center [818, 300] width 45 height 25
click at [750, 281] on div at bounding box center [813, 324] width 127 height 96
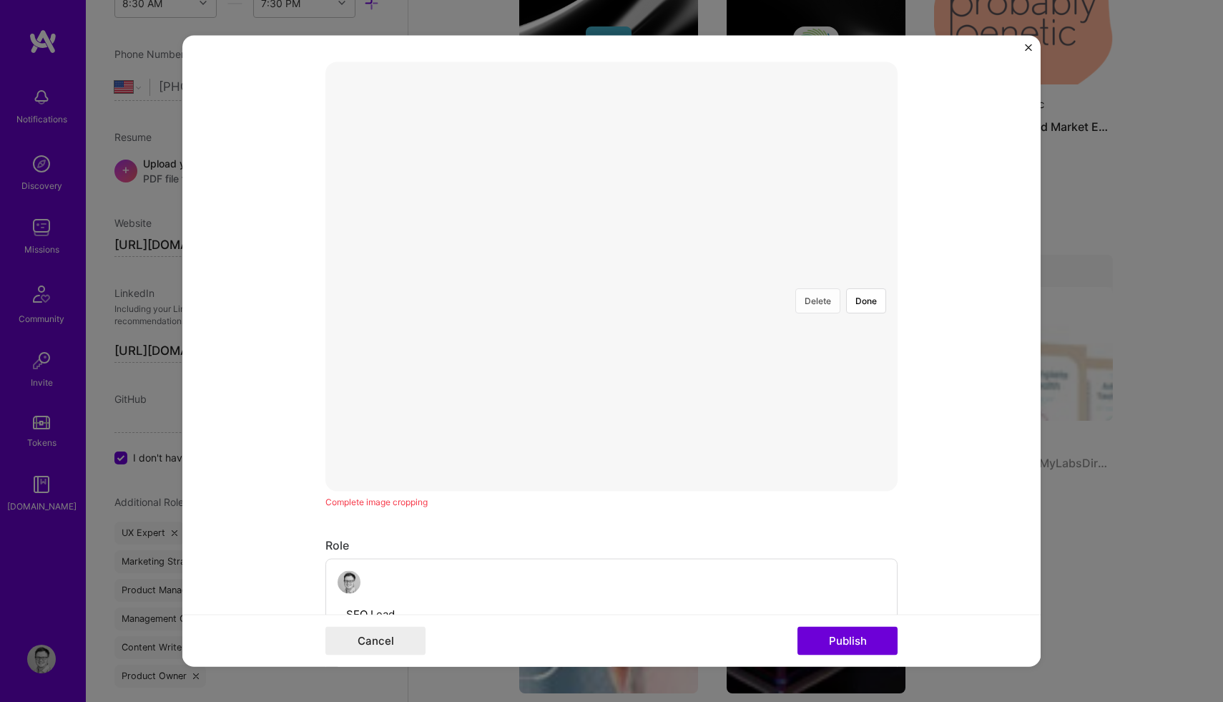
click at [811, 288] on button "Delete" at bounding box center [818, 300] width 45 height 25
click at [616, 344] on div at bounding box center [822, 502] width 421 height 317
click at [671, 320] on div at bounding box center [822, 478] width 421 height 317
click at [865, 288] on button "Done" at bounding box center [866, 300] width 40 height 25
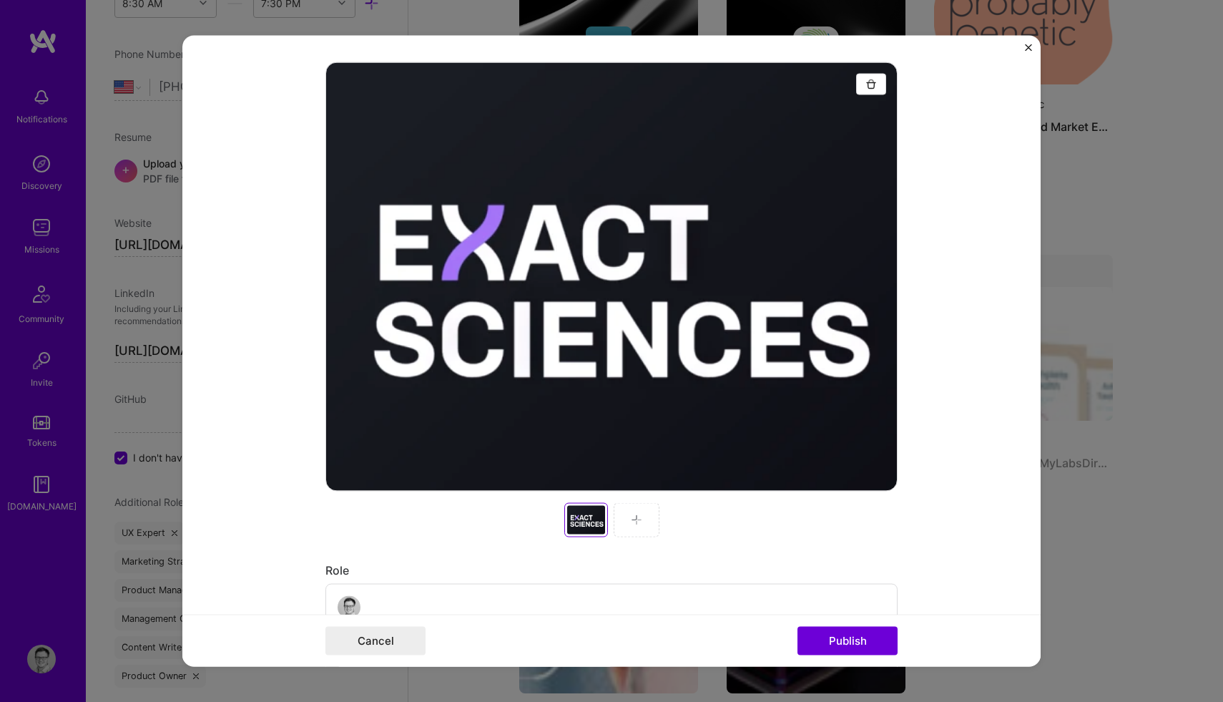
click at [637, 521] on img at bounding box center [636, 519] width 11 height 11
click at [639, 512] on div at bounding box center [637, 519] width 46 height 34
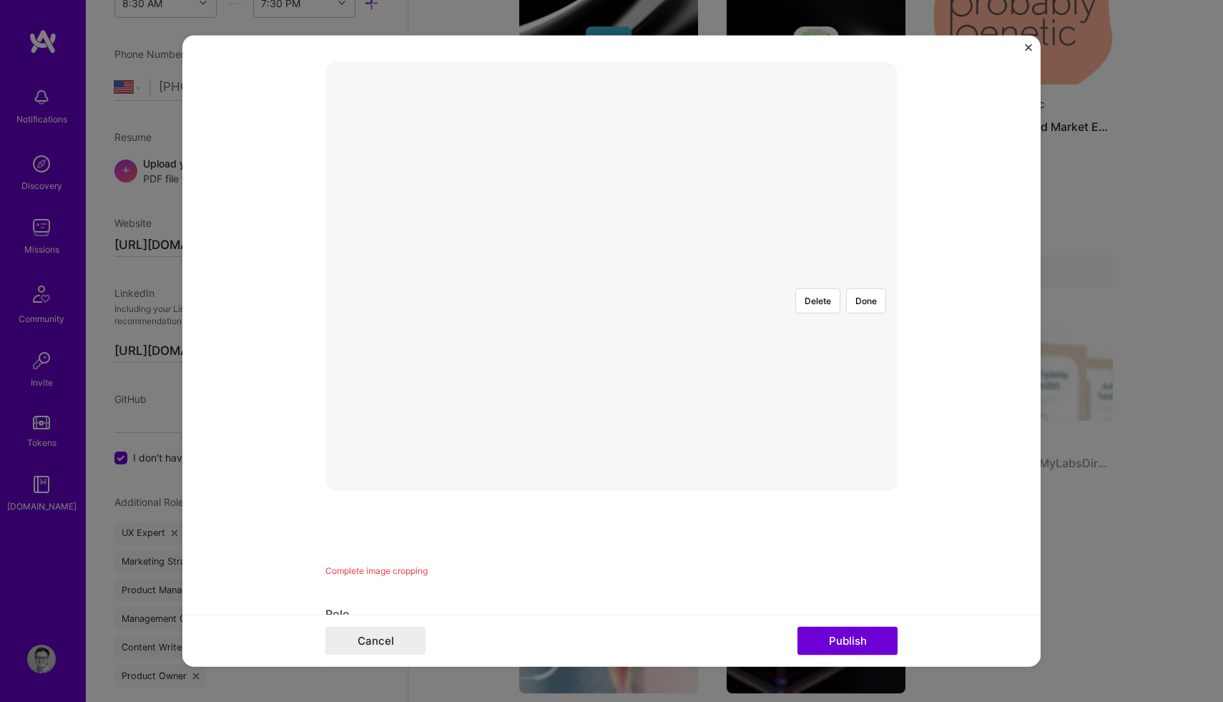
click at [612, 313] on div at bounding box center [767, 423] width 310 height 233
click at [866, 288] on button "Done" at bounding box center [866, 300] width 40 height 25
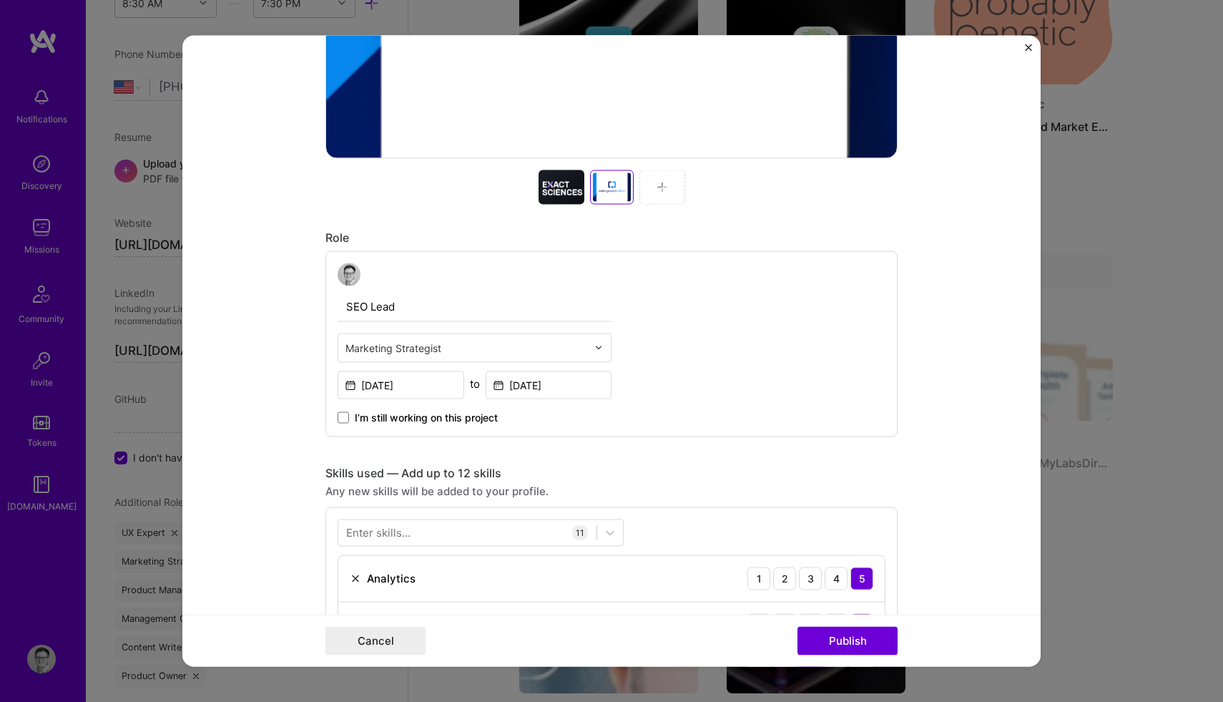
scroll to position [564, 0]
click at [381, 307] on input "SEO Lead" at bounding box center [475, 306] width 274 height 30
drag, startPoint x: 407, startPoint y: 308, endPoint x: 344, endPoint y: 307, distance: 63.0
click at [345, 307] on input "SEO Lead" at bounding box center [475, 306] width 274 height 30
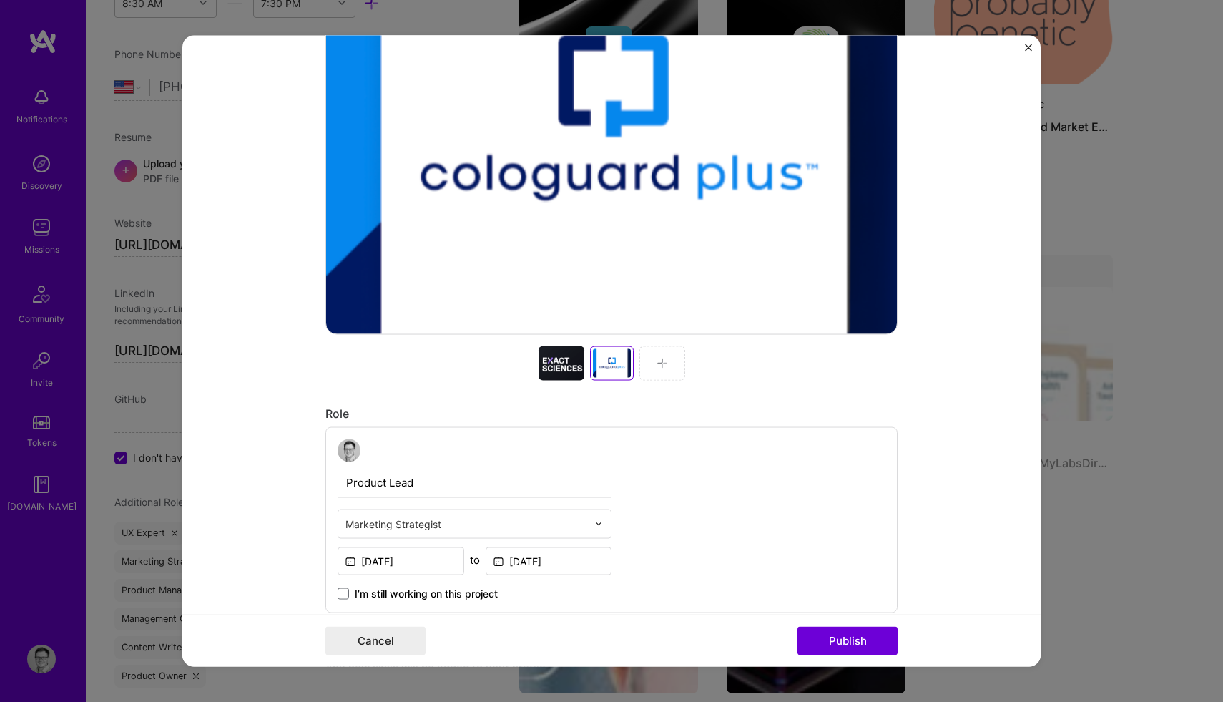
scroll to position [324, 0]
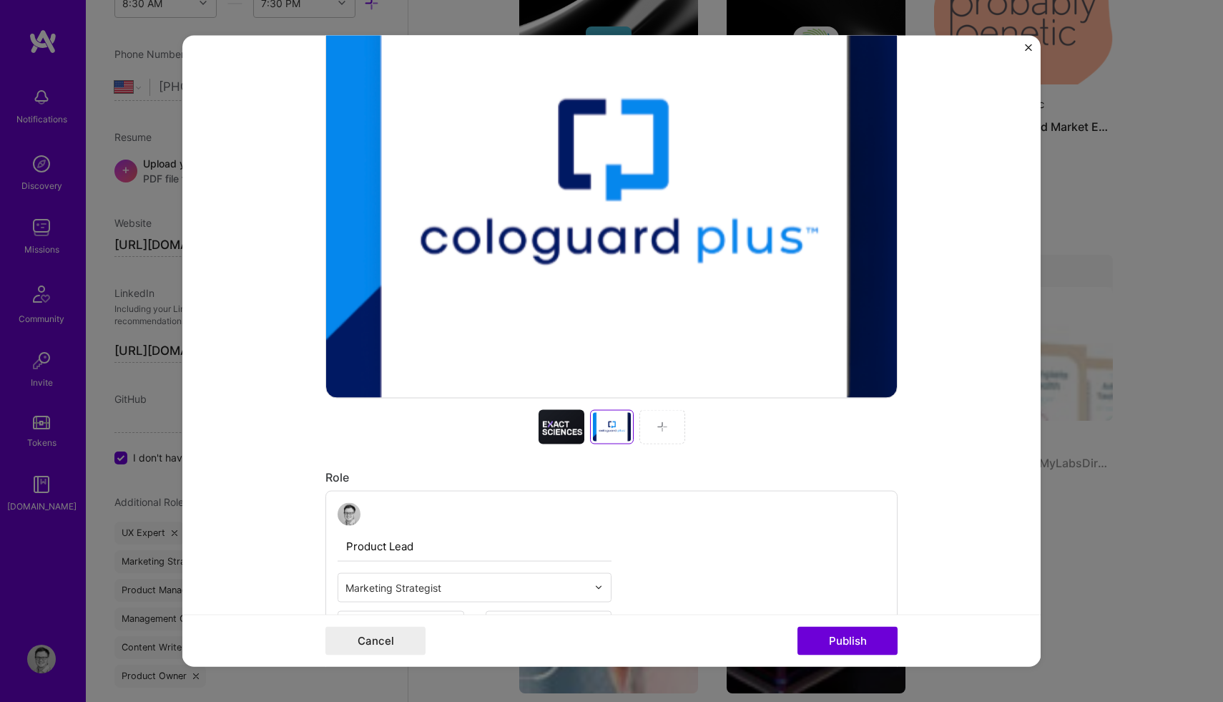
type input "Product Lead"
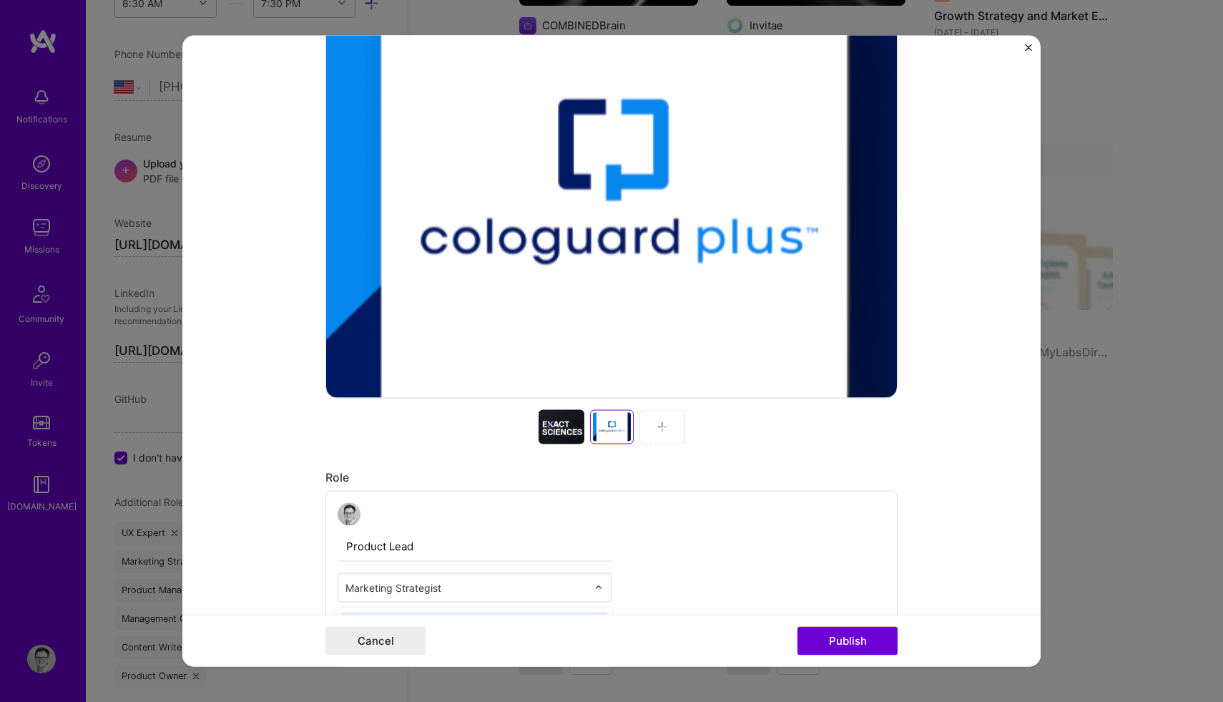
click at [587, 589] on input "text" at bounding box center [467, 586] width 242 height 15
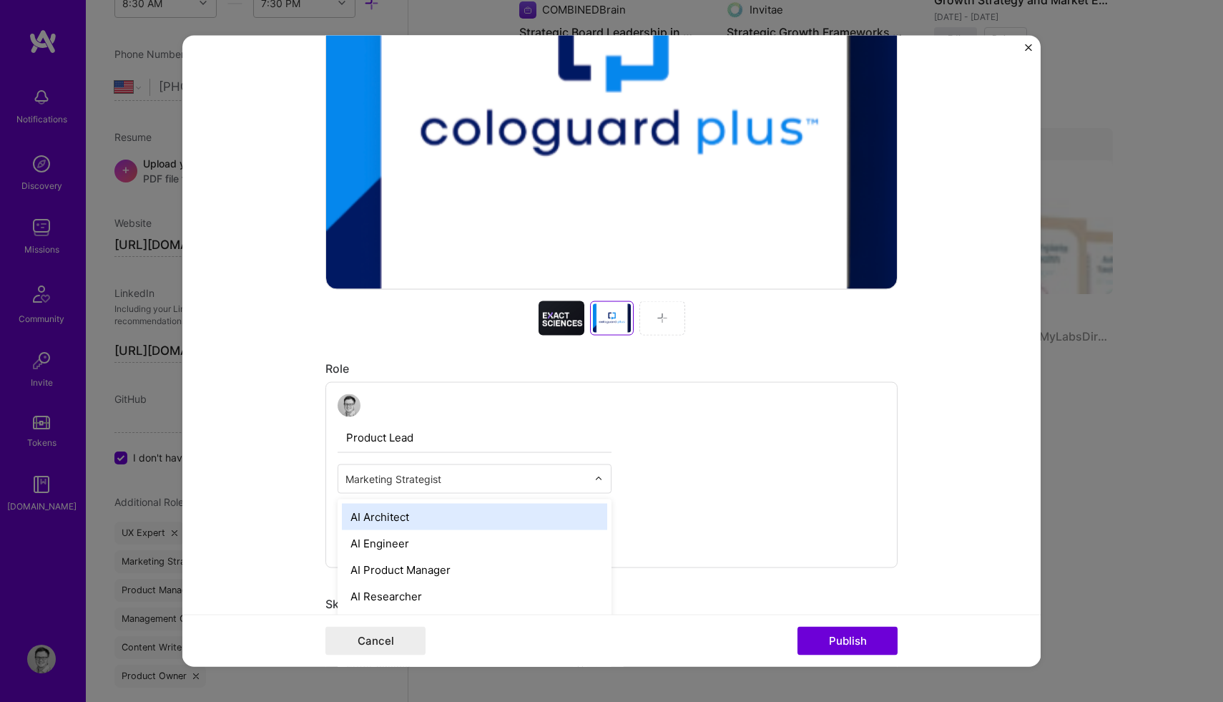
scroll to position [493, 0]
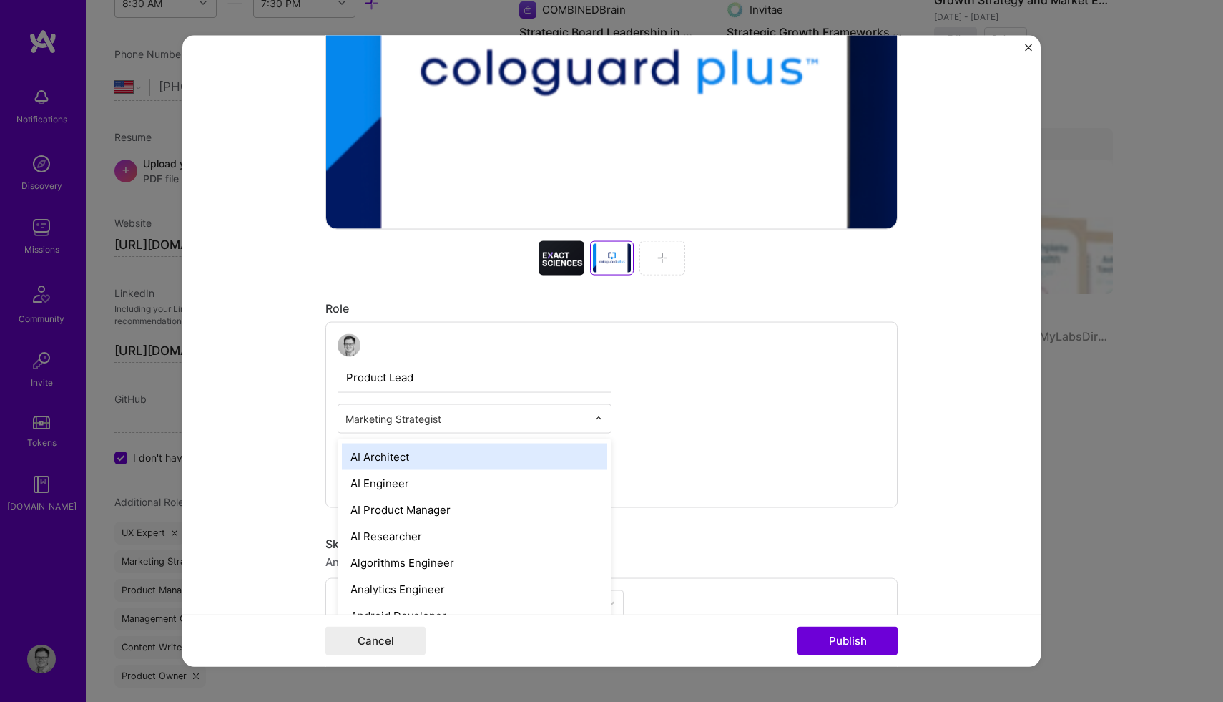
click at [481, 418] on input "text" at bounding box center [467, 418] width 242 height 15
type input "prod"
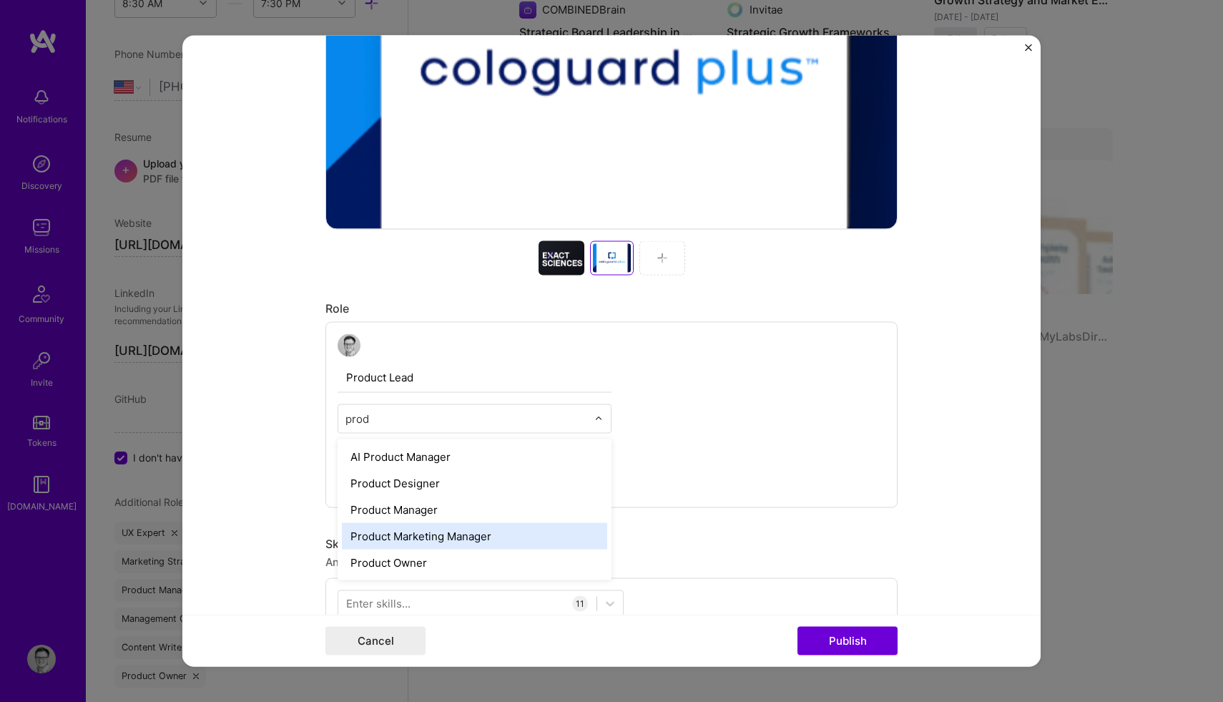
click at [399, 527] on div "Product Marketing Manager" at bounding box center [474, 535] width 265 height 26
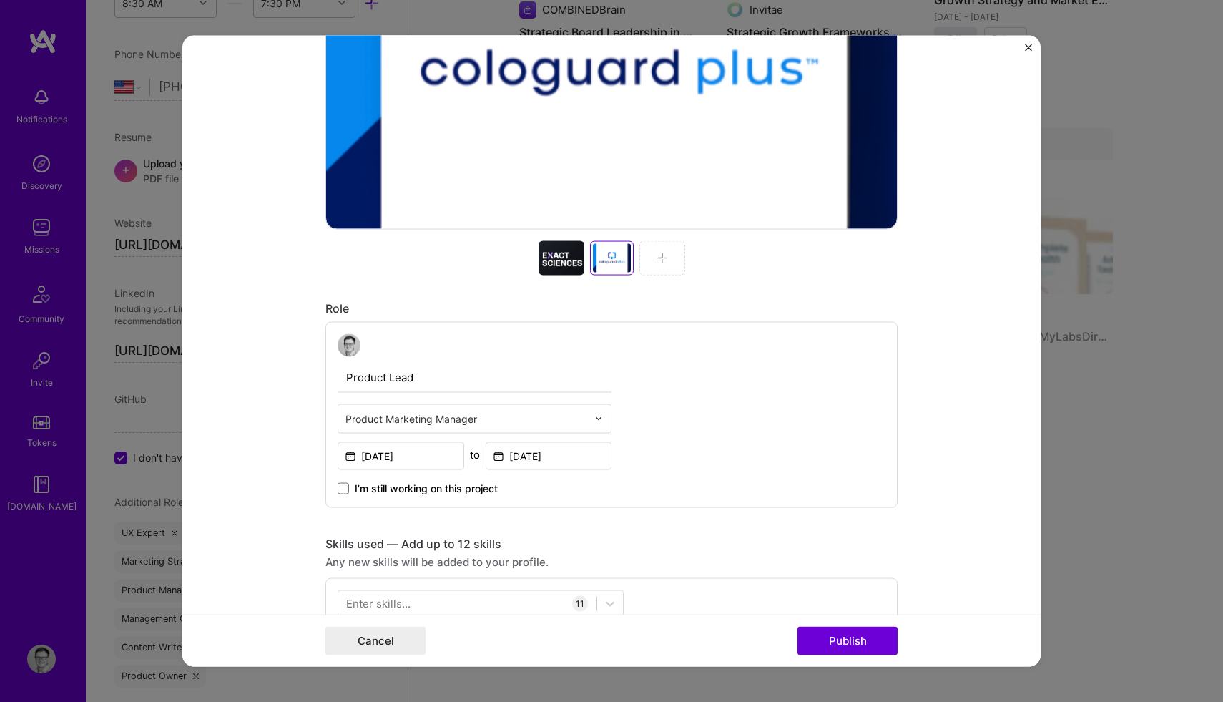
click at [485, 414] on input "text" at bounding box center [467, 418] width 242 height 15
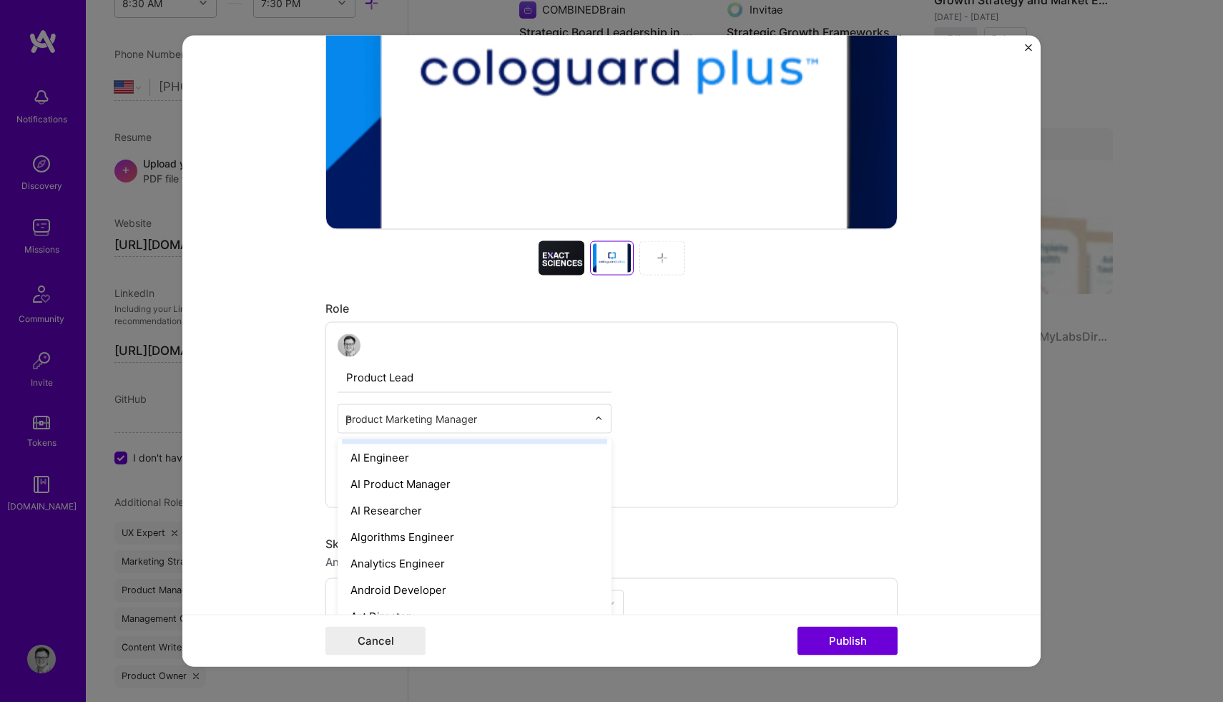
scroll to position [0, 0]
type input "p"
click at [483, 417] on input "text" at bounding box center [467, 418] width 242 height 15
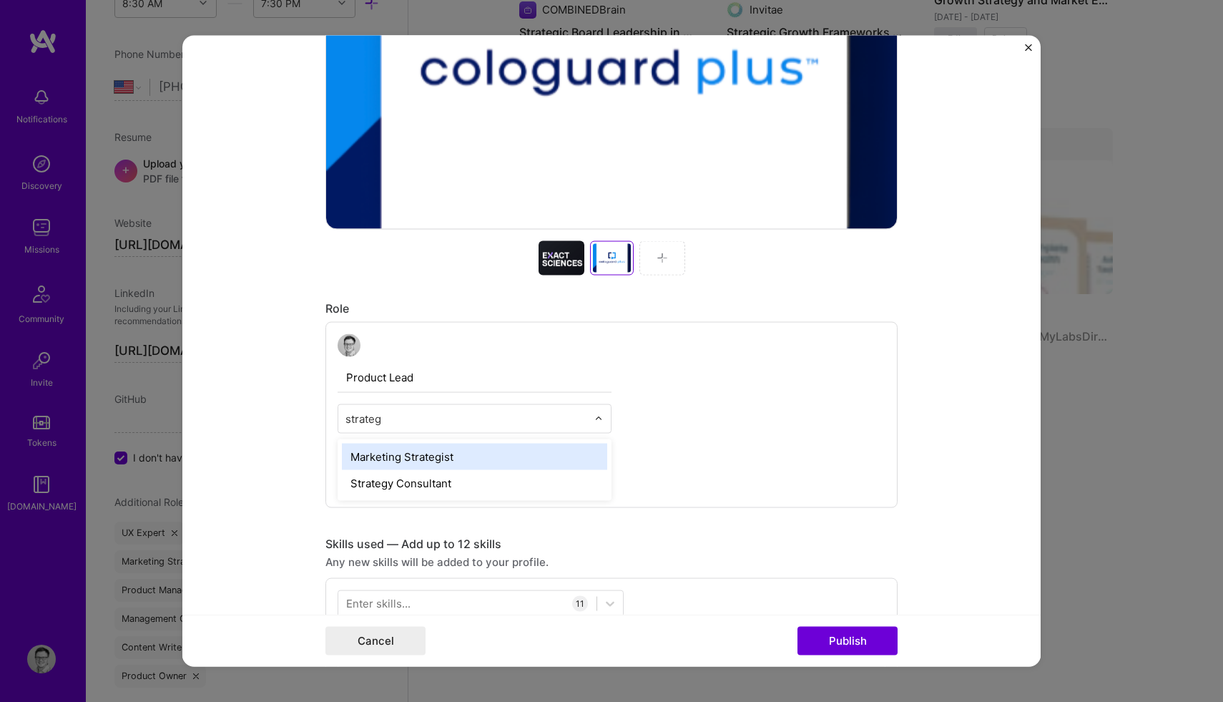
type input "strategy"
click at [444, 459] on div "Strategy Consultant" at bounding box center [474, 456] width 265 height 26
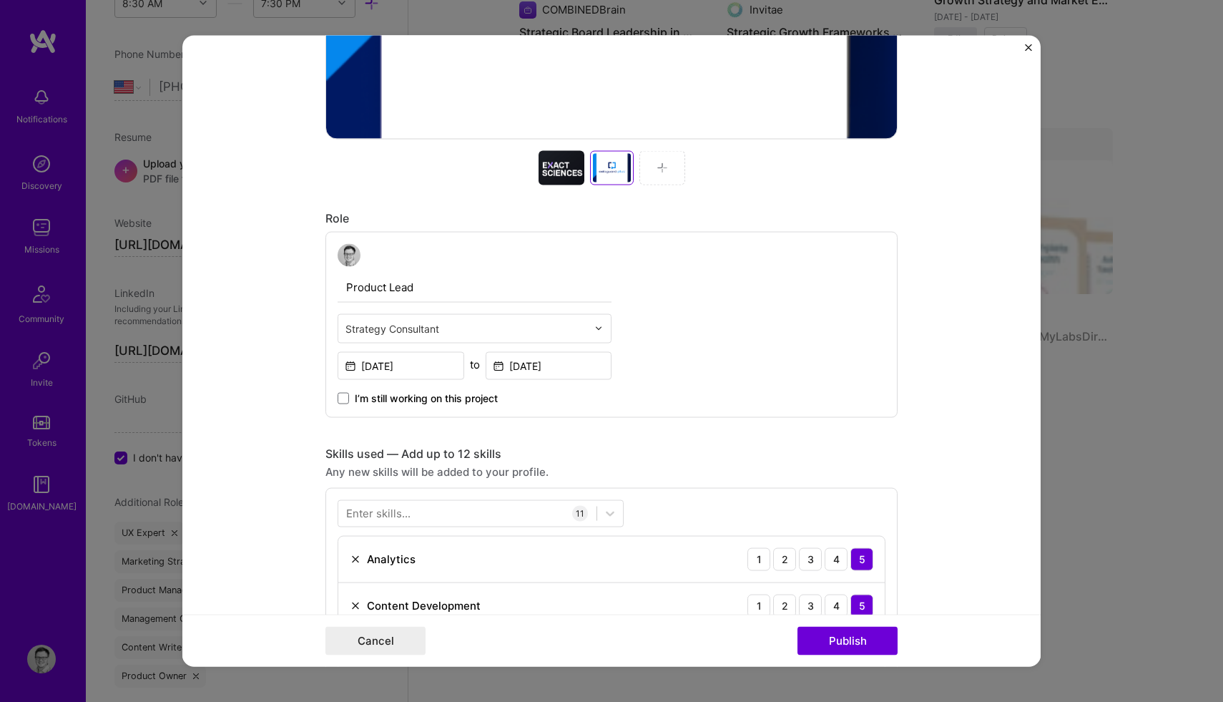
scroll to position [579, 0]
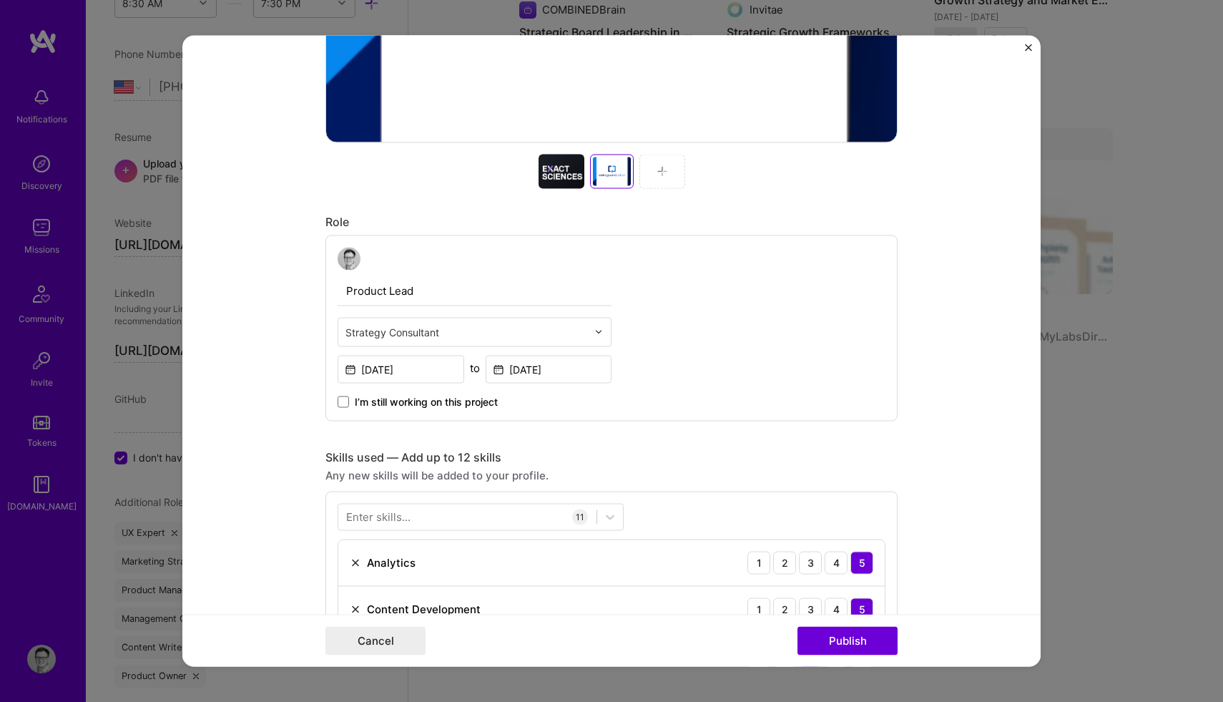
click at [662, 172] on img at bounding box center [662, 170] width 11 height 11
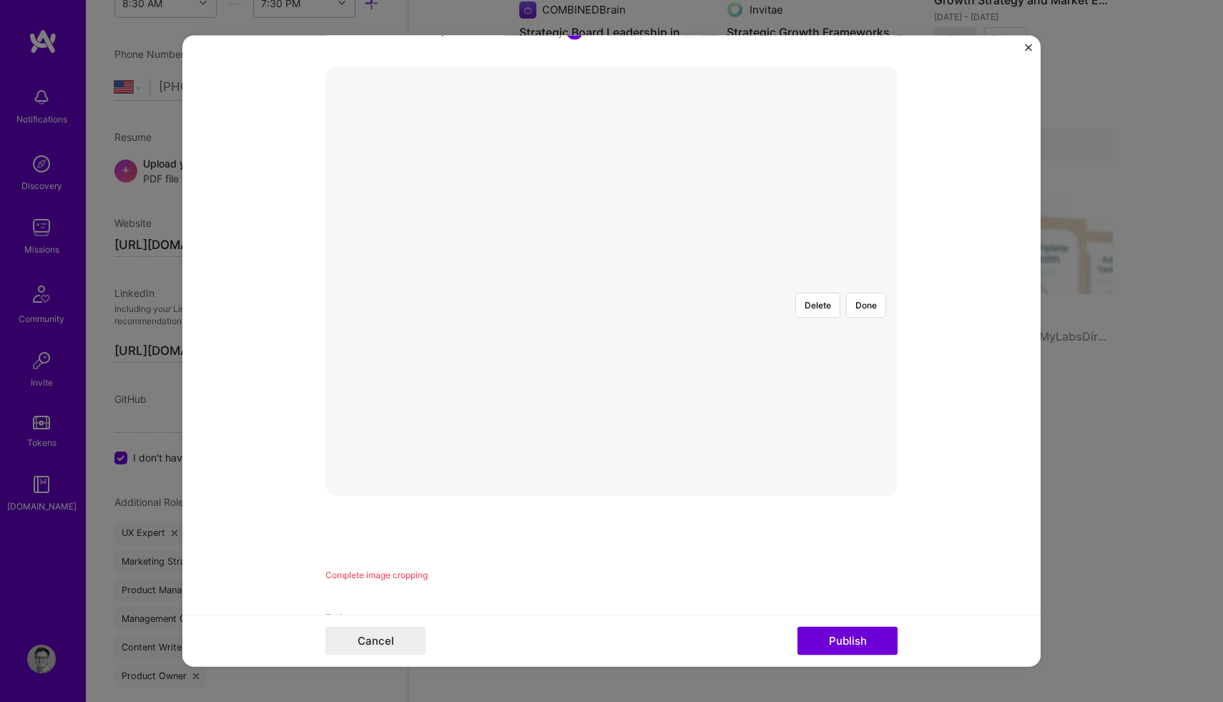
scroll to position [178, 0]
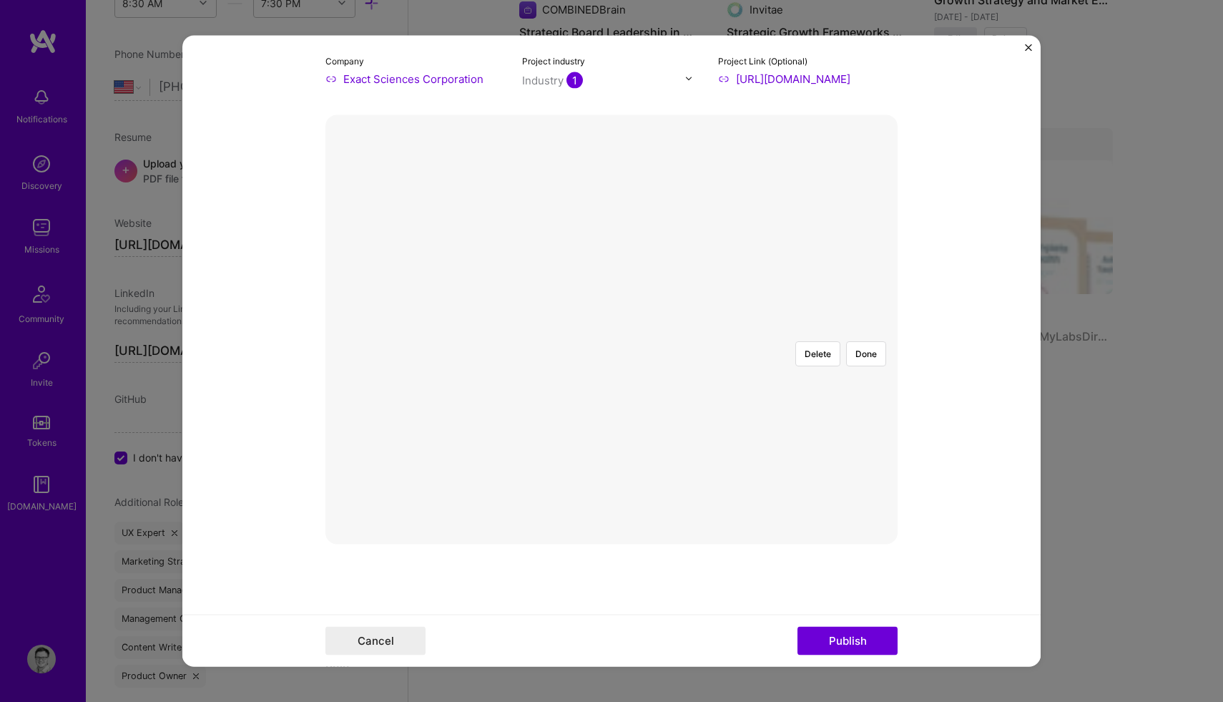
click at [646, 336] on div at bounding box center [807, 476] width 391 height 294
click at [855, 341] on button "Done" at bounding box center [866, 353] width 40 height 25
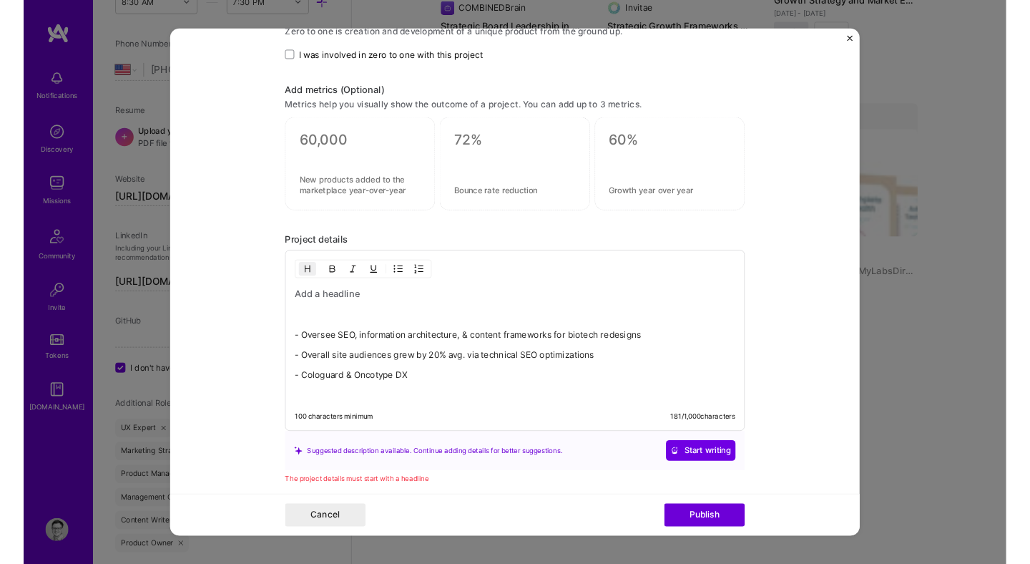
scroll to position [1829, 0]
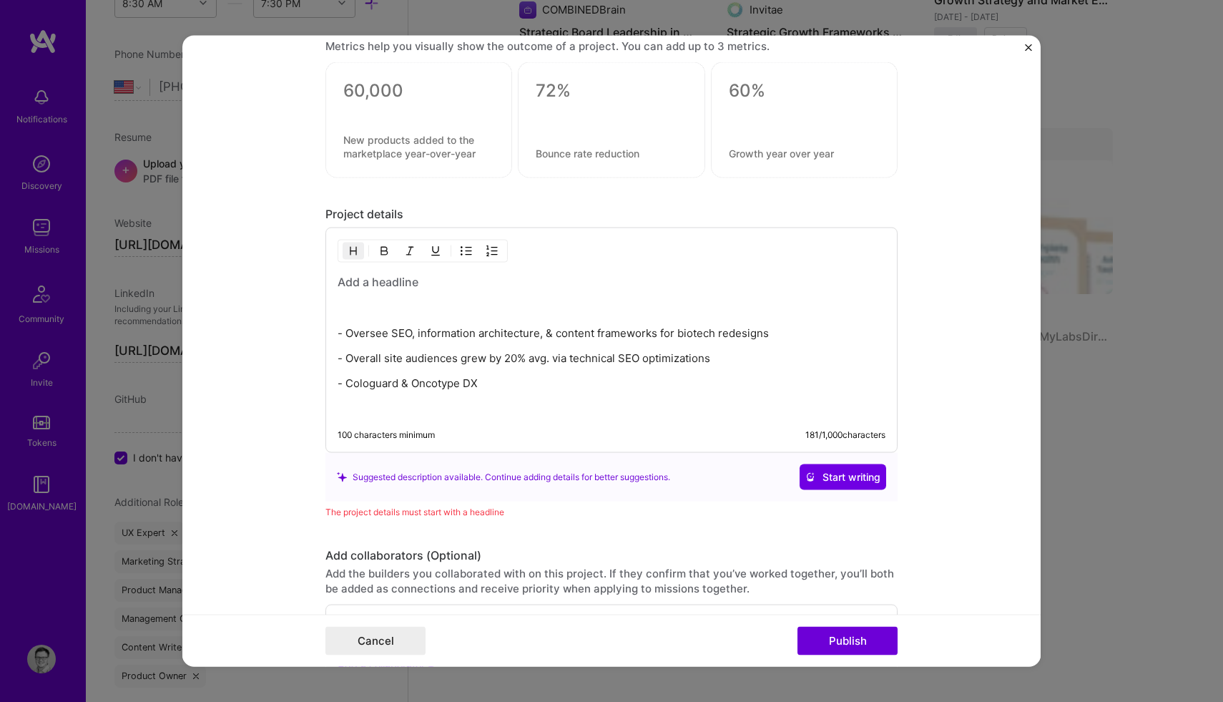
click at [406, 284] on h3 at bounding box center [612, 282] width 548 height 16
click at [371, 210] on div "Project details" at bounding box center [612, 214] width 572 height 15
click at [395, 284] on h3 at bounding box center [612, 282] width 548 height 16
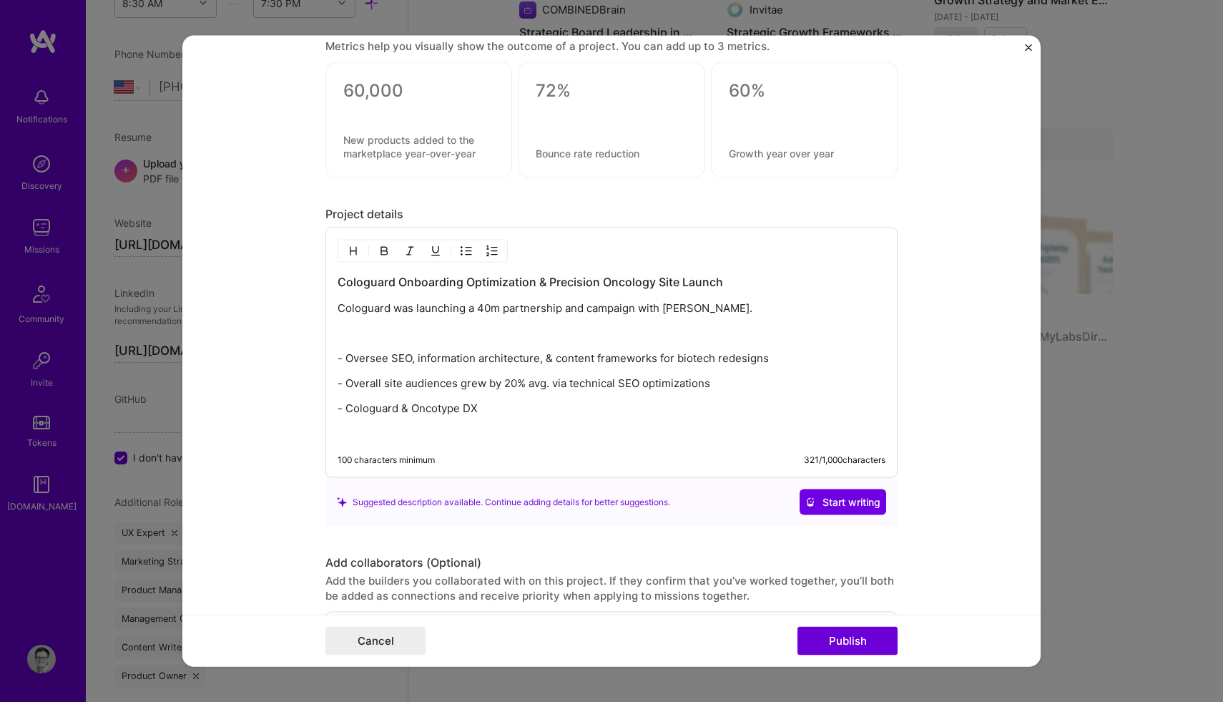
click at [499, 310] on p "Cologuard was launching a 40m partnership and campaign with [PERSON_NAME]." at bounding box center [612, 308] width 548 height 14
click at [735, 313] on p "Cologuard was launching a 40M partnership and campaign with [PERSON_NAME]." at bounding box center [612, 308] width 548 height 14
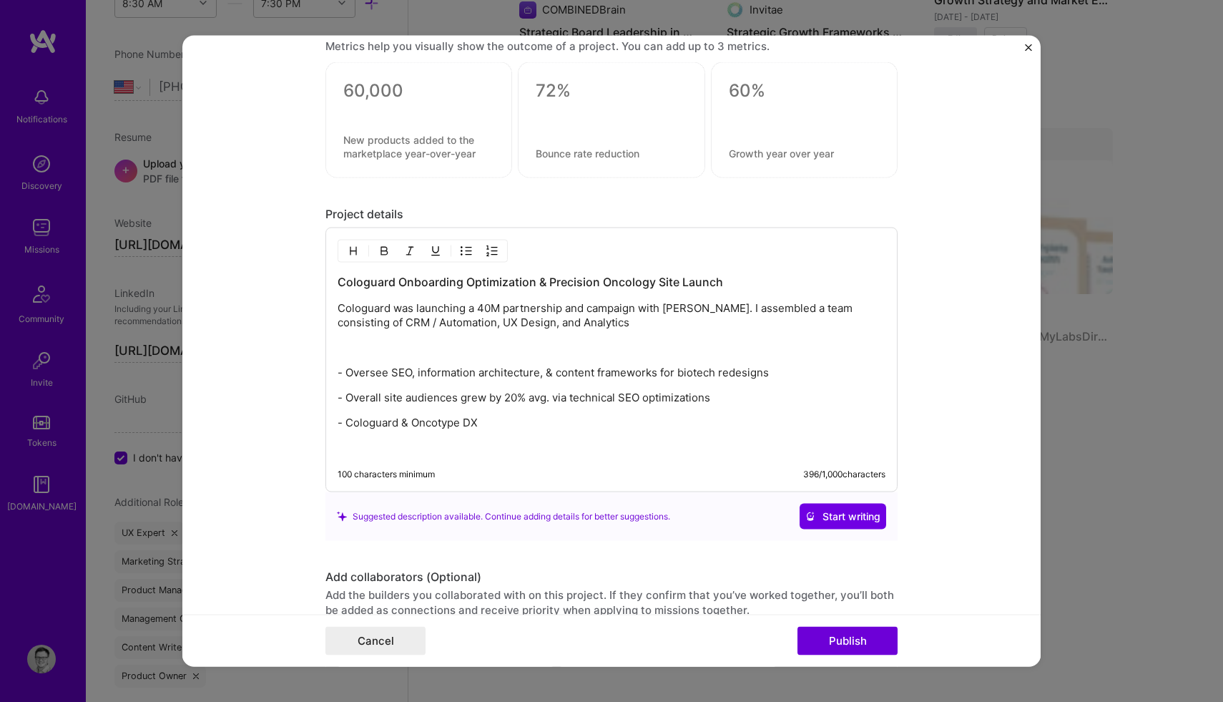
click at [803, 308] on p "Cologuard was launching a 40M partnership and campaign with [PERSON_NAME]. I as…" at bounding box center [612, 315] width 548 height 29
click at [632, 323] on p "Cologuard was launching a 40M partnership and campaign with [PERSON_NAME]. I as…" at bounding box center [612, 315] width 548 height 29
click at [416, 312] on p "Cologuard was launching a 40M partnership and campaign with [PERSON_NAME]. I as…" at bounding box center [612, 315] width 548 height 29
click at [496, 310] on p "Cologuard was set to launching a 40M partnership and campaign with [PERSON_NAME…" at bounding box center [612, 315] width 548 height 29
click at [745, 308] on p "Cologuard was set to launch a 40M partnership and campaign with [PERSON_NAME]. …" at bounding box center [612, 315] width 548 height 29
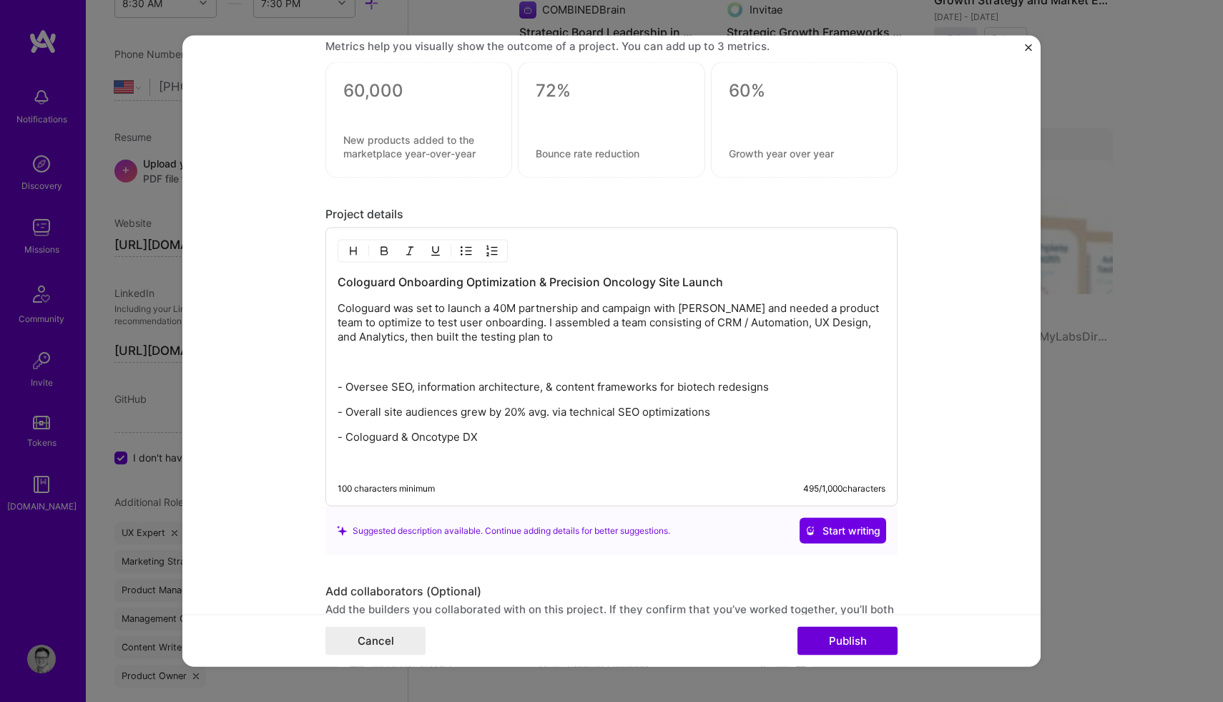
click at [723, 323] on p "Cologuard was set to launch a 40M partnership and campaign with [PERSON_NAME] a…" at bounding box center [612, 322] width 548 height 43
click at [559, 337] on p "Cologuard was set to launch a 40M partnership and campaign with [PERSON_NAME] a…" at bounding box center [612, 322] width 548 height 43
click at [620, 340] on p "Cologuard was set to launch a 40M partnership and campaign with [PERSON_NAME] a…" at bounding box center [612, 322] width 548 height 43
drag, startPoint x: 620, startPoint y: 340, endPoint x: 527, endPoint y: 342, distance: 93.0
click at [528, 342] on p "Cologuard was set to launch a 40M partnership and campaign with [PERSON_NAME] a…" at bounding box center [612, 322] width 548 height 43
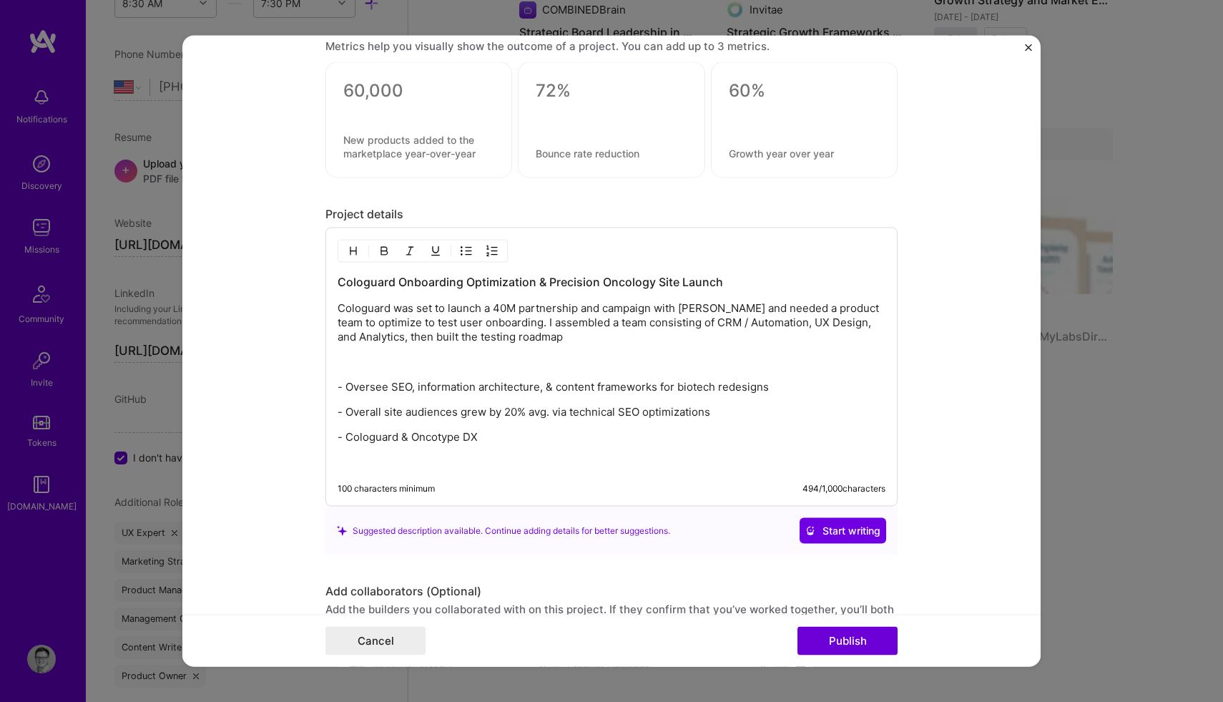
click at [572, 336] on p "Cologuard was set to launch a 40M partnership and campaign with [PERSON_NAME] a…" at bounding box center [612, 322] width 548 height 43
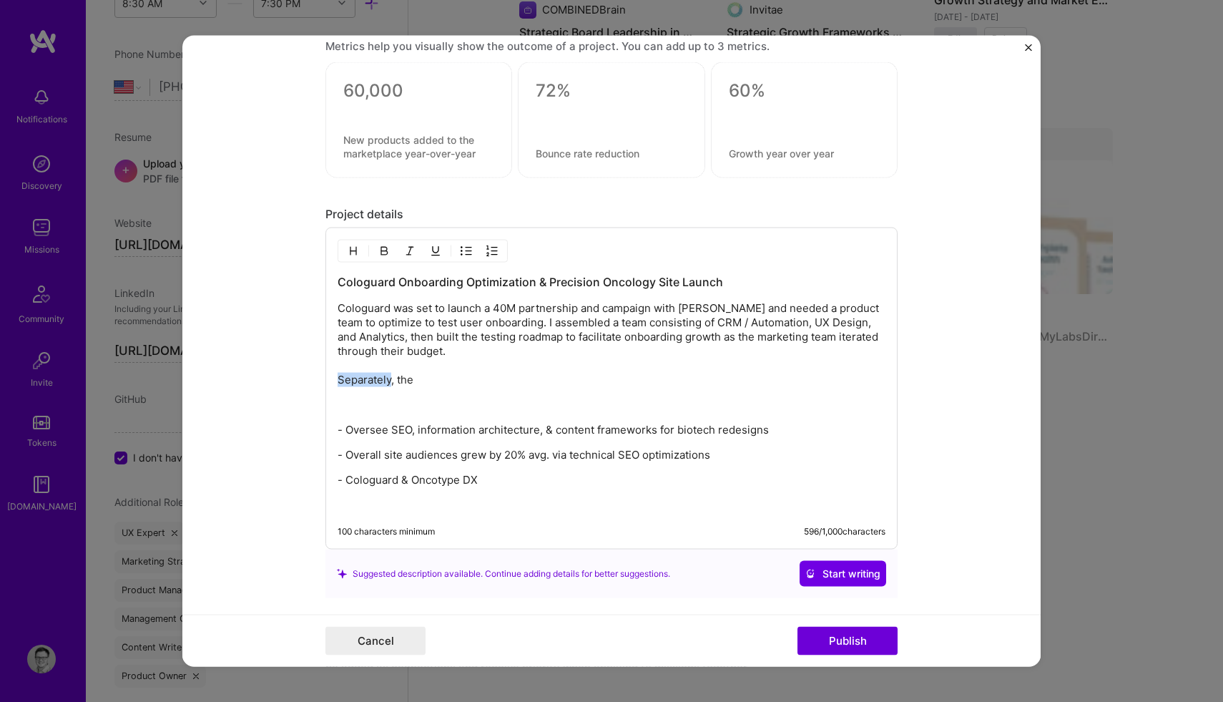
drag, startPoint x: 393, startPoint y: 379, endPoint x: 327, endPoint y: 379, distance: 65.8
click at [327, 379] on div "Cologuard Onboarding Optimization & Precision Oncology Site Launch Cologuard wa…" at bounding box center [612, 388] width 572 height 322
click at [425, 383] on p "Cologuard was set to launch a 40M partnership and campaign with [PERSON_NAME] a…" at bounding box center [612, 344] width 548 height 86
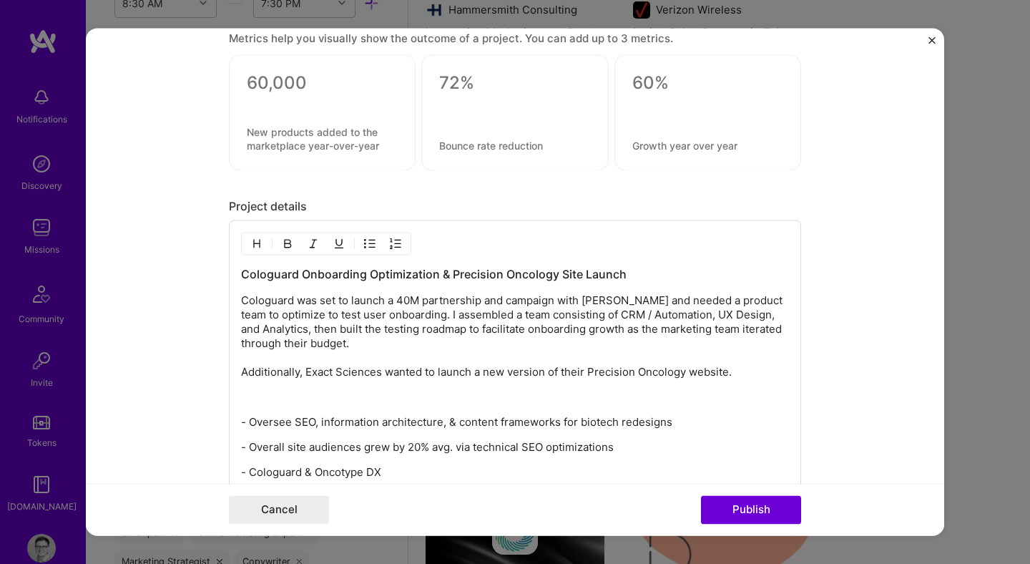
scroll to position [2231, 0]
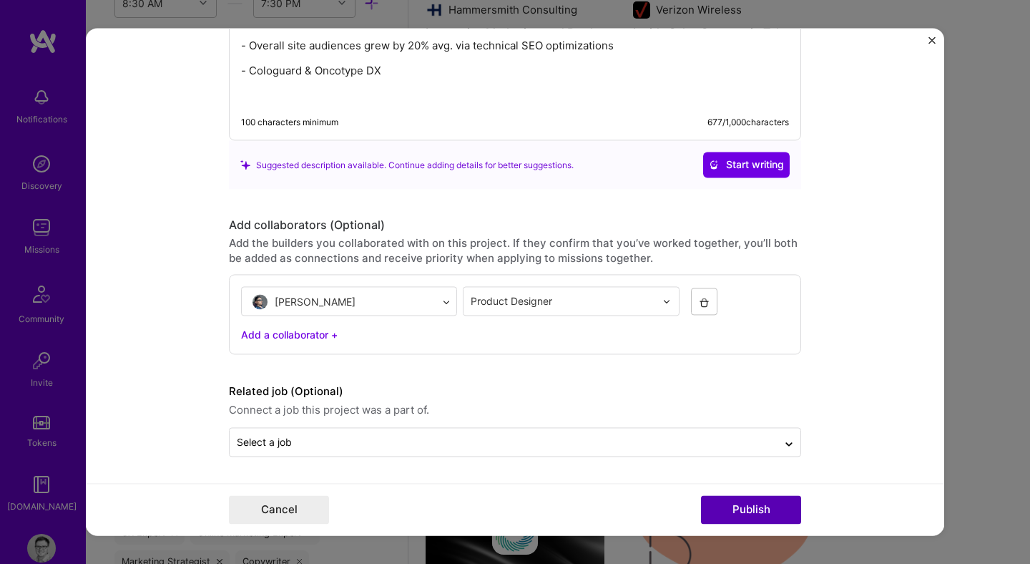
click at [740, 509] on button "Publish" at bounding box center [751, 510] width 100 height 29
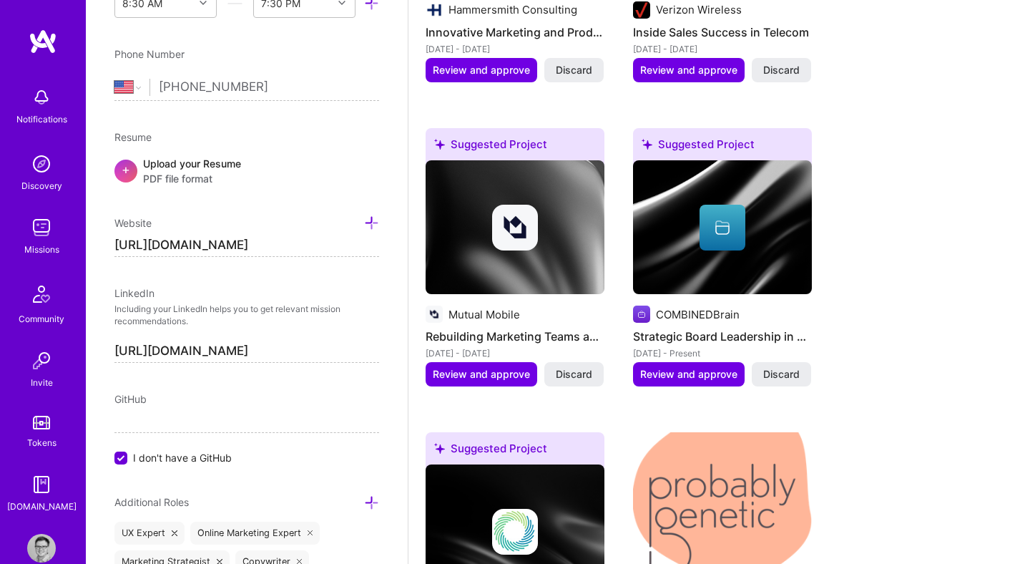
scroll to position [3200, 0]
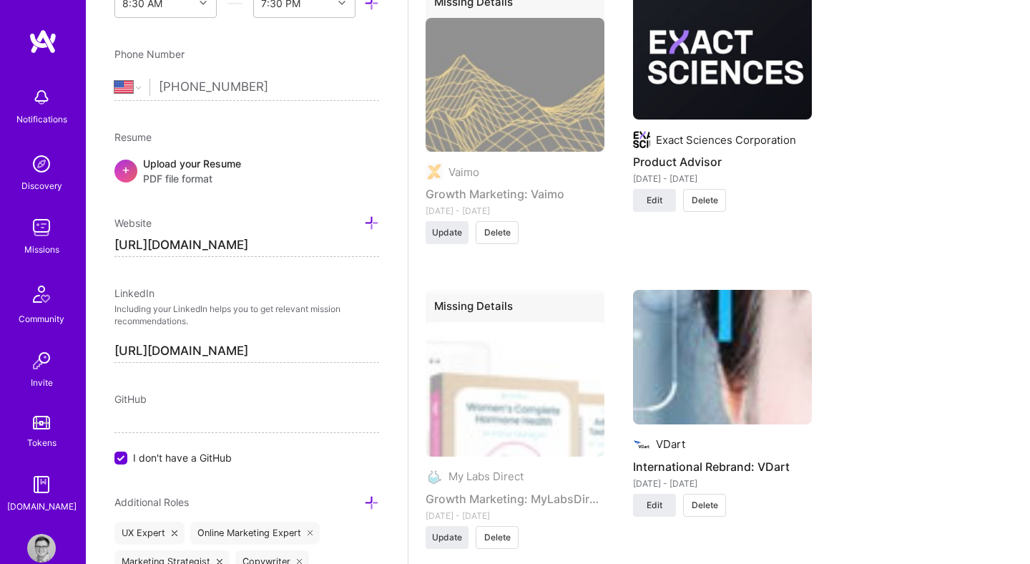
drag, startPoint x: 740, startPoint y: 509, endPoint x: 651, endPoint y: 563, distance: 104.7
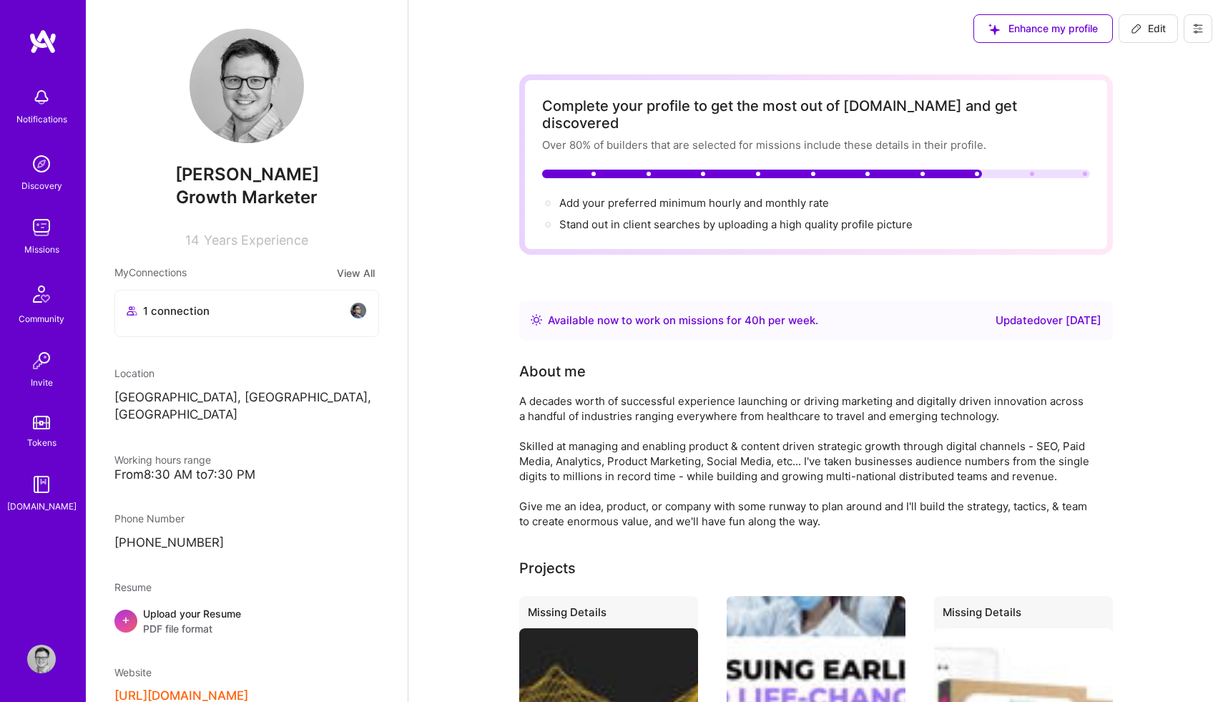
click at [1132, 32] on icon at bounding box center [1136, 28] width 9 height 9
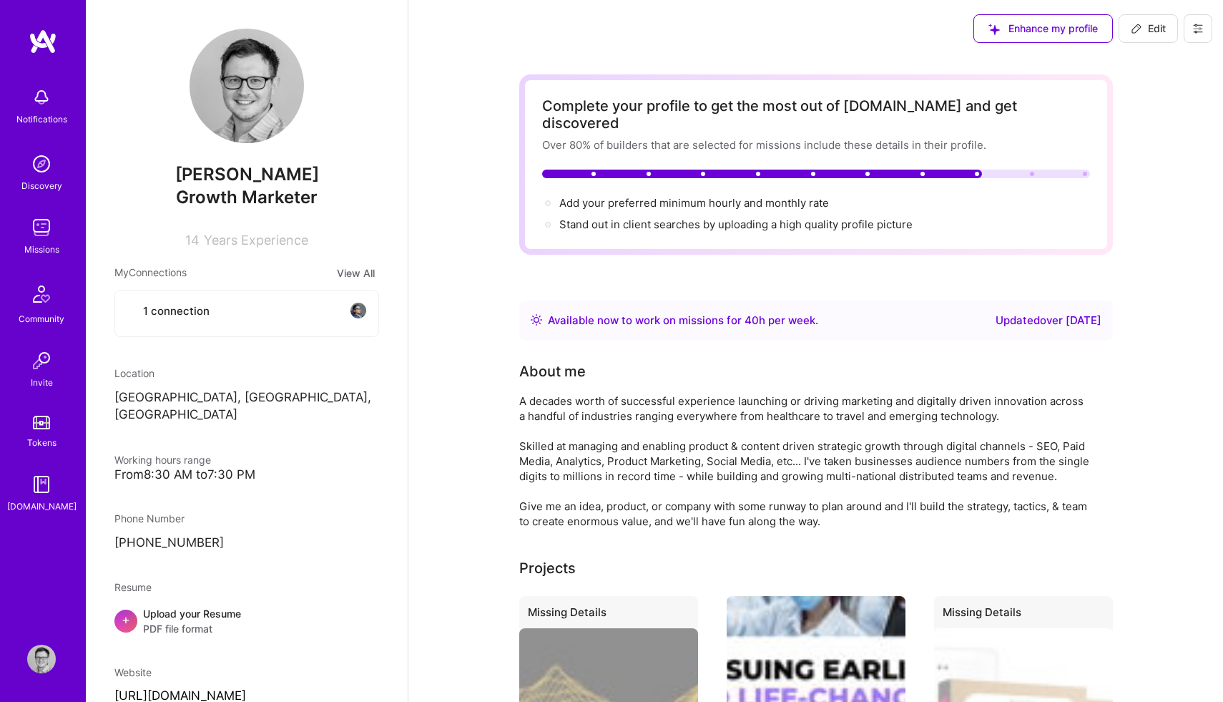
scroll to position [511, 0]
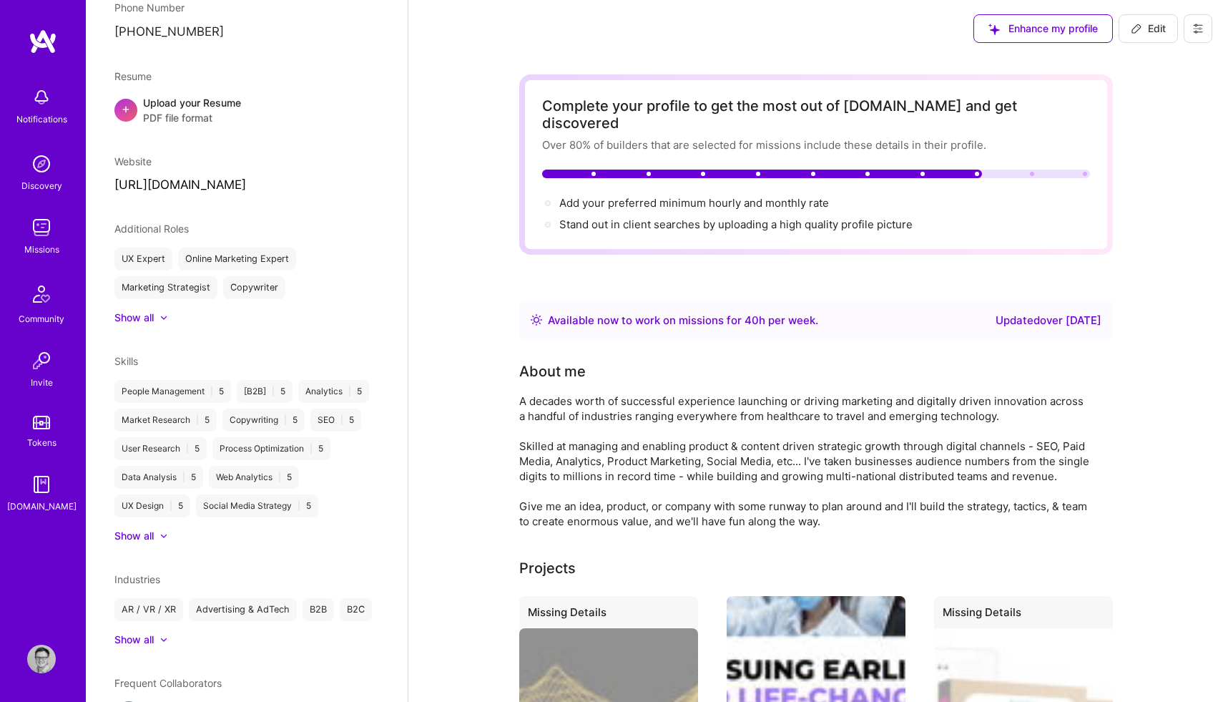
select select "US"
select select "Right Now"
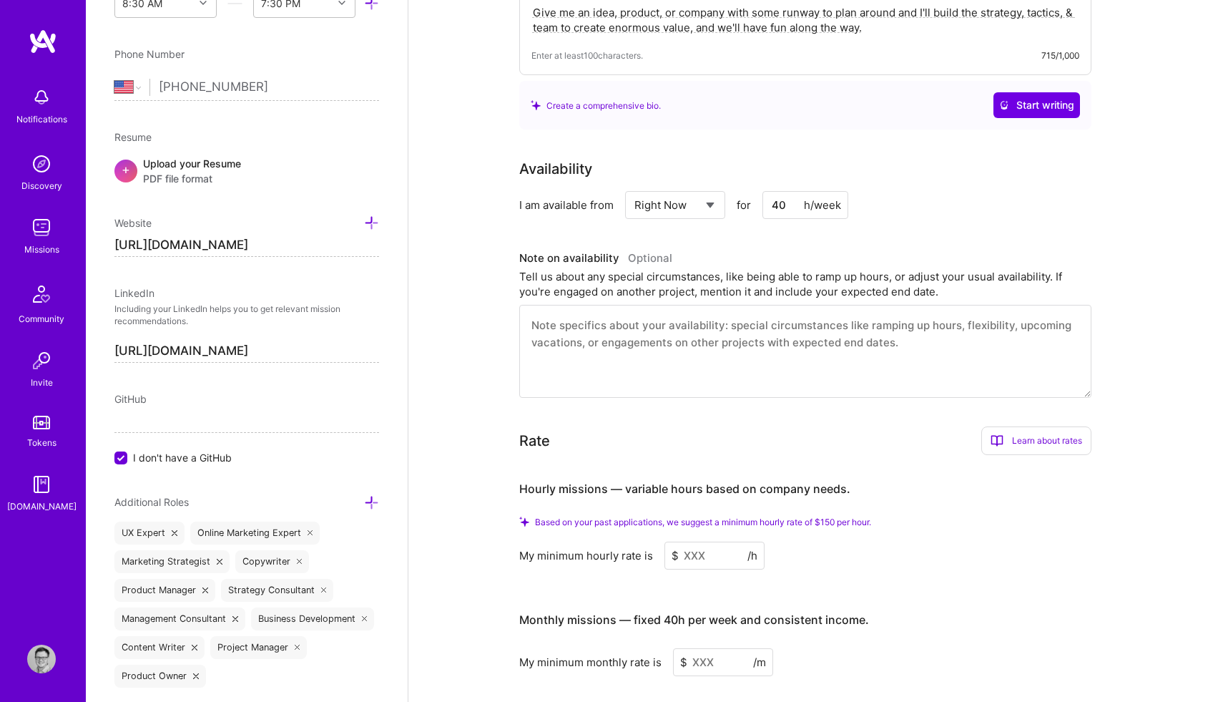
scroll to position [478, 0]
click at [715, 541] on input at bounding box center [715, 555] width 100 height 28
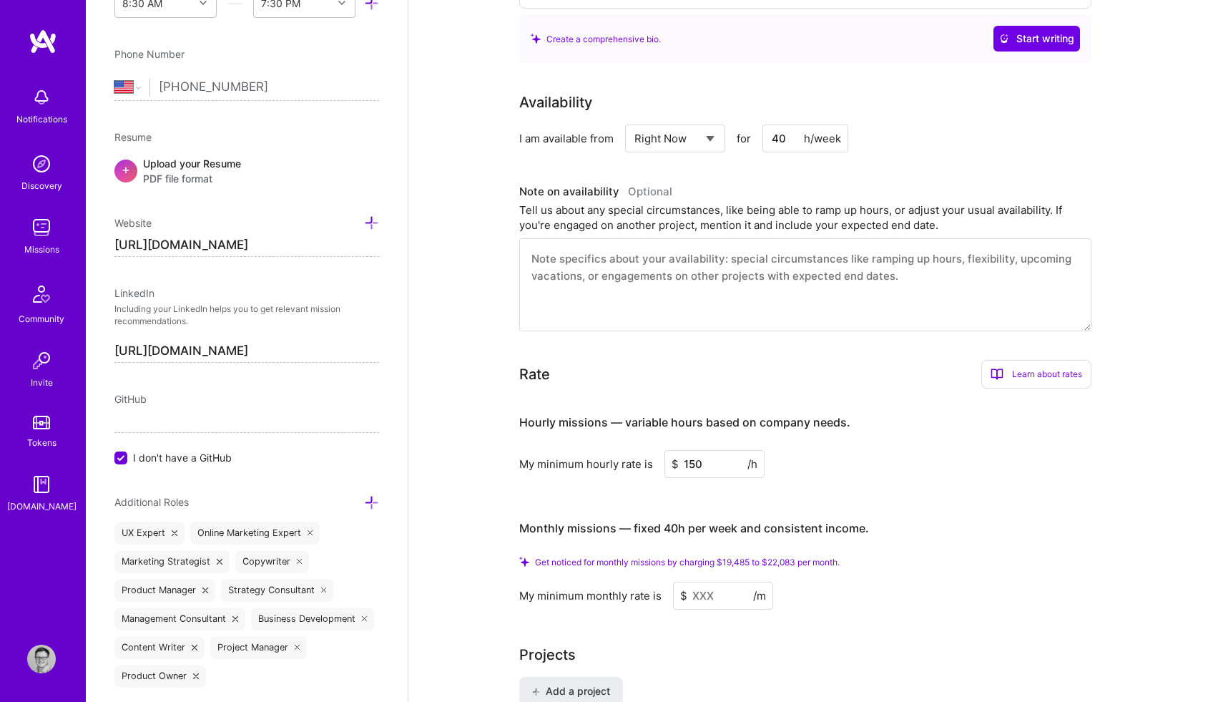
scroll to position [549, 0]
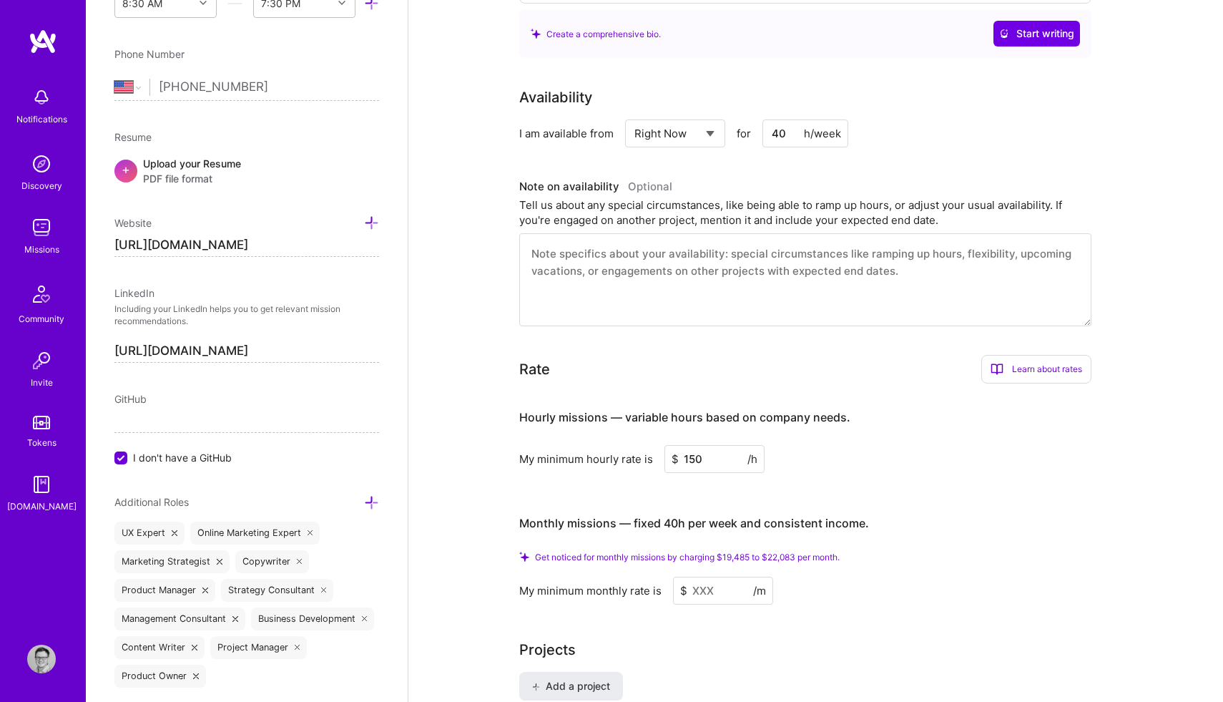
type input "150"
click at [723, 578] on input at bounding box center [723, 591] width 100 height 28
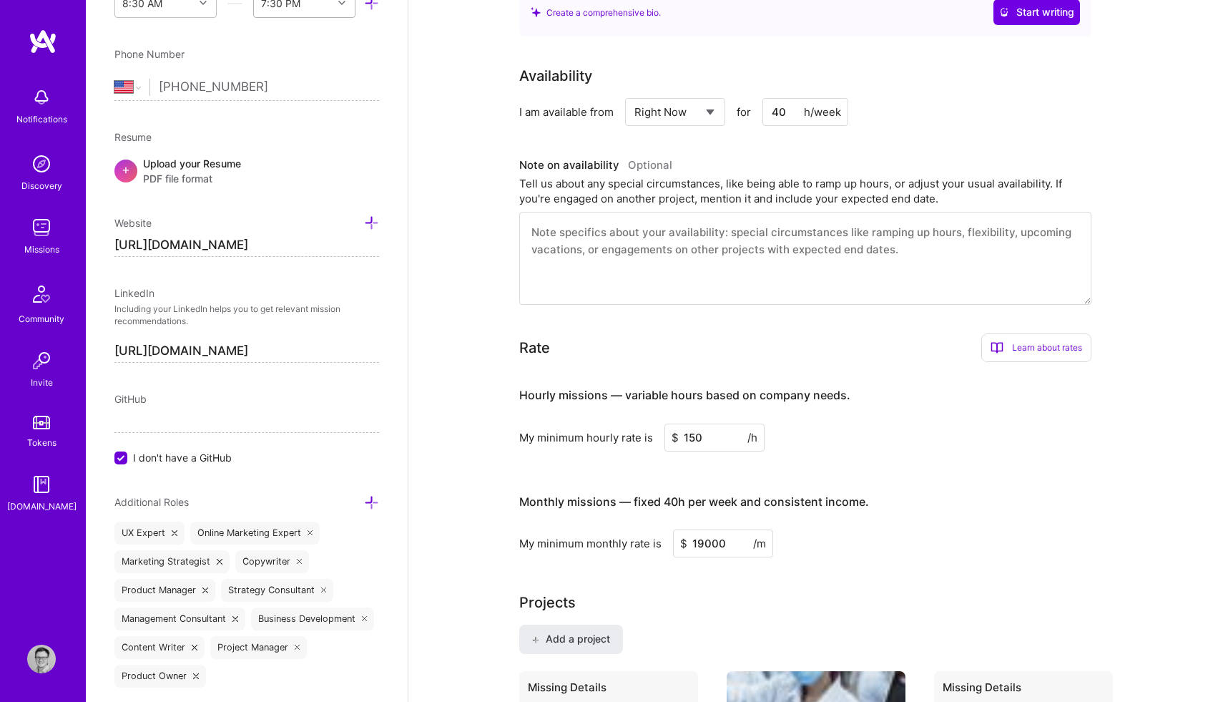
type input "19000"
